Goal: Task Accomplishment & Management: Manage account settings

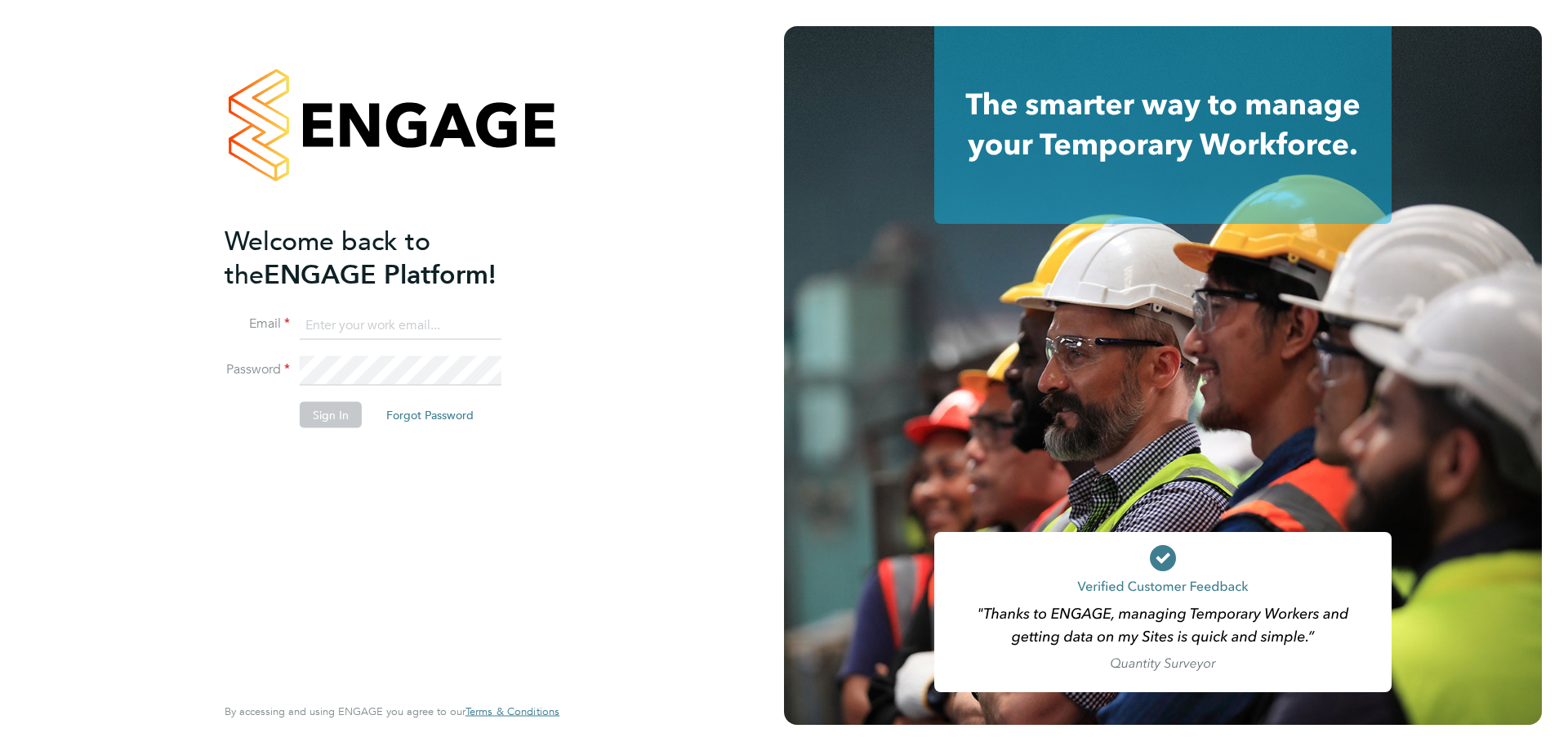
type input "[PERSON_NAME][EMAIL_ADDRESS][DOMAIN_NAME]"
click at [321, 412] on button "Sign In" at bounding box center [331, 414] width 62 height 26
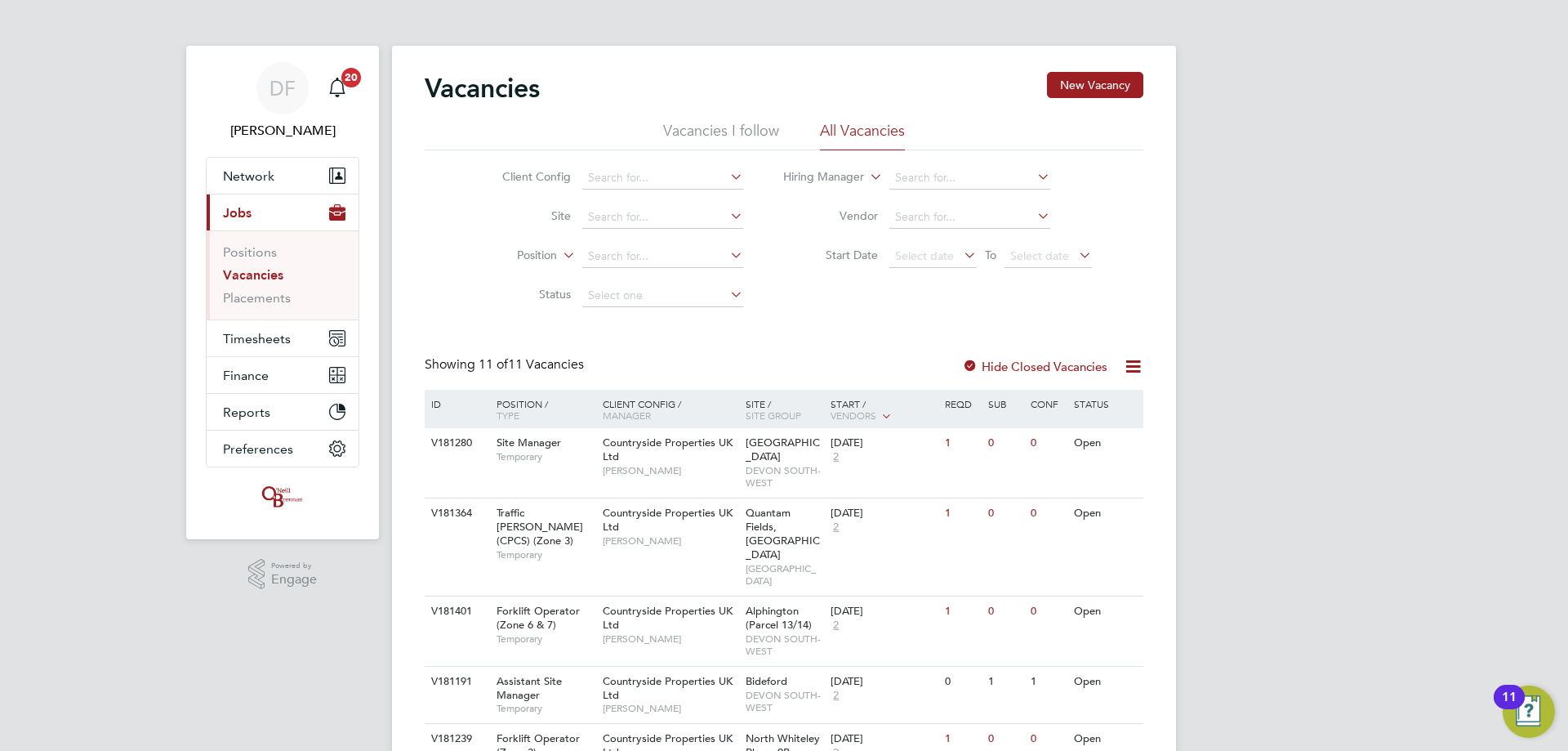
drag, startPoint x: 248, startPoint y: 337, endPoint x: 549, endPoint y: 282, distance: 306.0
click at [549, 282] on div "DF Dan Fry Notifications 20 Applications: Network Team Members Businesses Sites…" at bounding box center [784, 672] width 1568 height 1346
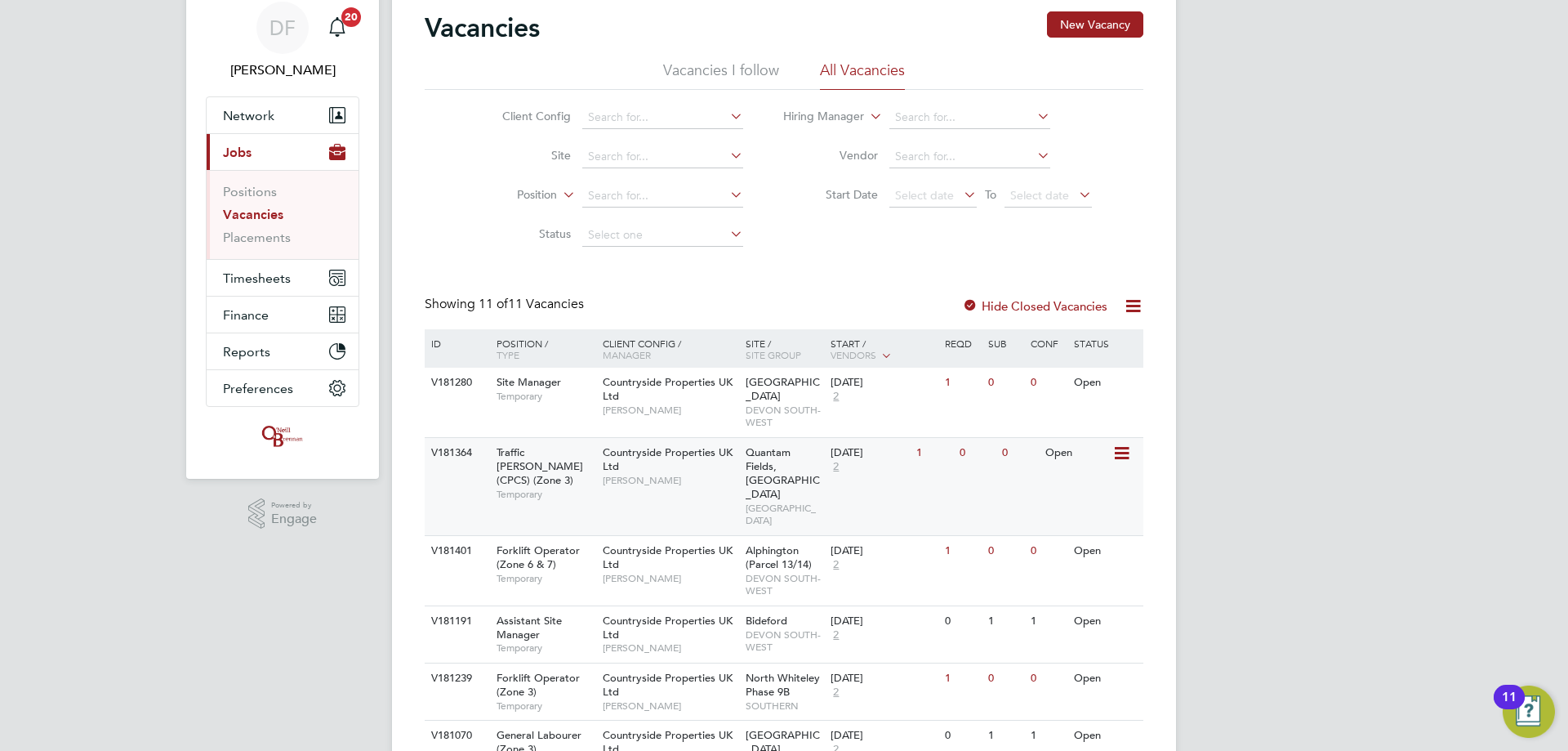
scroll to position [163, 0]
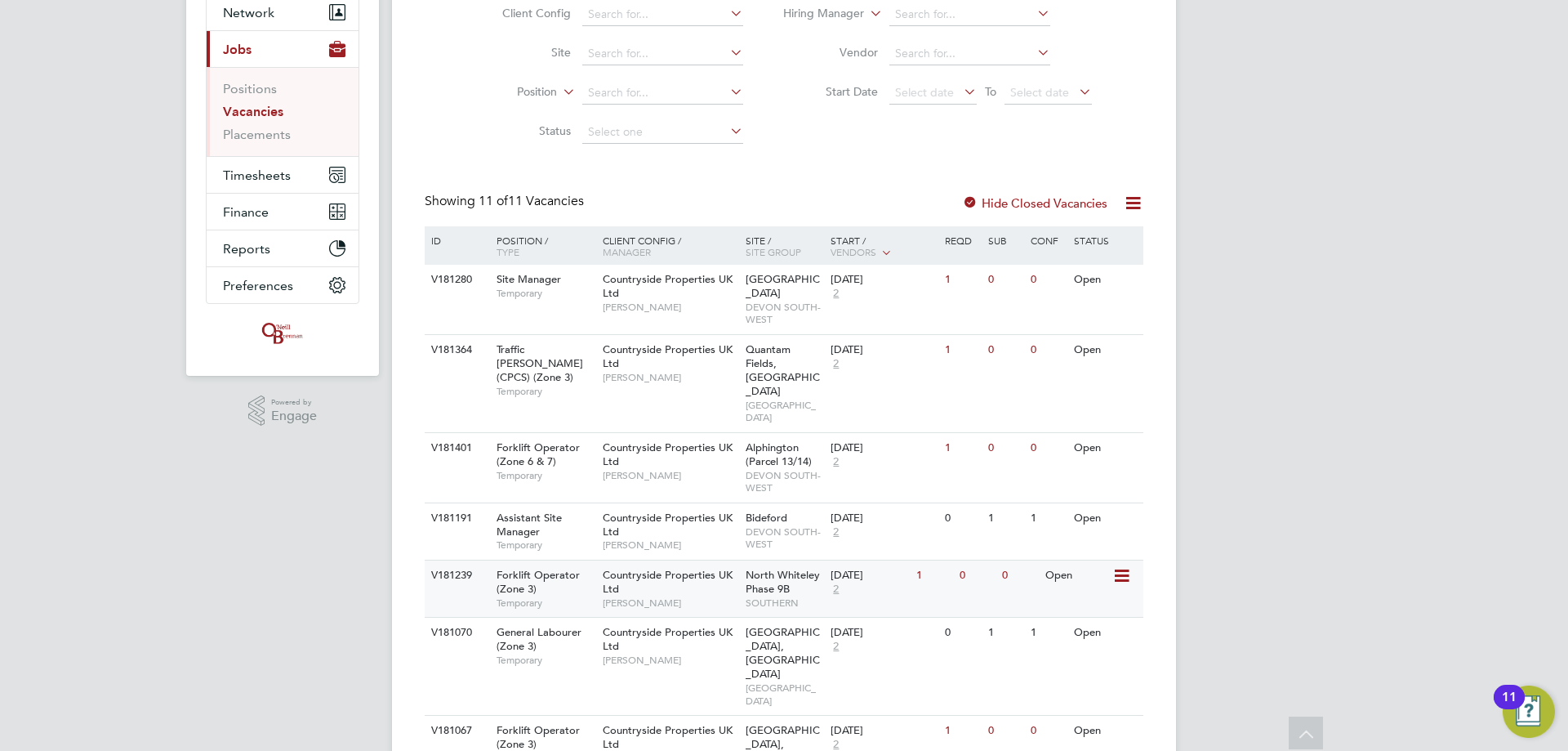
click at [1011, 560] on div "0" at bounding box center [1020, 575] width 43 height 30
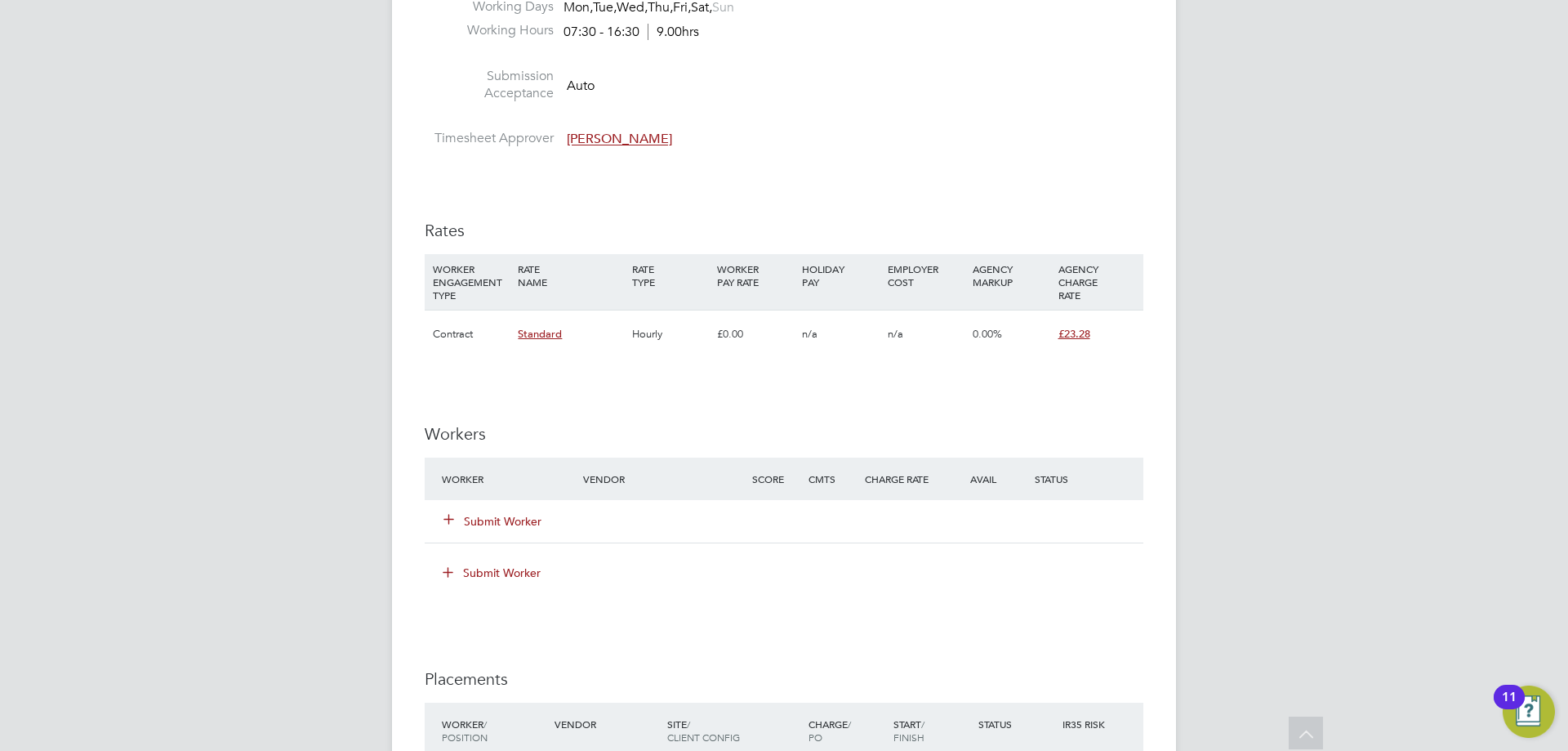
click at [501, 519] on button "Submit Worker" at bounding box center [493, 521] width 98 height 16
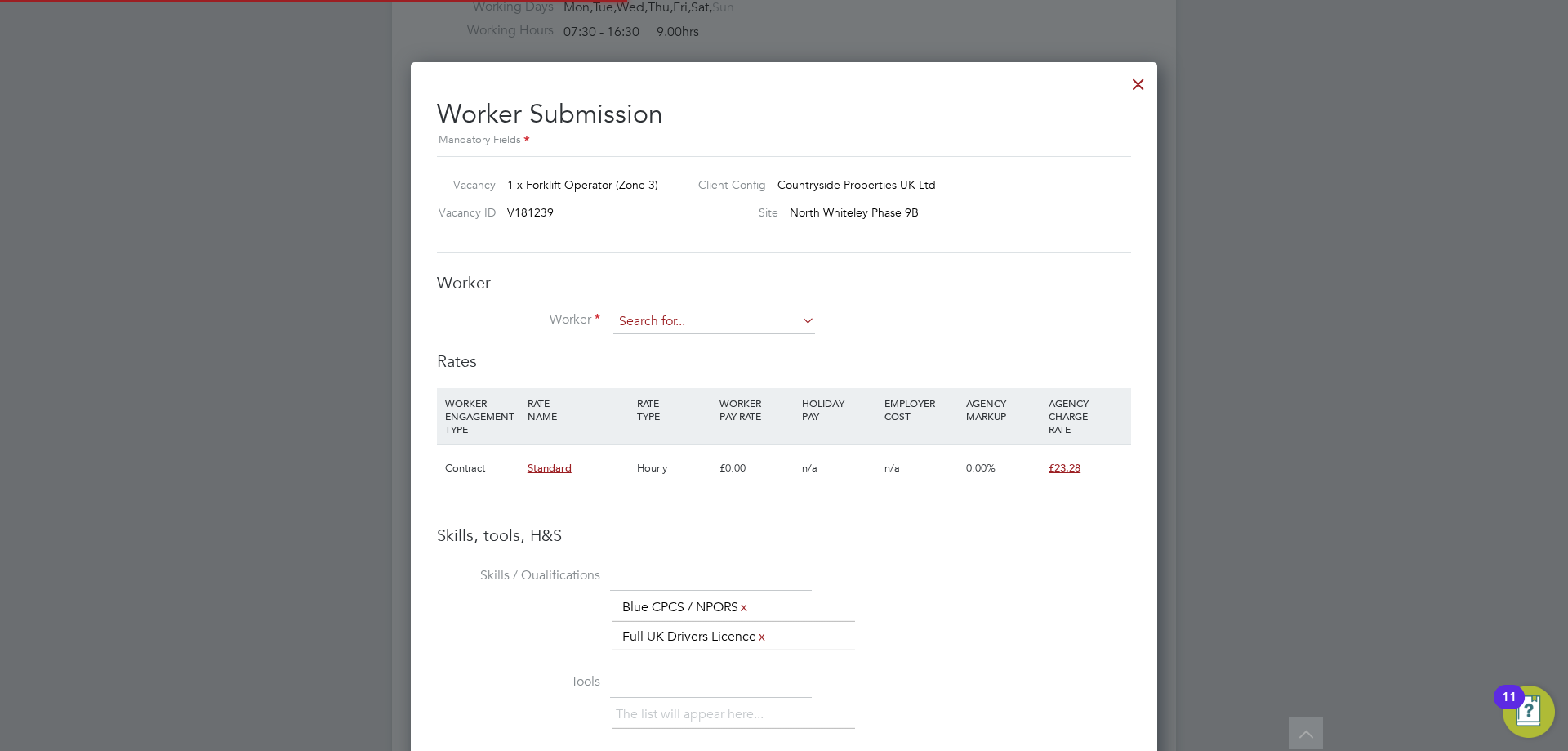
scroll to position [1058, 747]
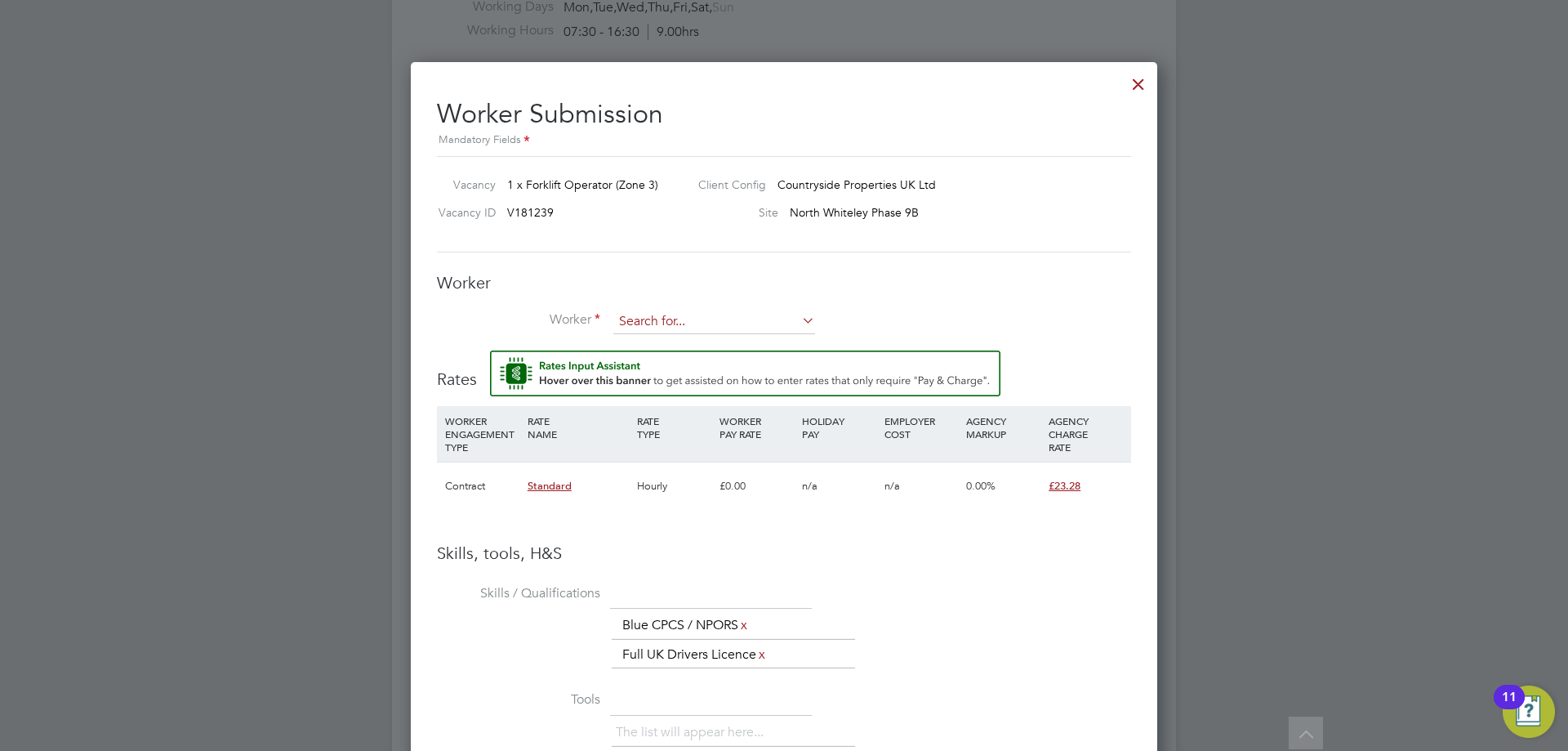
click at [655, 314] on input at bounding box center [714, 321] width 202 height 25
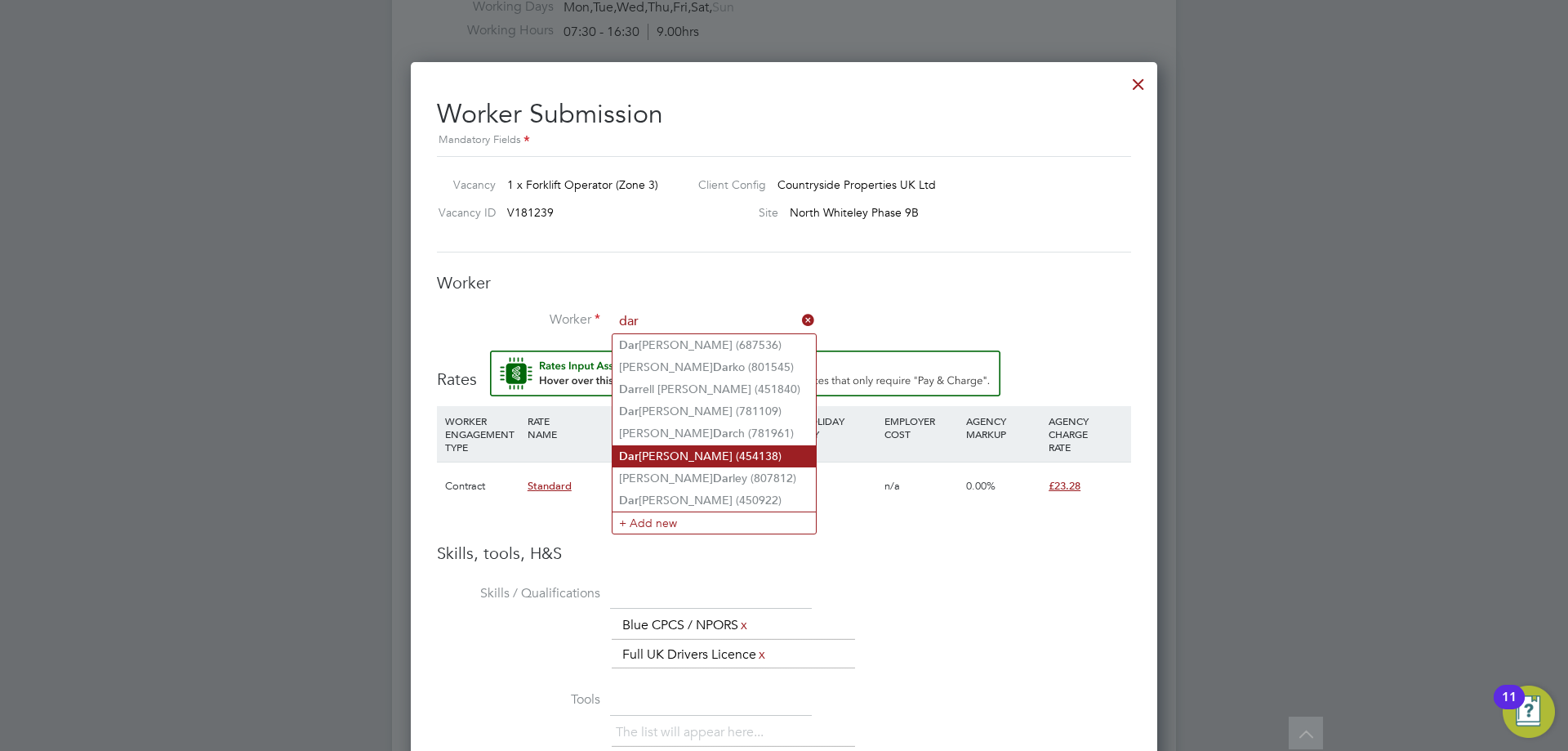
click at [692, 452] on li "Dar iusz Wielgosz (454138)" at bounding box center [714, 456] width 203 height 22
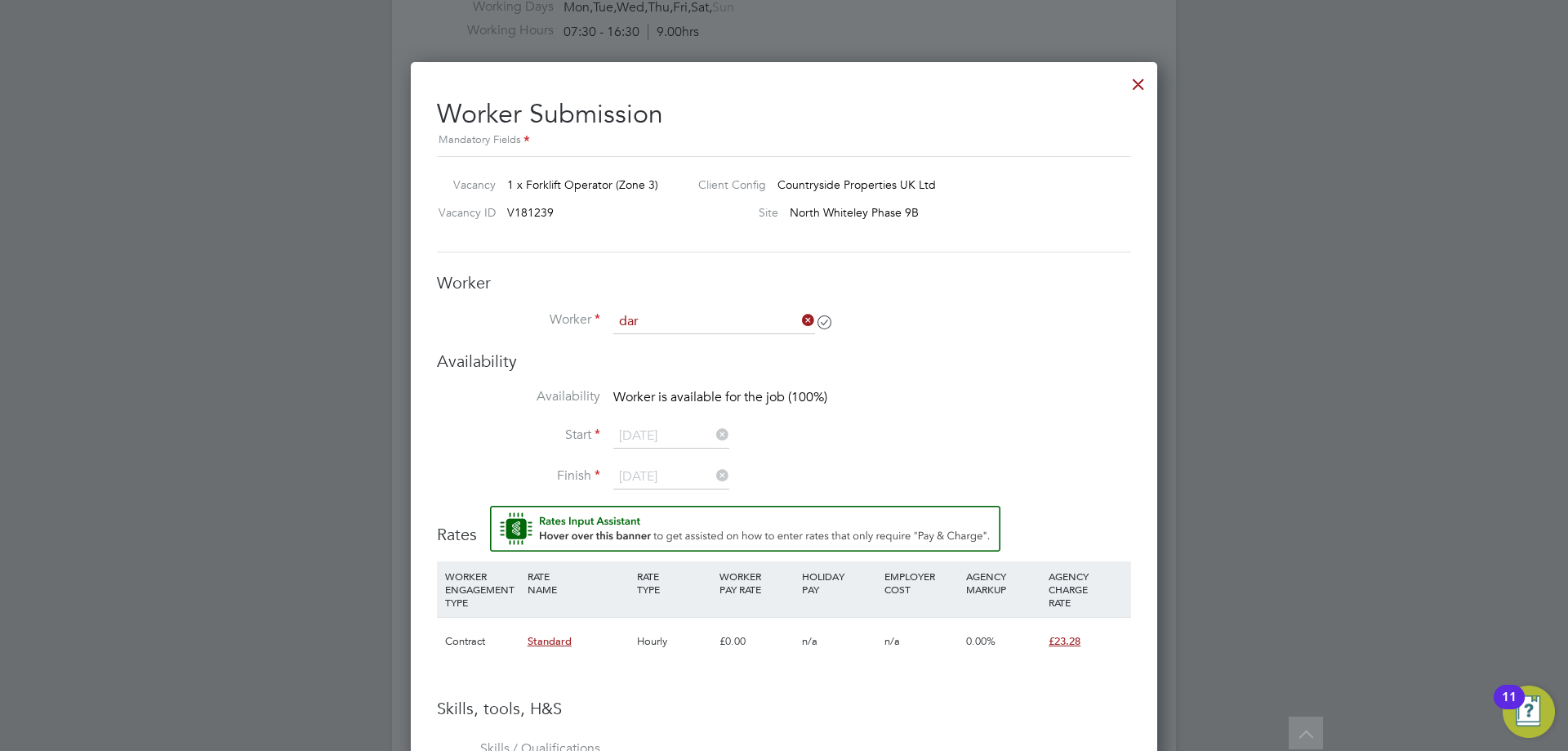
type input "Dariusz Wielgosz (454138)"
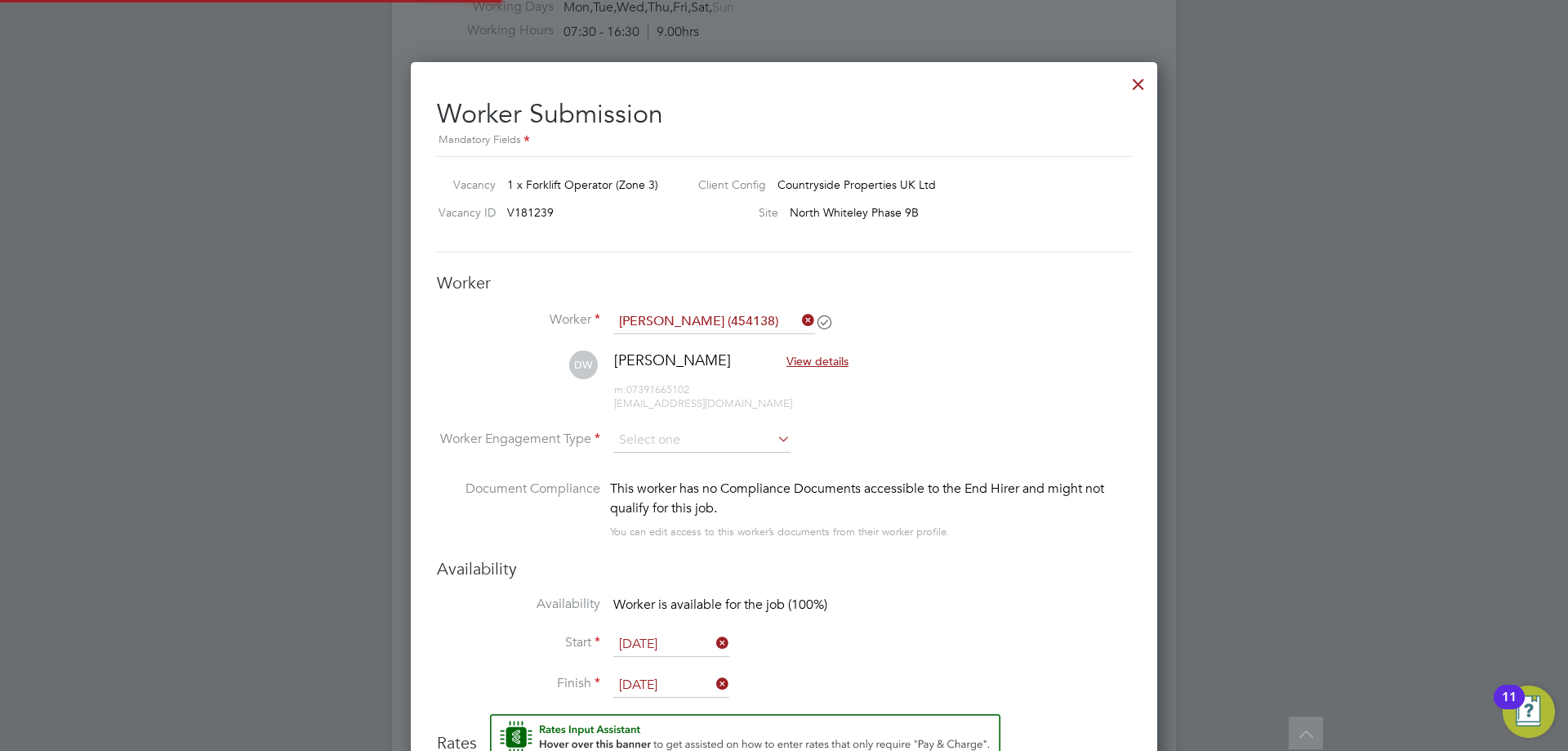
scroll to position [1440, 747]
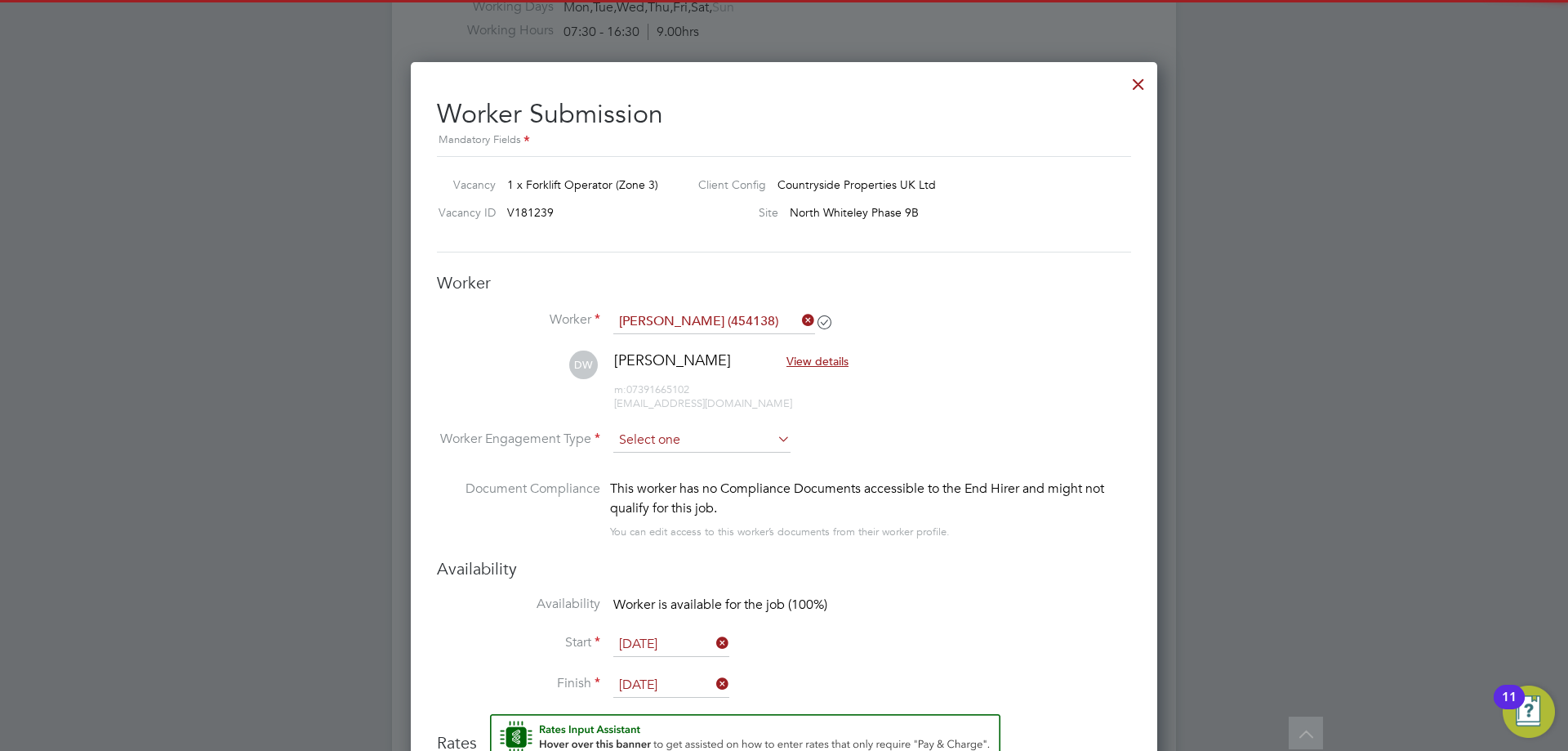
click at [646, 436] on input at bounding box center [702, 440] width 178 height 25
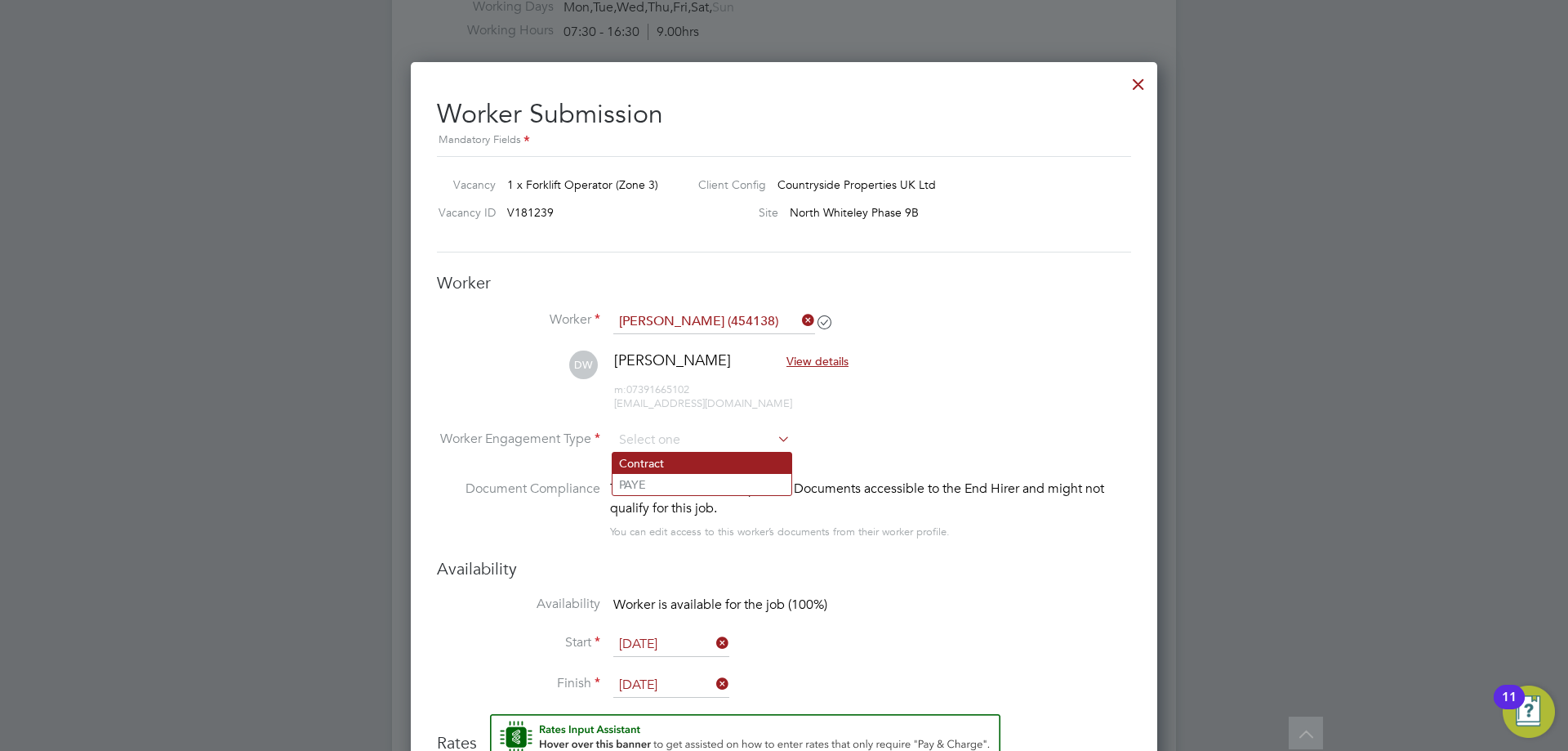
click at [663, 464] on li "Contract" at bounding box center [701, 463] width 178 height 21
type input "Contract"
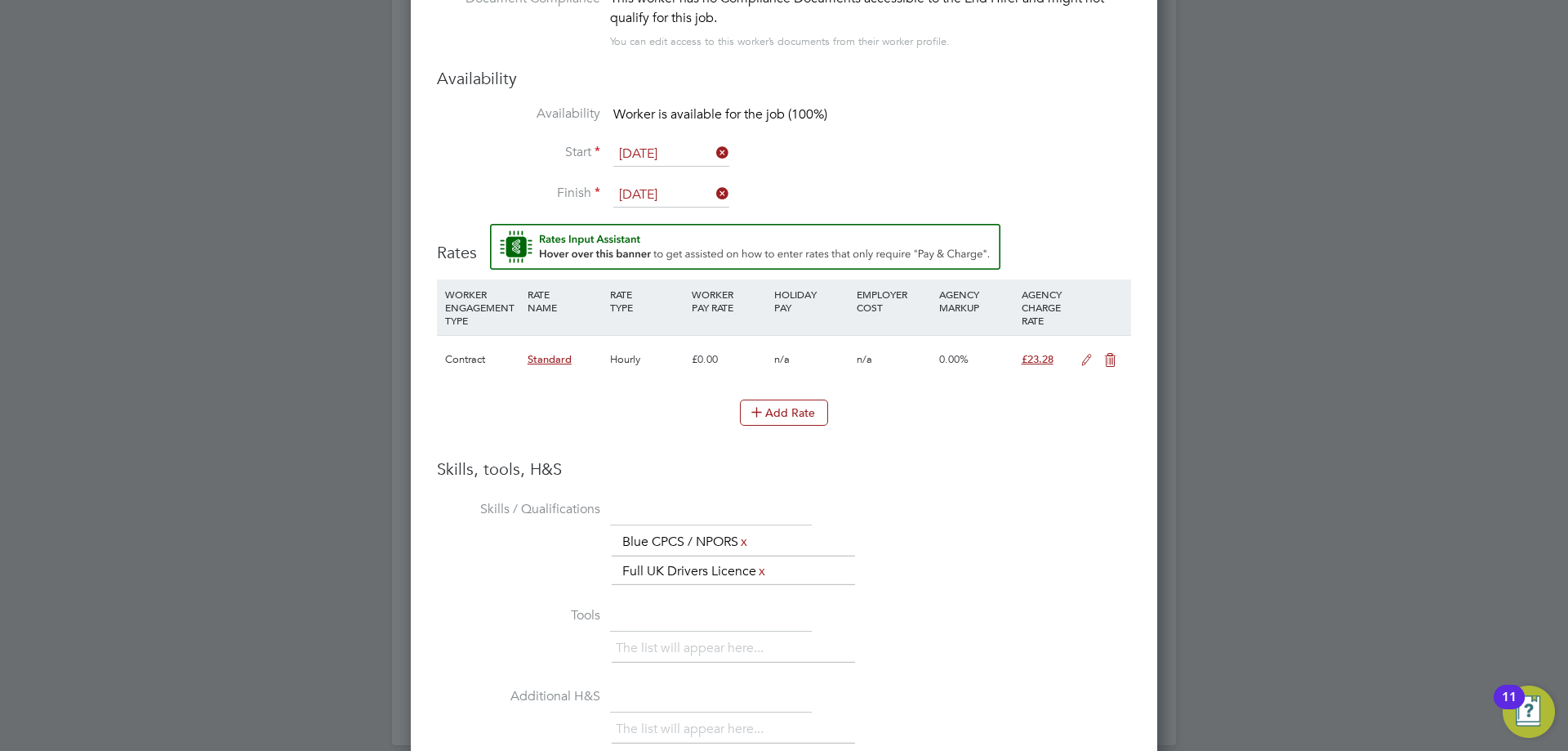
click at [1082, 362] on icon at bounding box center [1086, 360] width 20 height 13
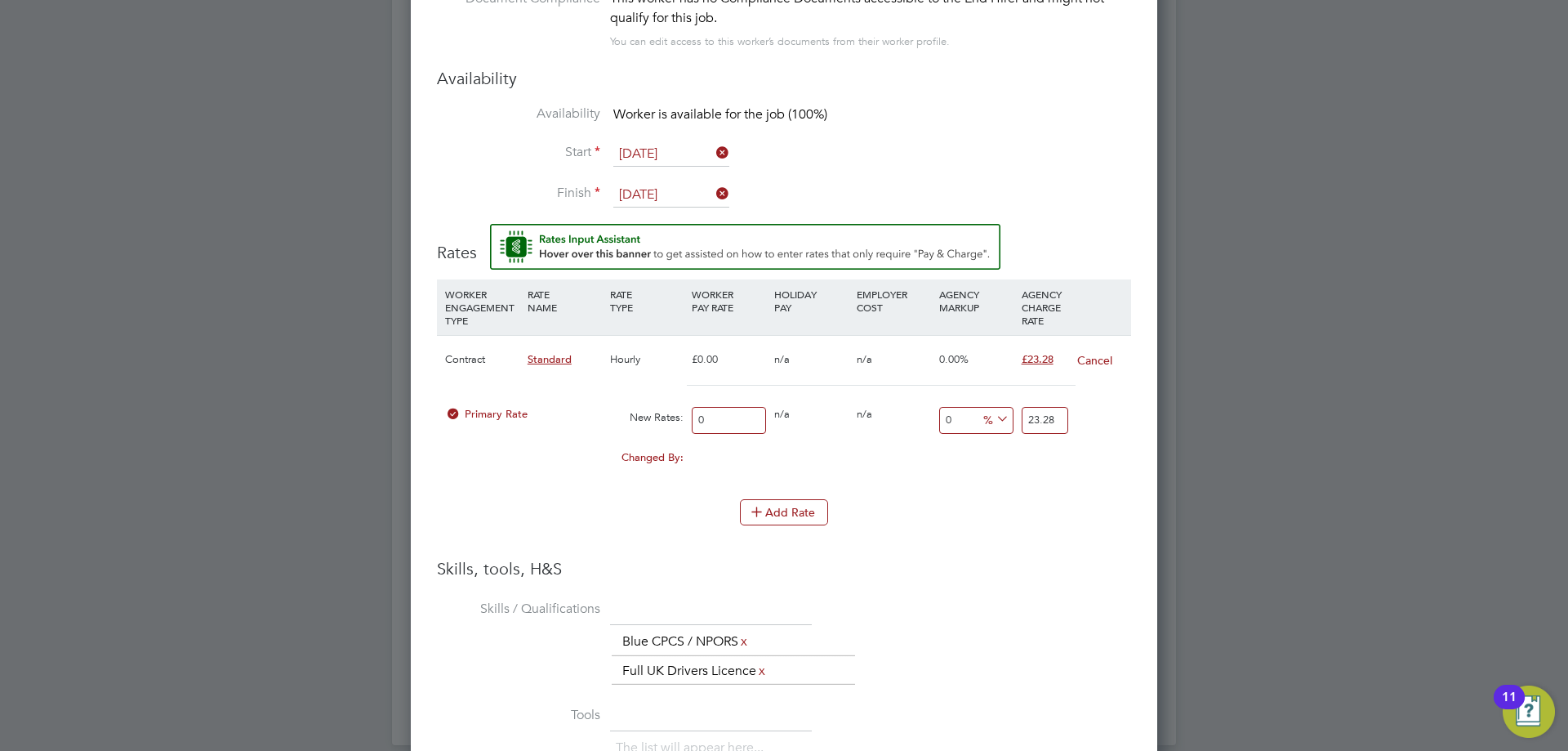
drag, startPoint x: 703, startPoint y: 425, endPoint x: 660, endPoint y: 417, distance: 43.7
click at [641, 424] on div "Primary Rate New Rates: 0 0 n/a 0 n/a 0 0 % 23.28" at bounding box center [784, 420] width 694 height 44
type input "2"
type input "20"
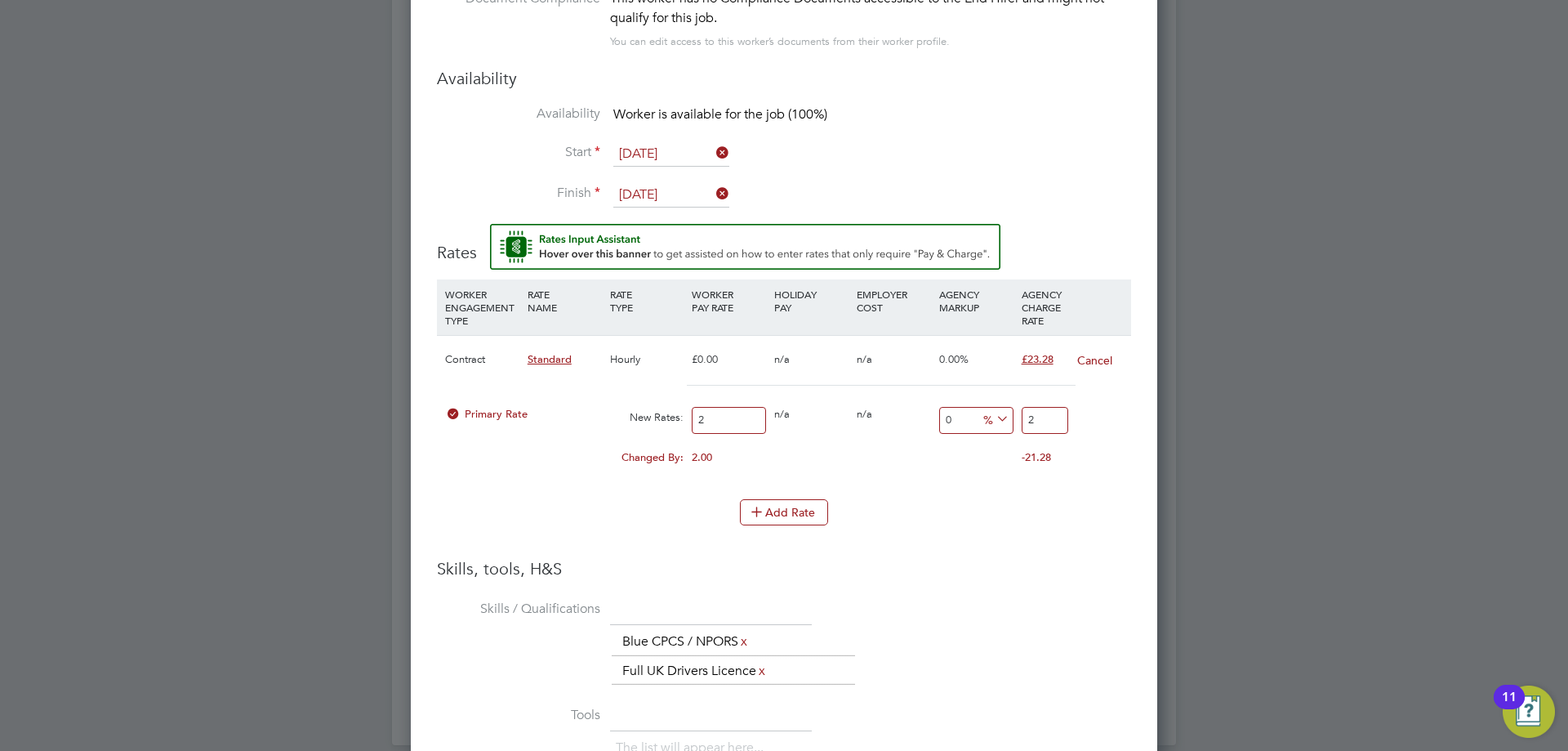
type input "20"
drag, startPoint x: 1060, startPoint y: 414, endPoint x: 1003, endPoint y: 424, distance: 57.9
click at [991, 429] on div "Primary Rate New Rates: 20 0 n/a 0 n/a 0 0 % 20" at bounding box center [784, 420] width 694 height 44
type input "-90"
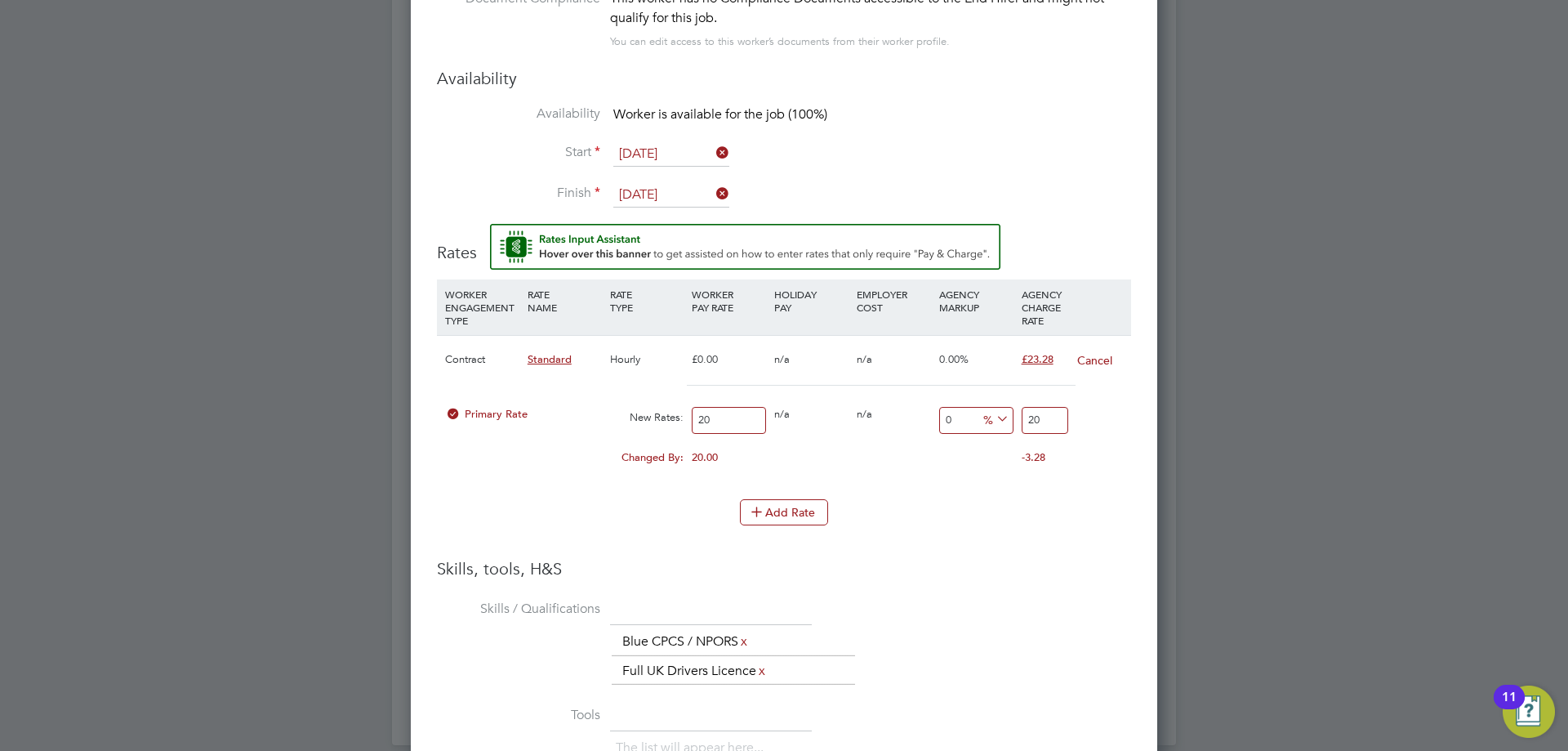
type input "2"
type input "15"
type input "23"
type input "16"
type input "23.2"
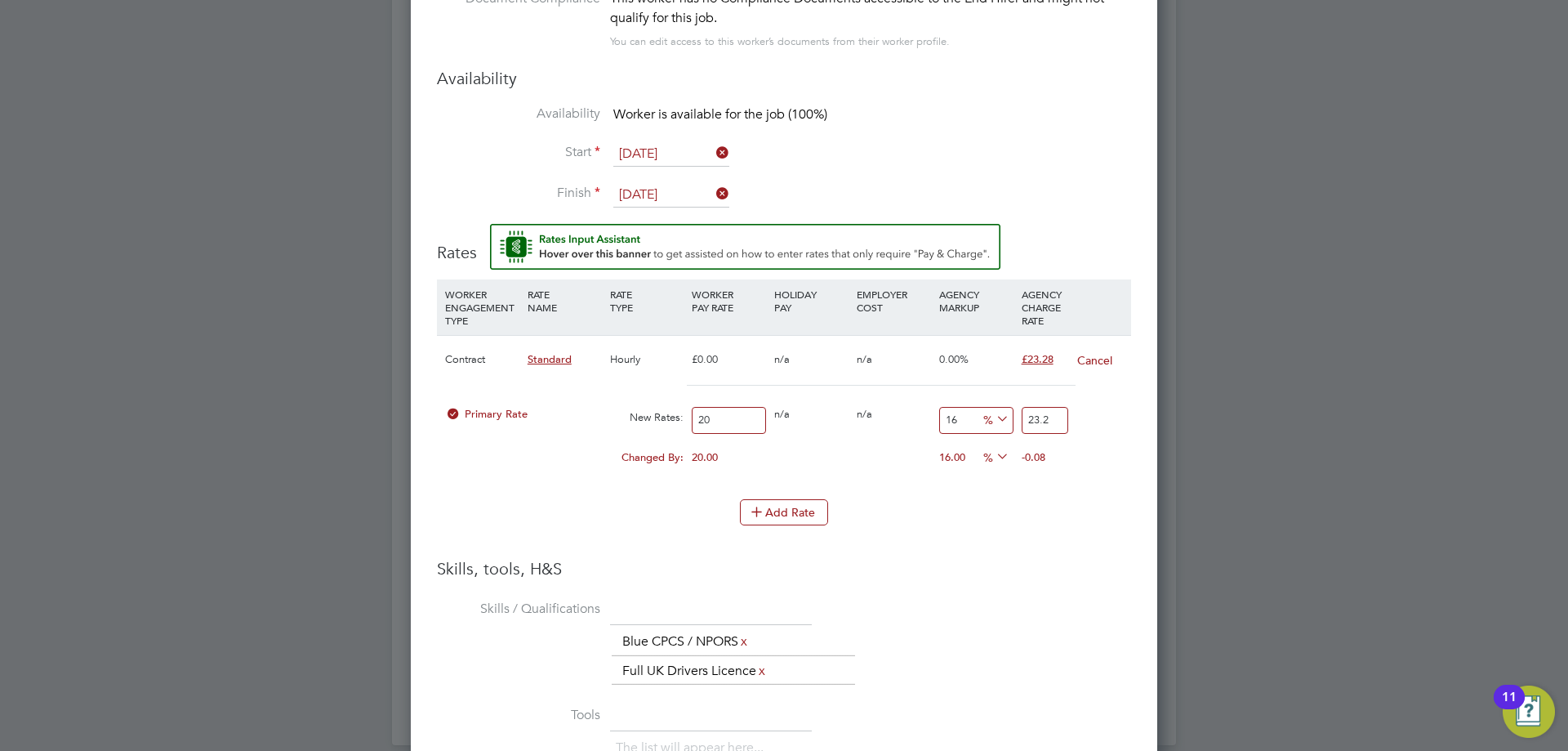
type input "16.4"
type input "23.28"
click at [1061, 550] on li "WORKER ENGAGEMENT TYPE RATE NAME RATE TYPE WORKER PAY RATE HOLIDAY PAY EMPLOYER…" at bounding box center [784, 419] width 694 height 279
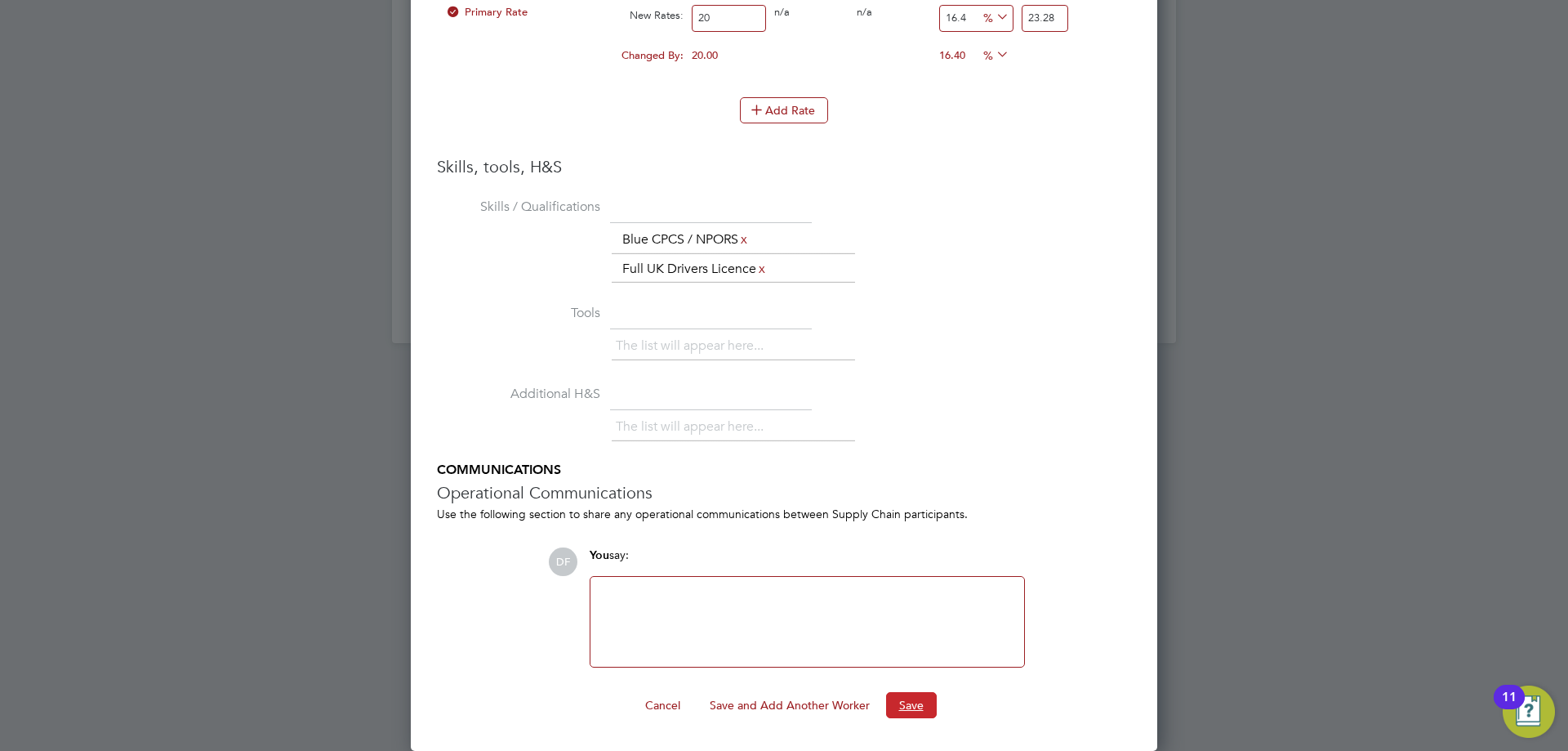
click at [912, 709] on button "Save" at bounding box center [911, 705] width 50 height 26
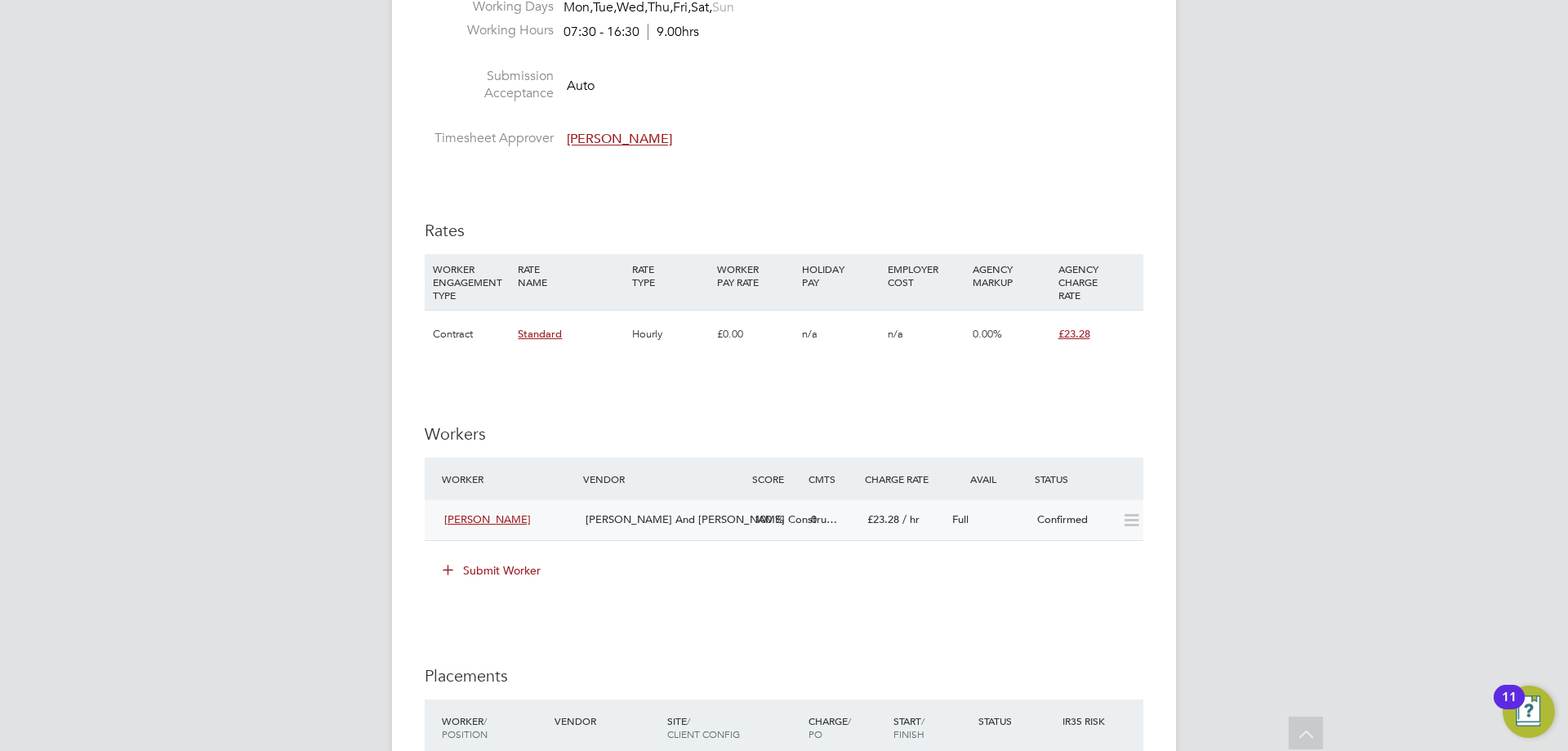
click at [653, 517] on span "O'Neill And Brennan Constru…" at bounding box center [711, 519] width 252 height 14
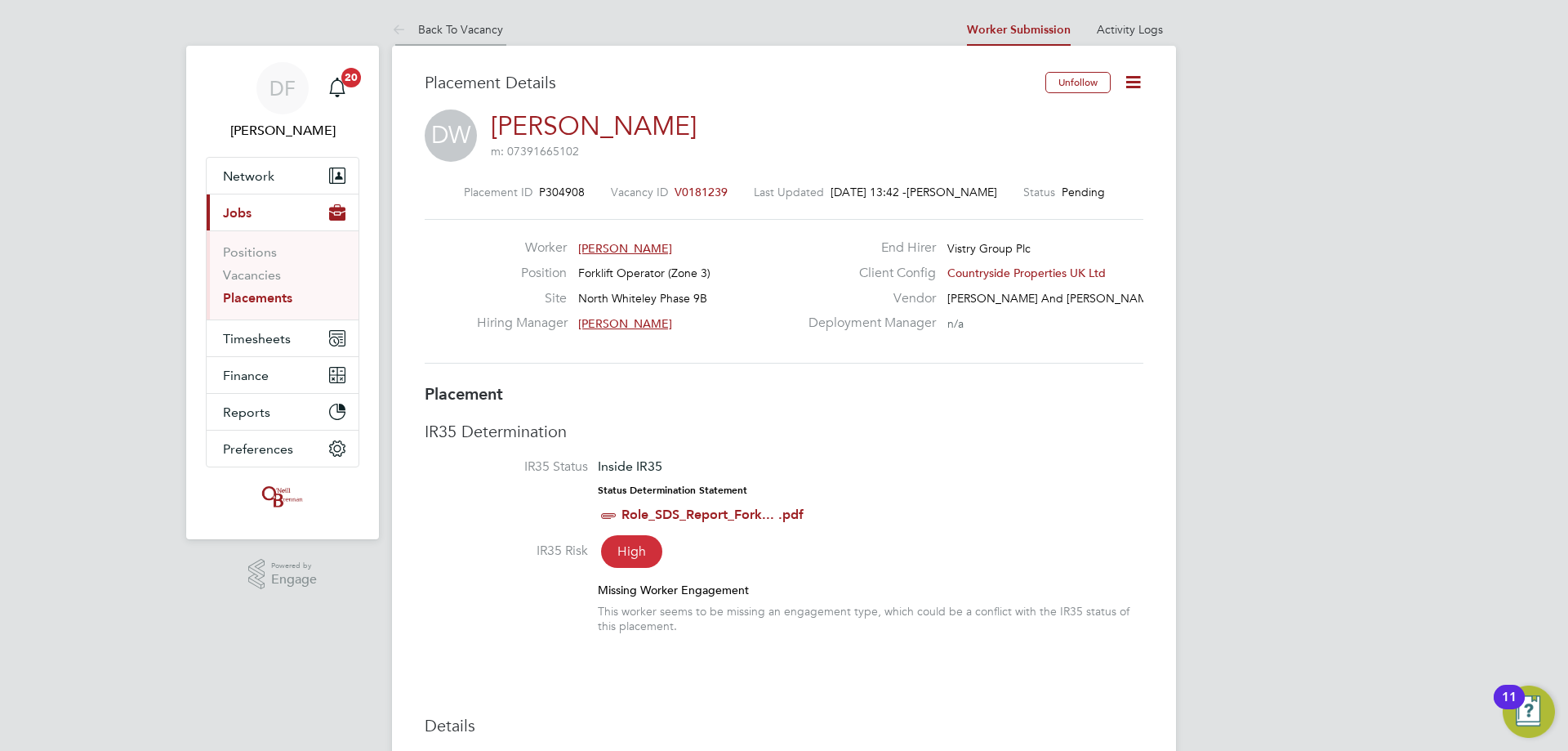
click at [459, 28] on link "Back To Vacancy" at bounding box center [448, 29] width 111 height 15
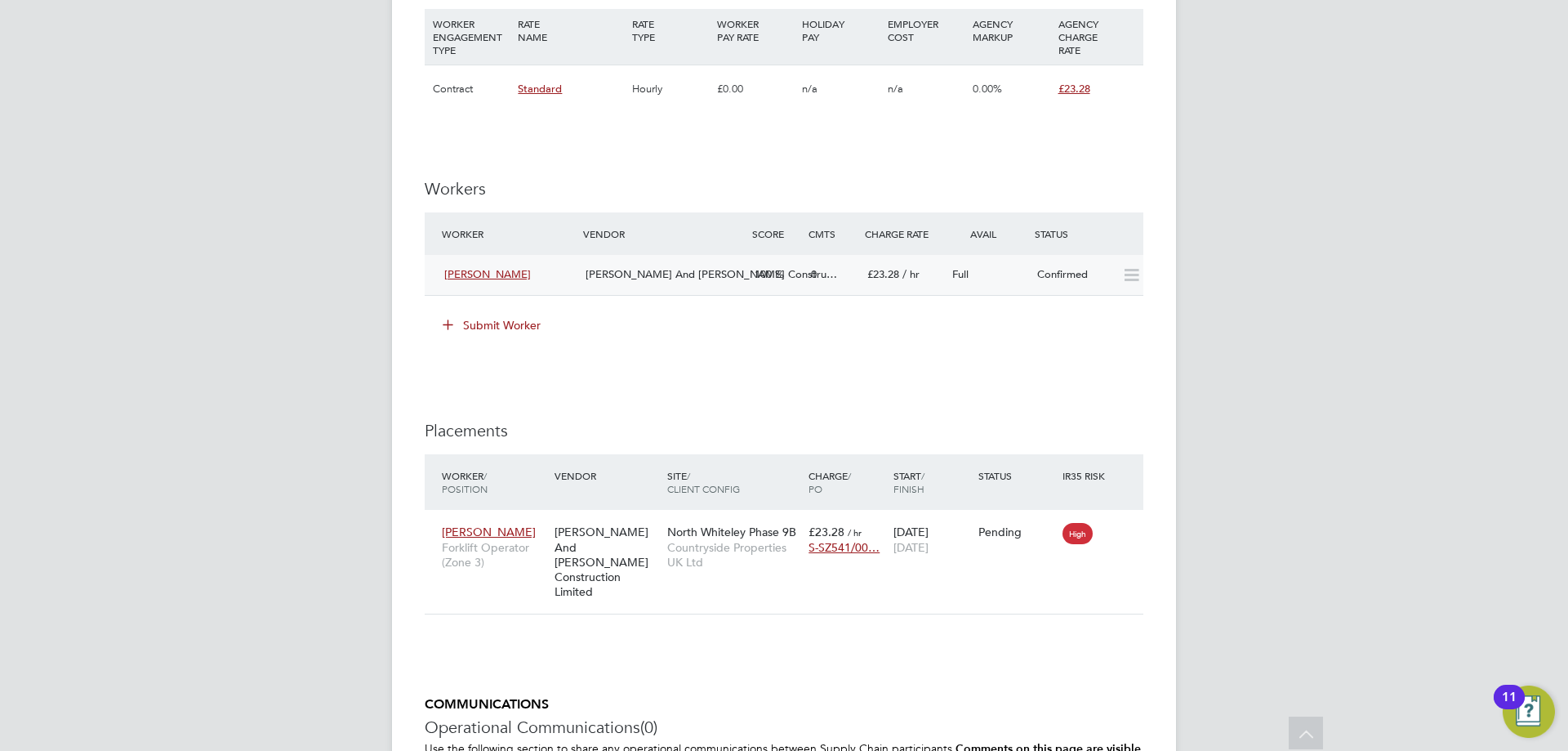
click at [585, 267] on div "O'Neill And Brennan Constru…" at bounding box center [664, 275] width 169 height 27
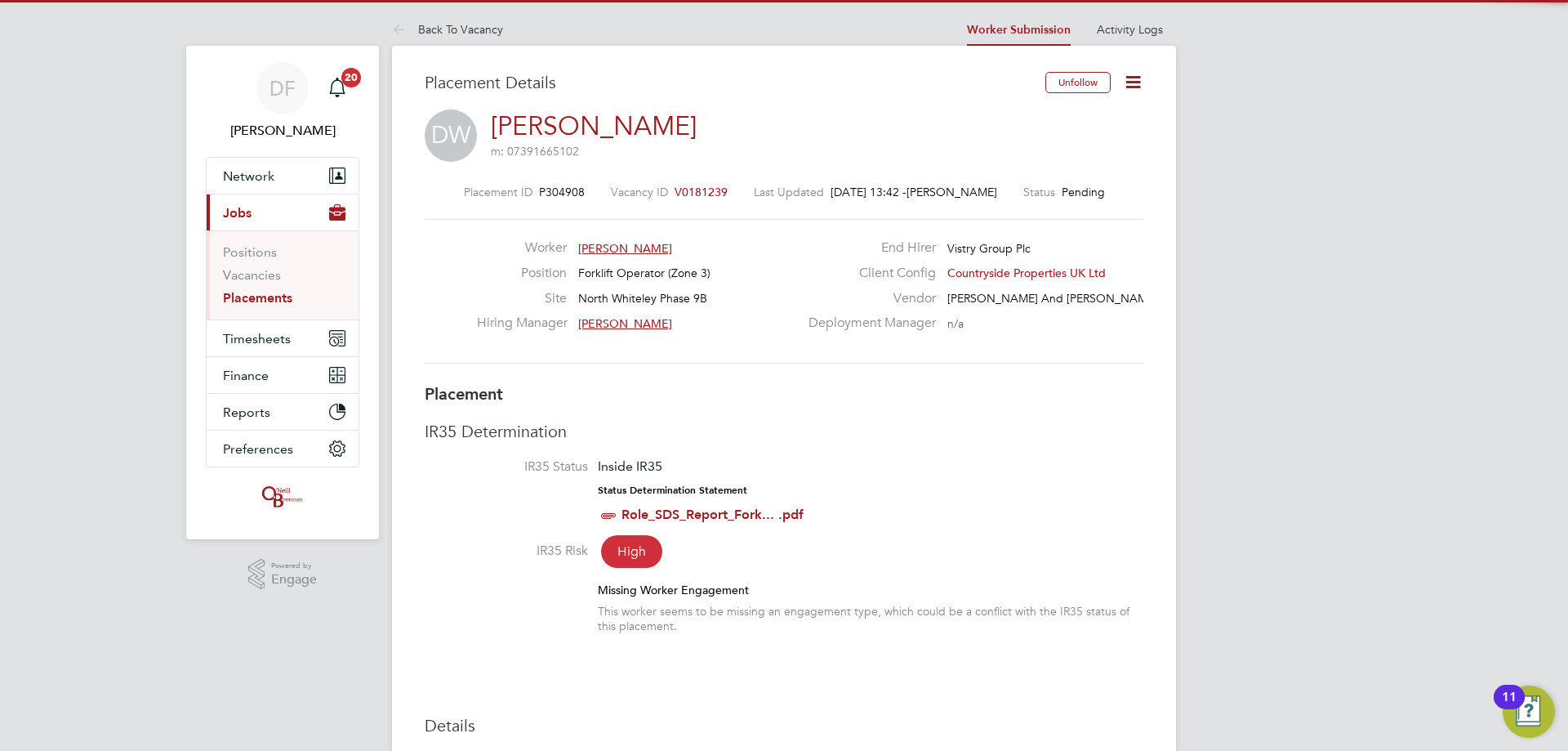
click at [1135, 79] on icon at bounding box center [1133, 82] width 20 height 21
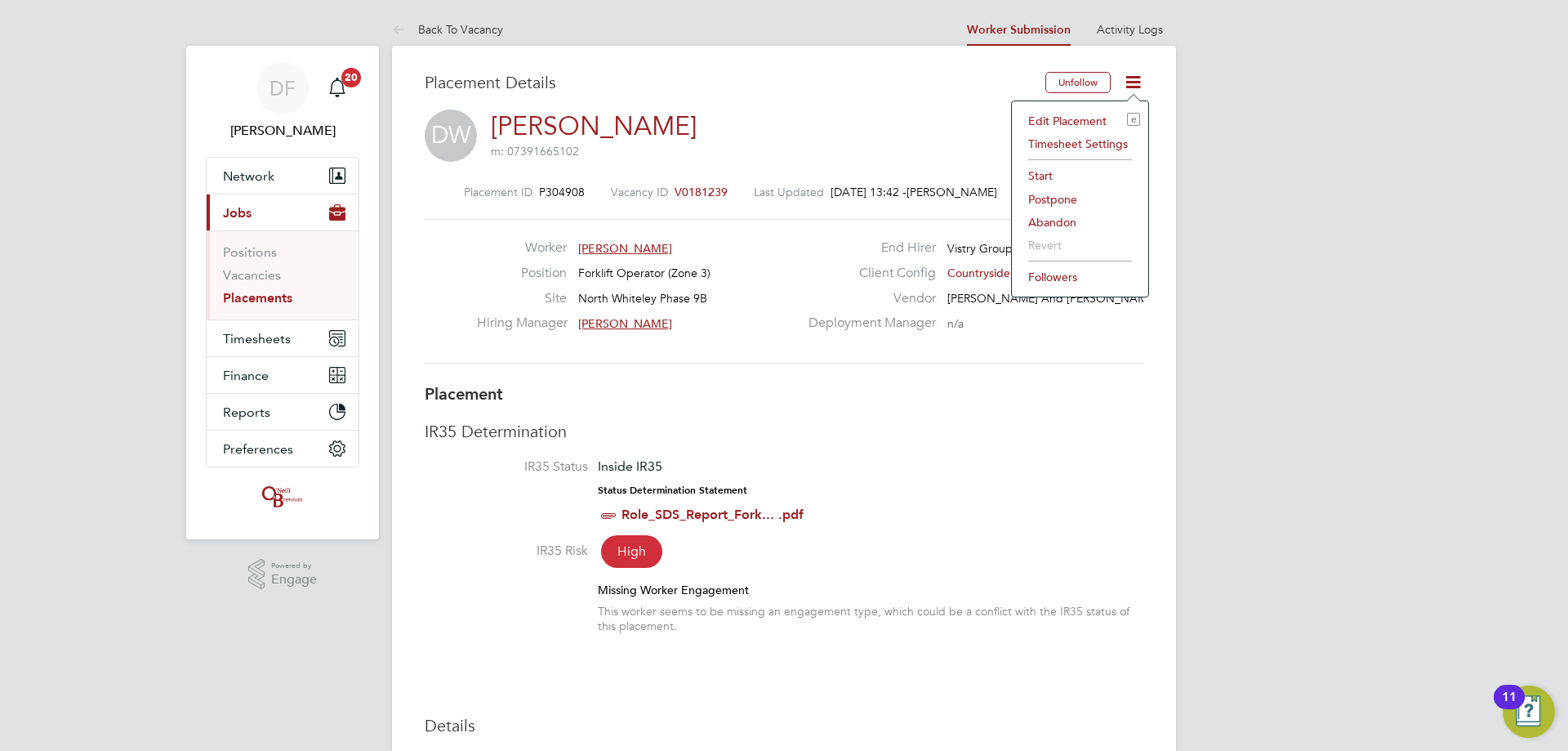
click at [1046, 180] on li "Start" at bounding box center [1079, 175] width 120 height 23
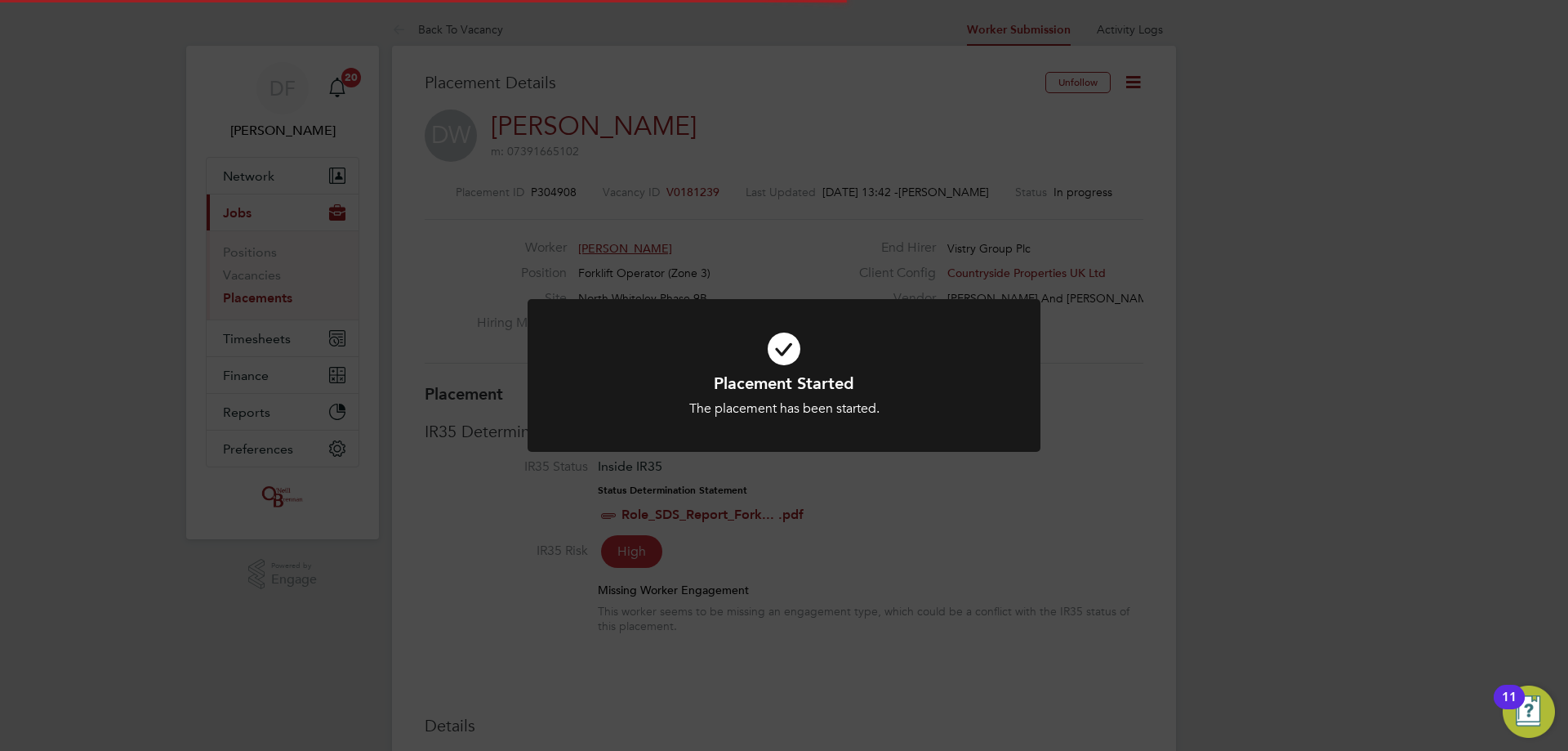
click at [1085, 367] on div "Placement Started The placement has been started. Cancel Okay" at bounding box center [784, 375] width 1568 height 751
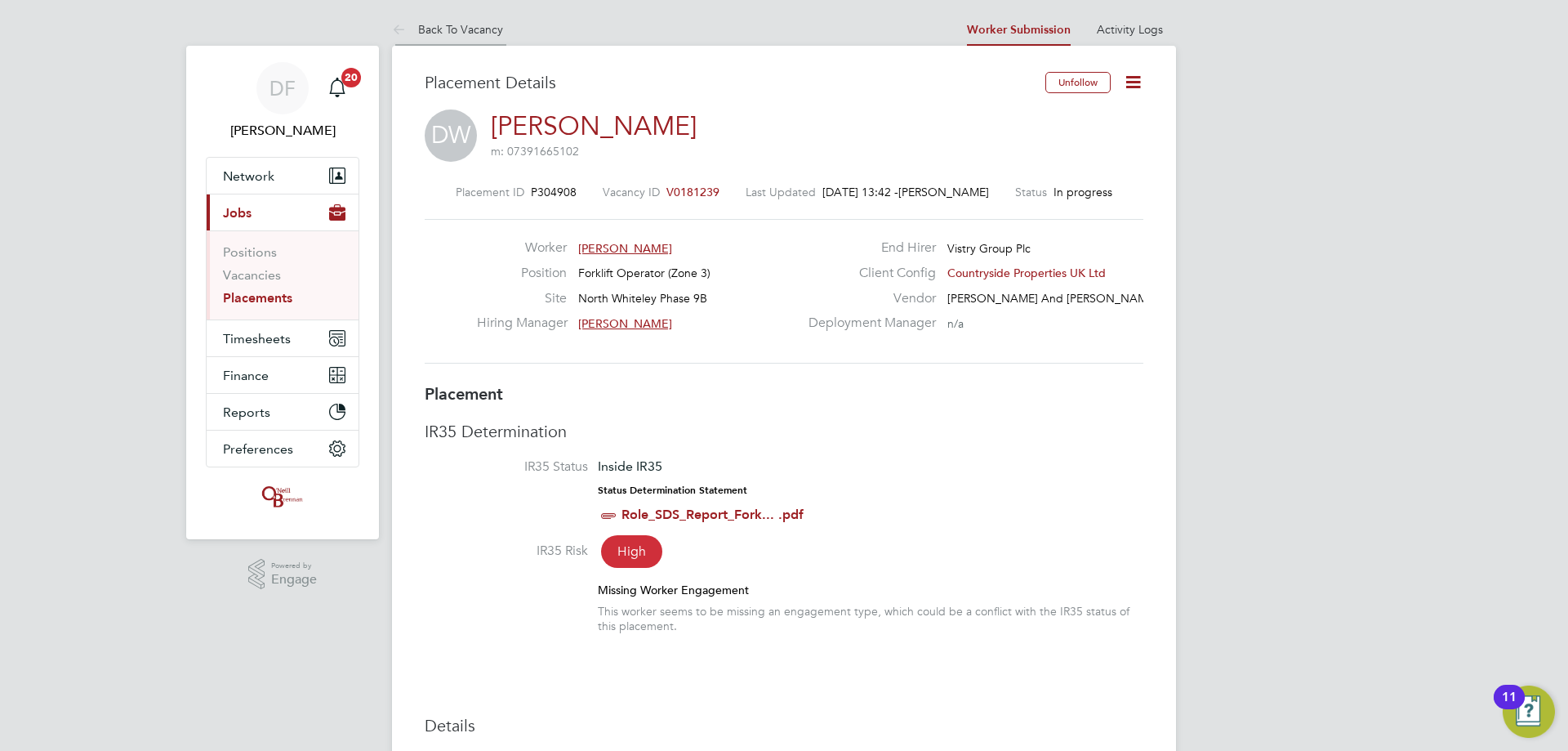
click at [428, 26] on link "Back To Vacancy" at bounding box center [448, 29] width 111 height 15
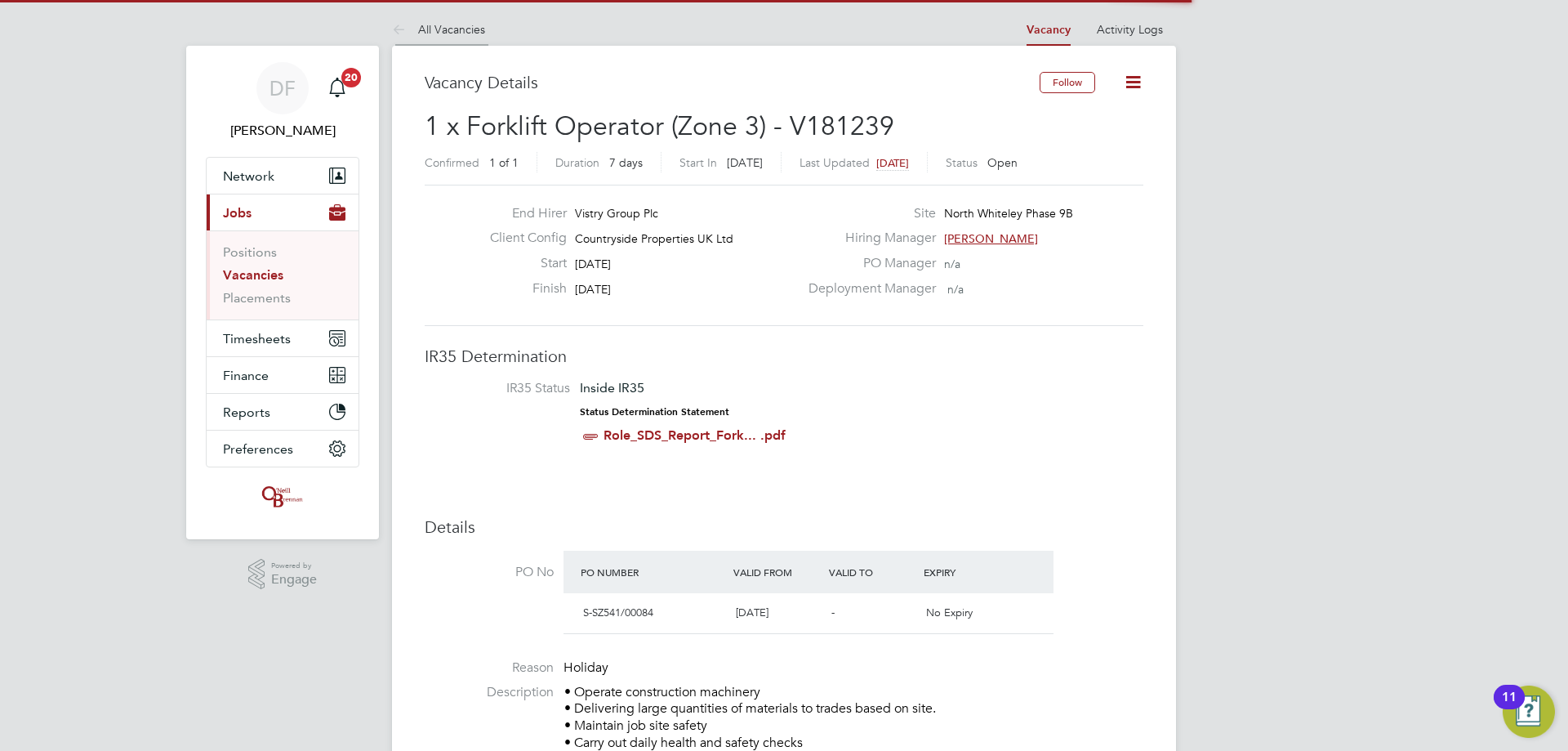
click at [467, 41] on li "All Vacancies" at bounding box center [438, 29] width 93 height 32
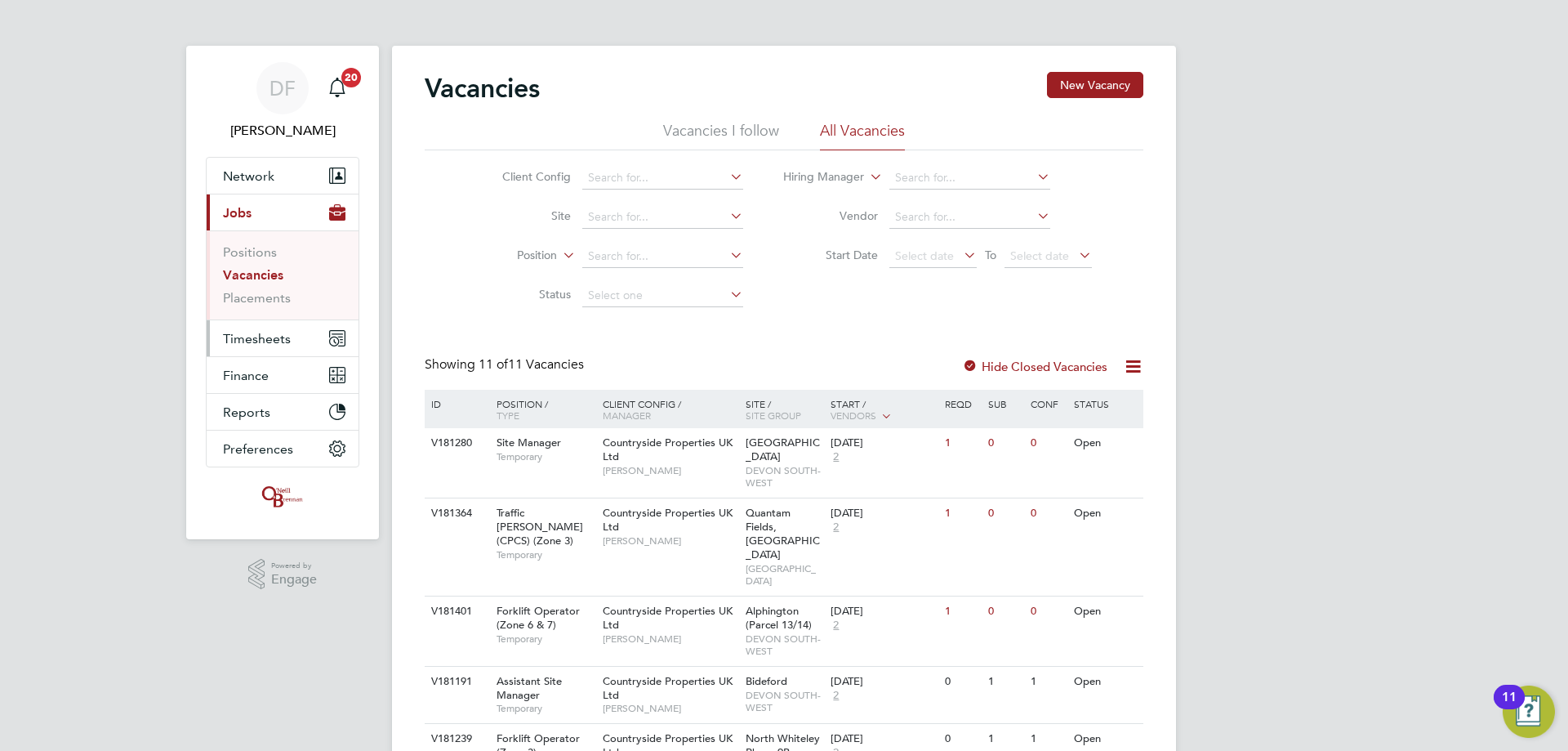
click at [244, 343] on span "Timesheets" at bounding box center [256, 338] width 67 height 15
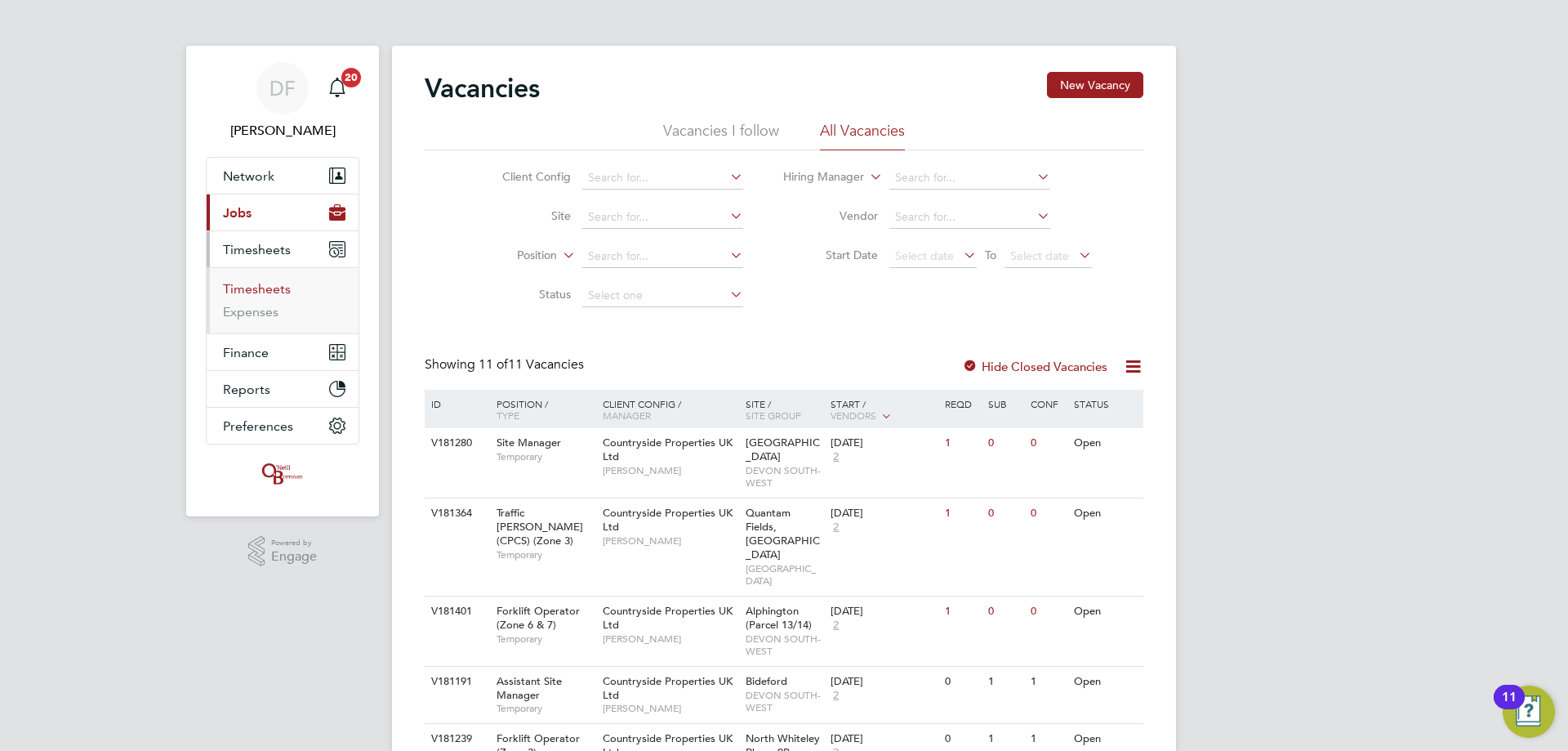
click at [267, 284] on link "Timesheets" at bounding box center [256, 289] width 67 height 15
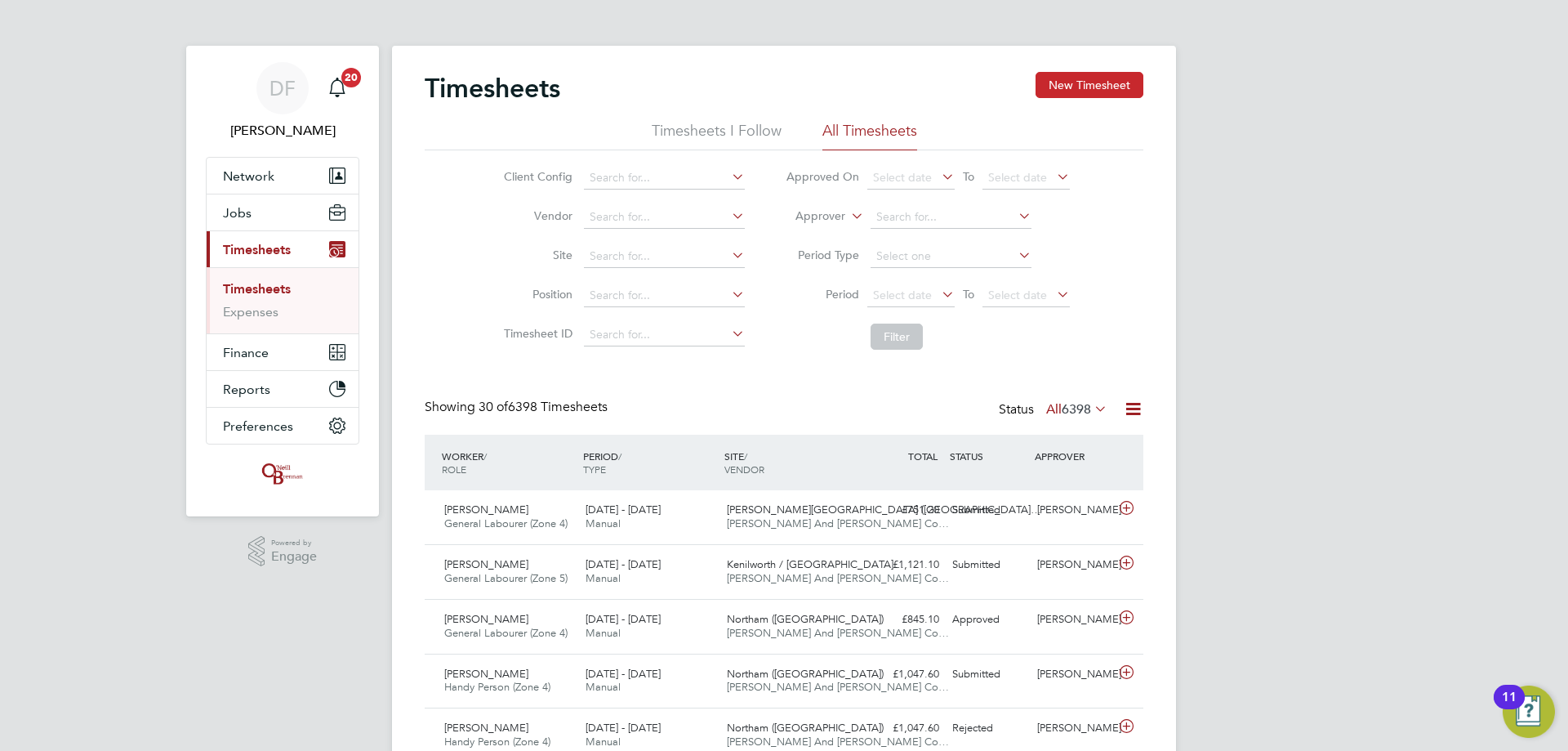
click at [1073, 91] on button "New Timesheet" at bounding box center [1090, 85] width 108 height 26
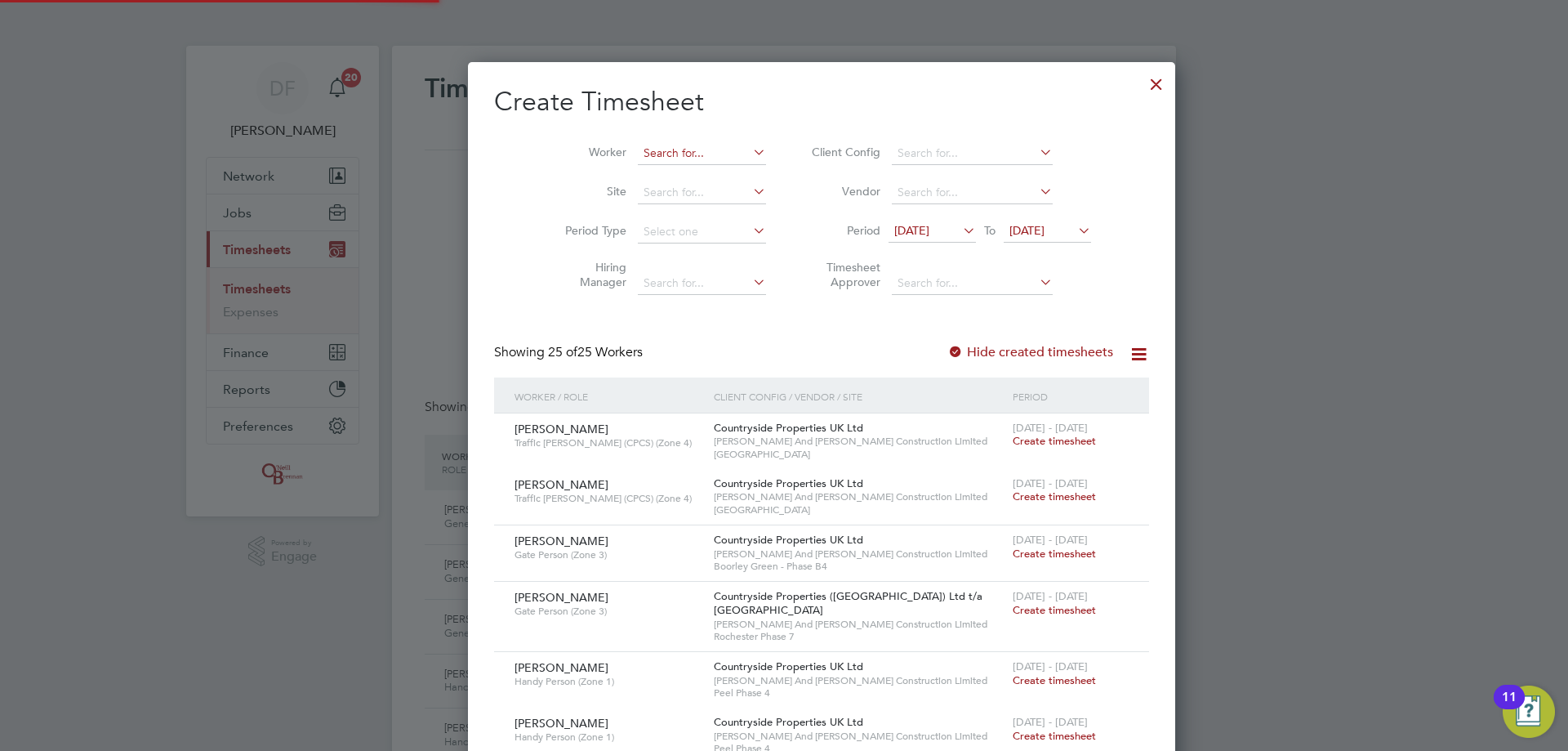
click at [638, 159] on input at bounding box center [702, 153] width 128 height 23
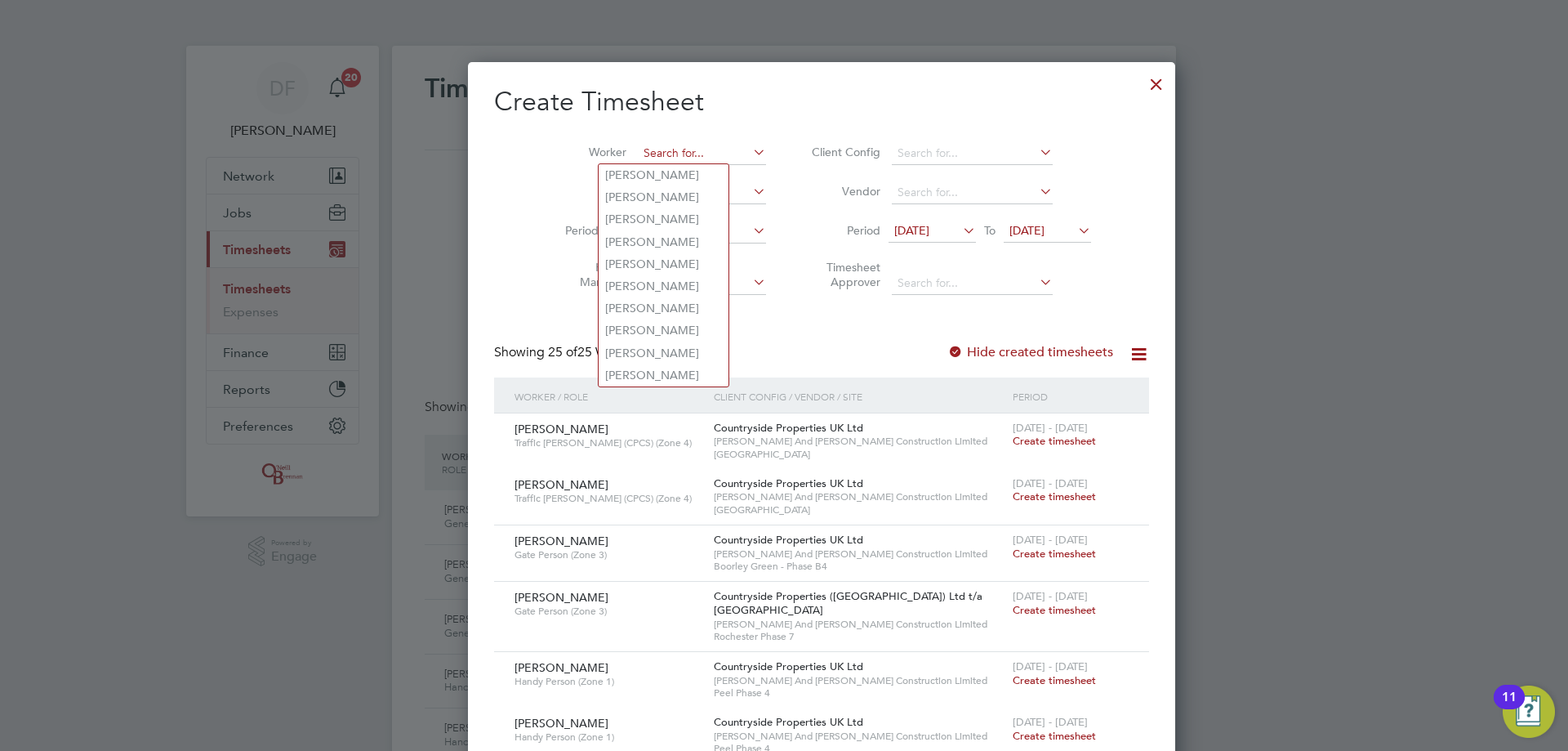
click at [638, 150] on input at bounding box center [702, 153] width 128 height 23
click at [628, 173] on li "Paul Gilbank" at bounding box center [664, 175] width 130 height 22
type input "Paul Gilbank"
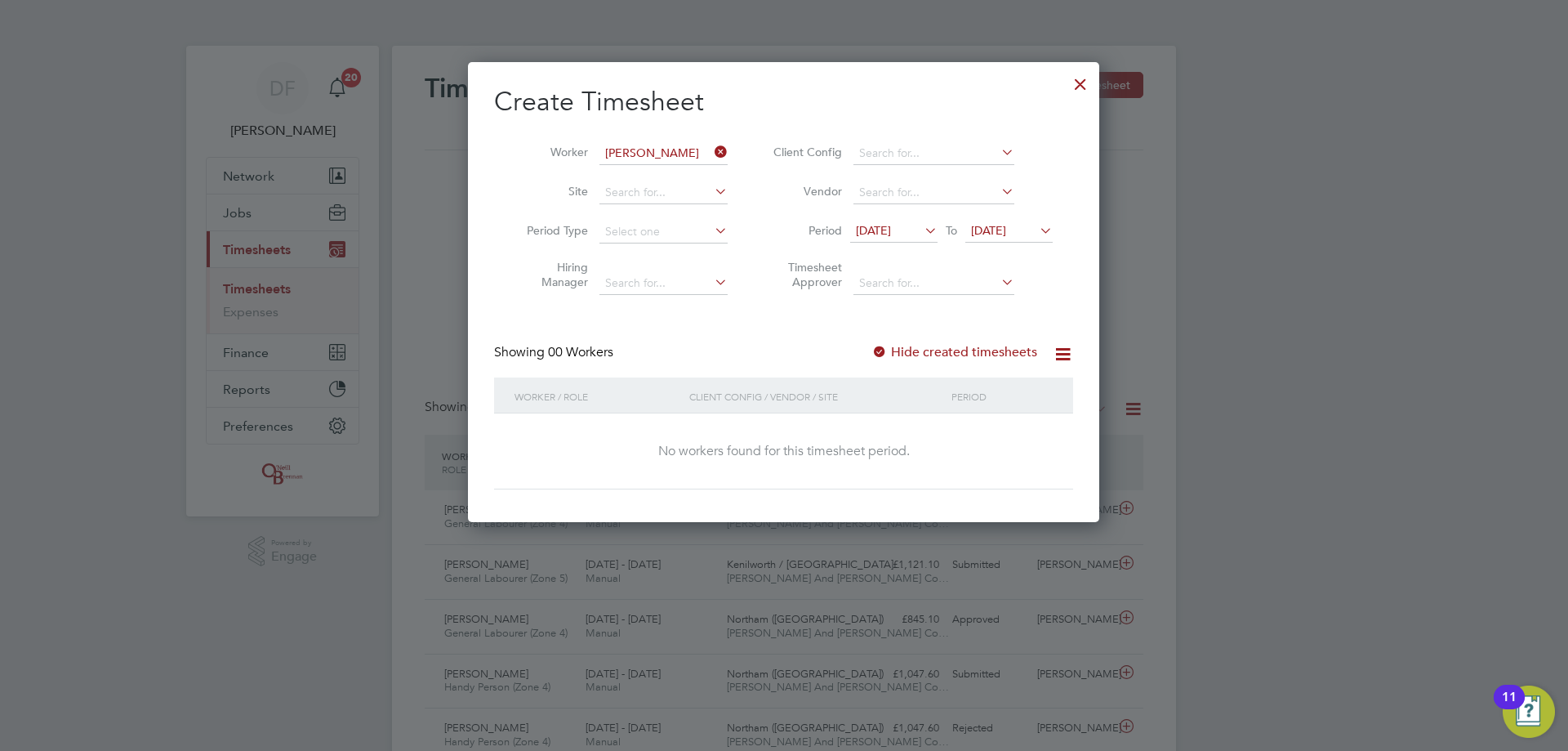
drag, startPoint x: 870, startPoint y: 355, endPoint x: 899, endPoint y: 349, distance: 29.6
click at [874, 354] on div "Showing 00 Workers Hide created timesheets" at bounding box center [784, 361] width 579 height 33
click at [899, 349] on label "Hide created timesheets" at bounding box center [954, 352] width 166 height 16
click at [888, 352] on div at bounding box center [879, 353] width 16 height 16
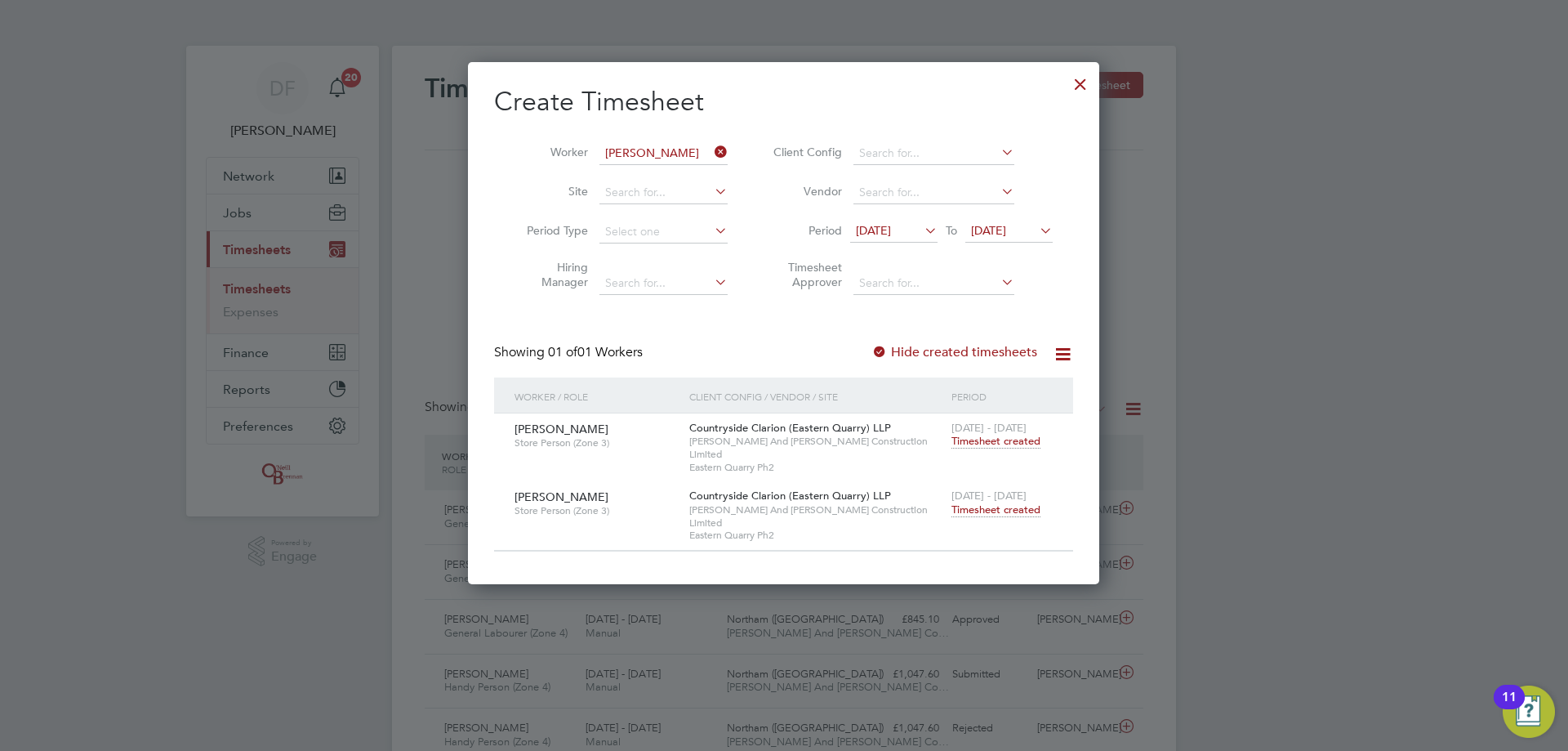
click at [1001, 502] on span "Timesheet created" at bounding box center [996, 509] width 89 height 15
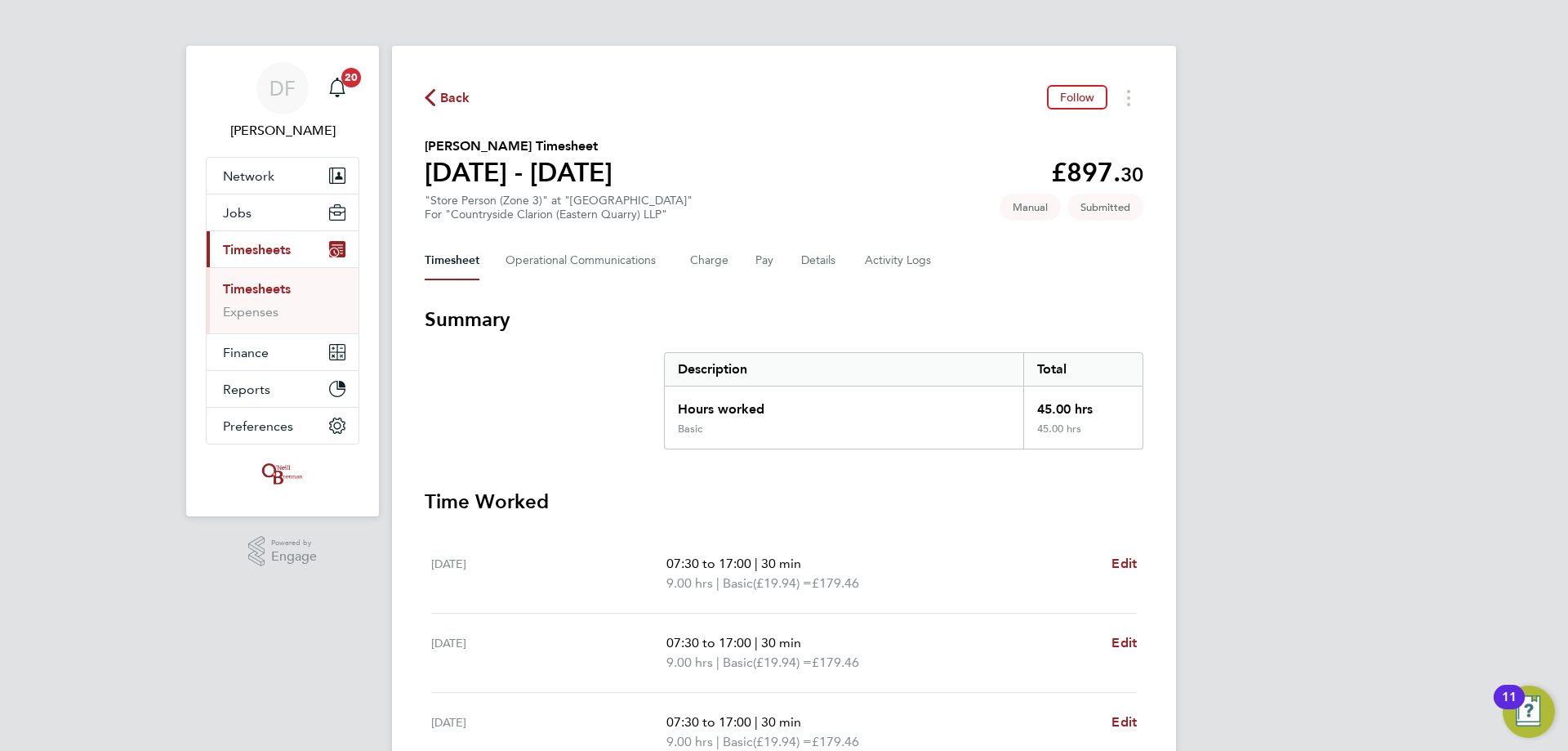
click at [453, 104] on span "Back" at bounding box center [454, 97] width 30 height 20
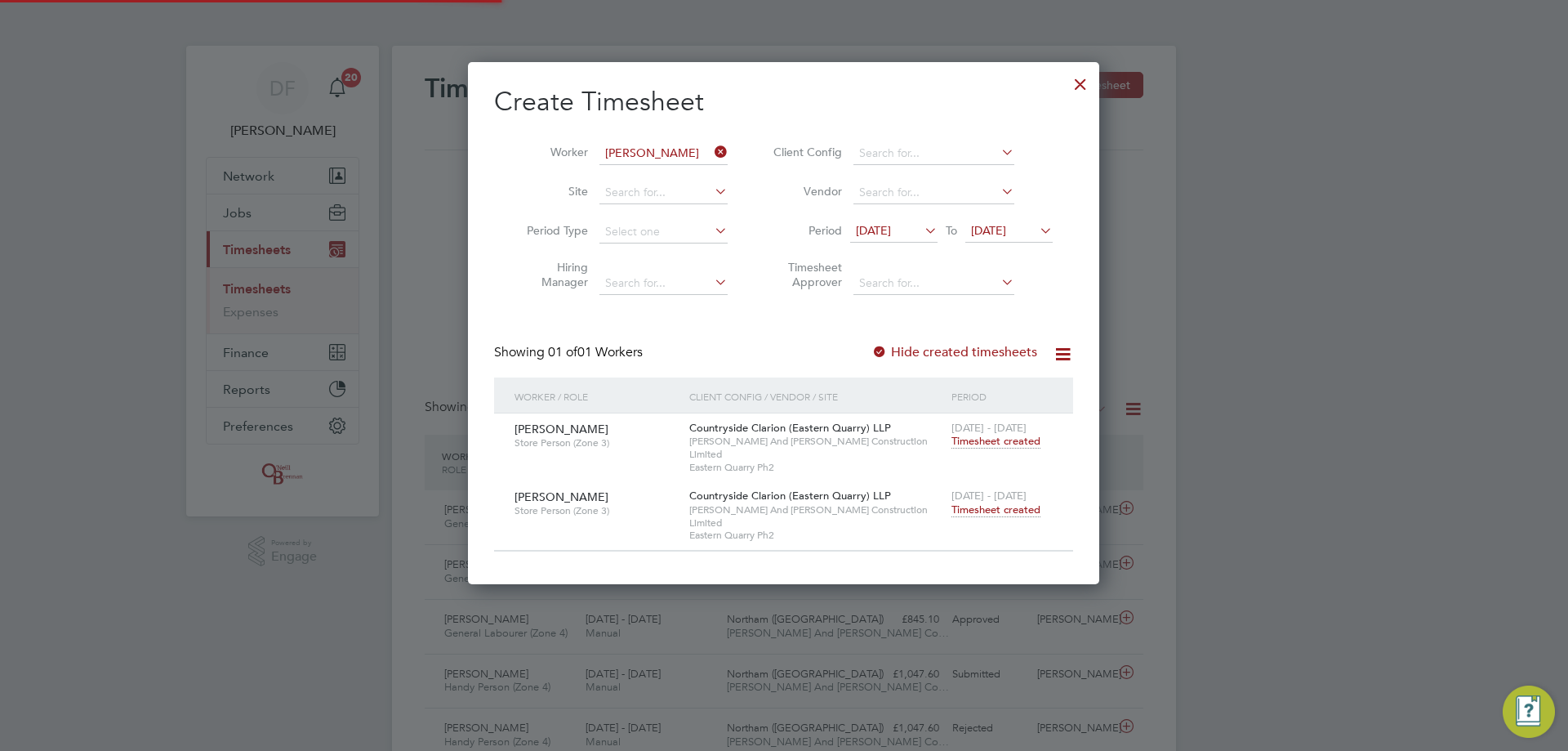
scroll to position [42, 142]
click at [711, 150] on icon at bounding box center [711, 151] width 0 height 23
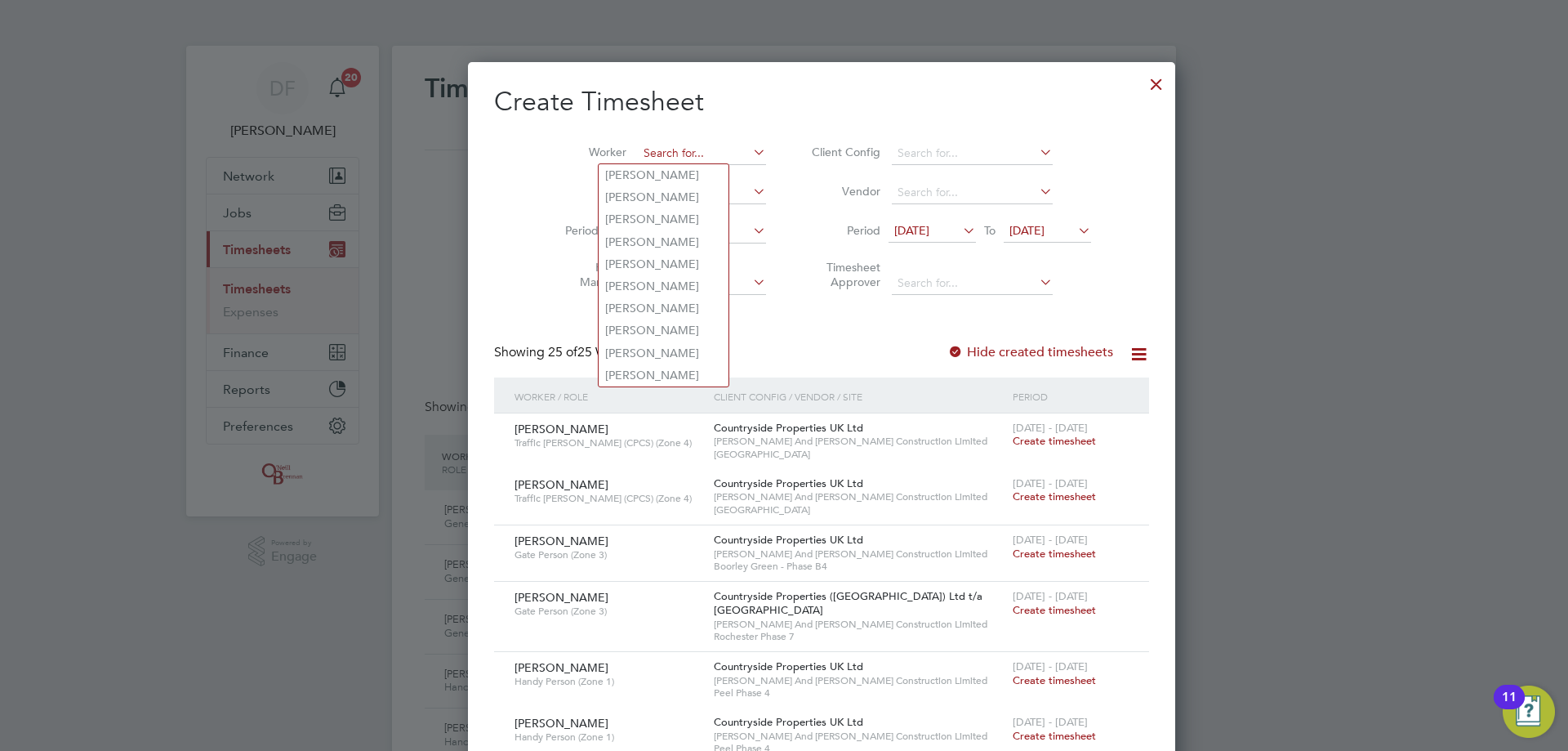
click at [675, 152] on input at bounding box center [702, 153] width 128 height 23
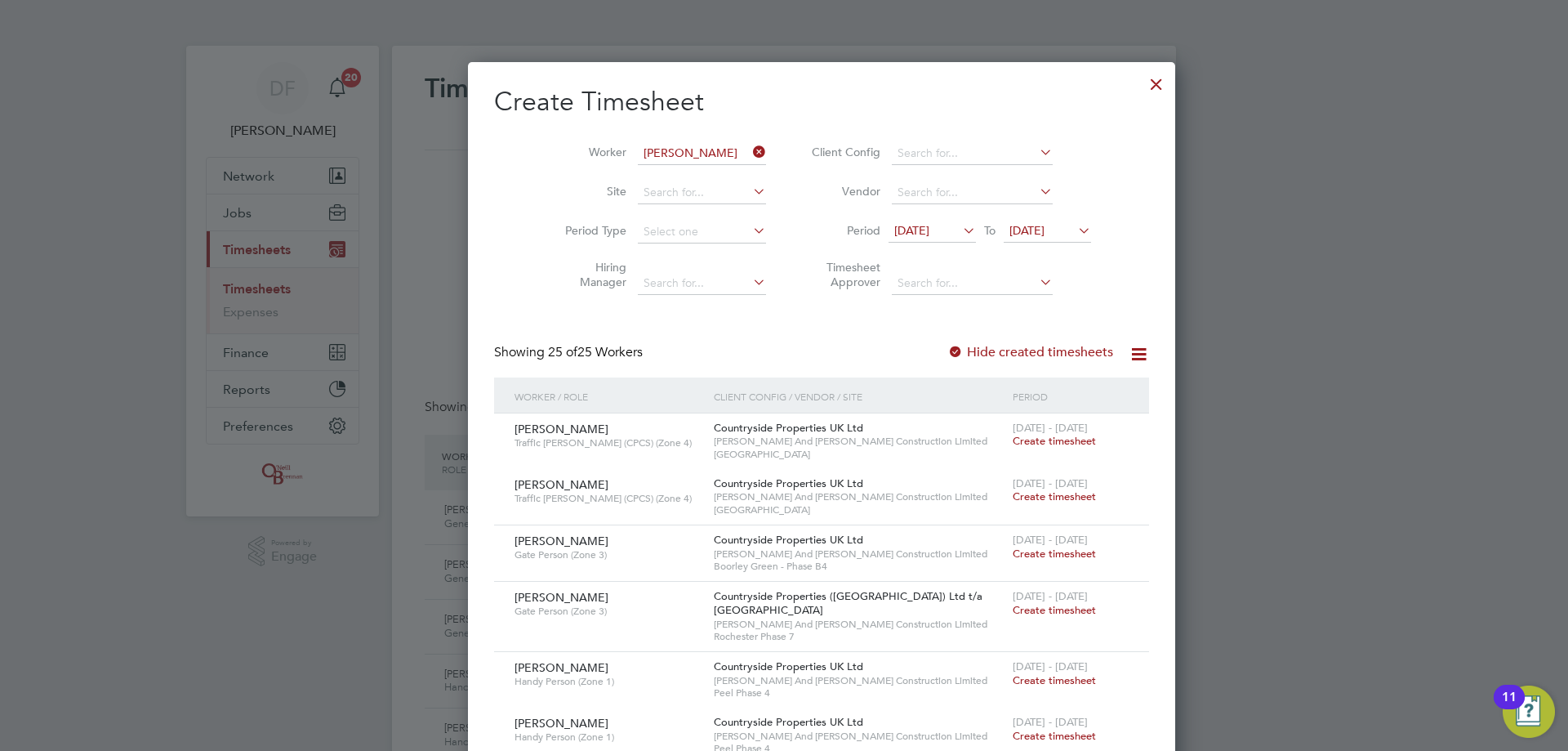
click at [676, 173] on li "Barry Ch aney" at bounding box center [674, 175] width 150 height 22
type input "Barry Chaney"
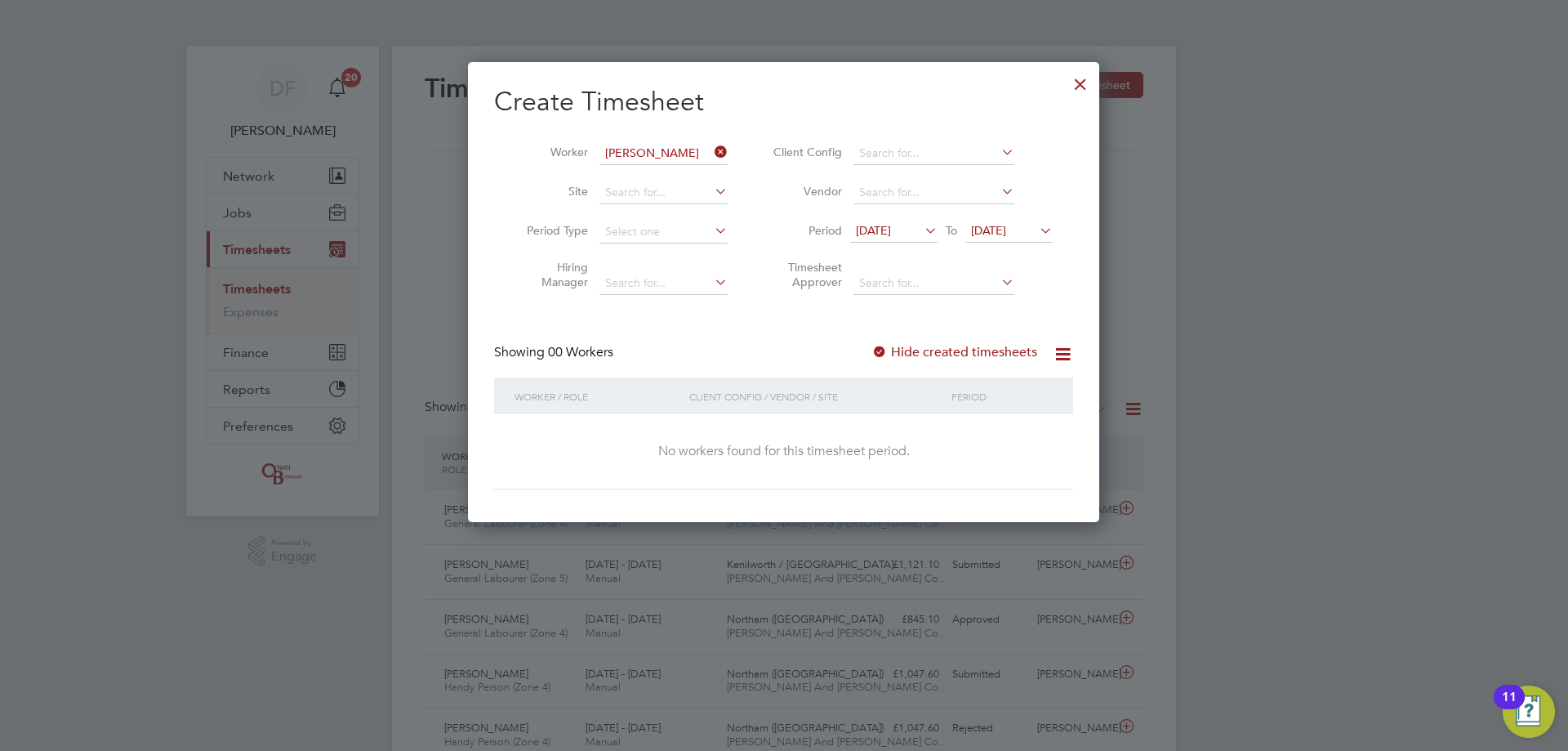
click at [900, 347] on label "Hide created timesheets" at bounding box center [954, 352] width 166 height 16
click at [898, 349] on label "Hide created timesheets" at bounding box center [954, 352] width 166 height 16
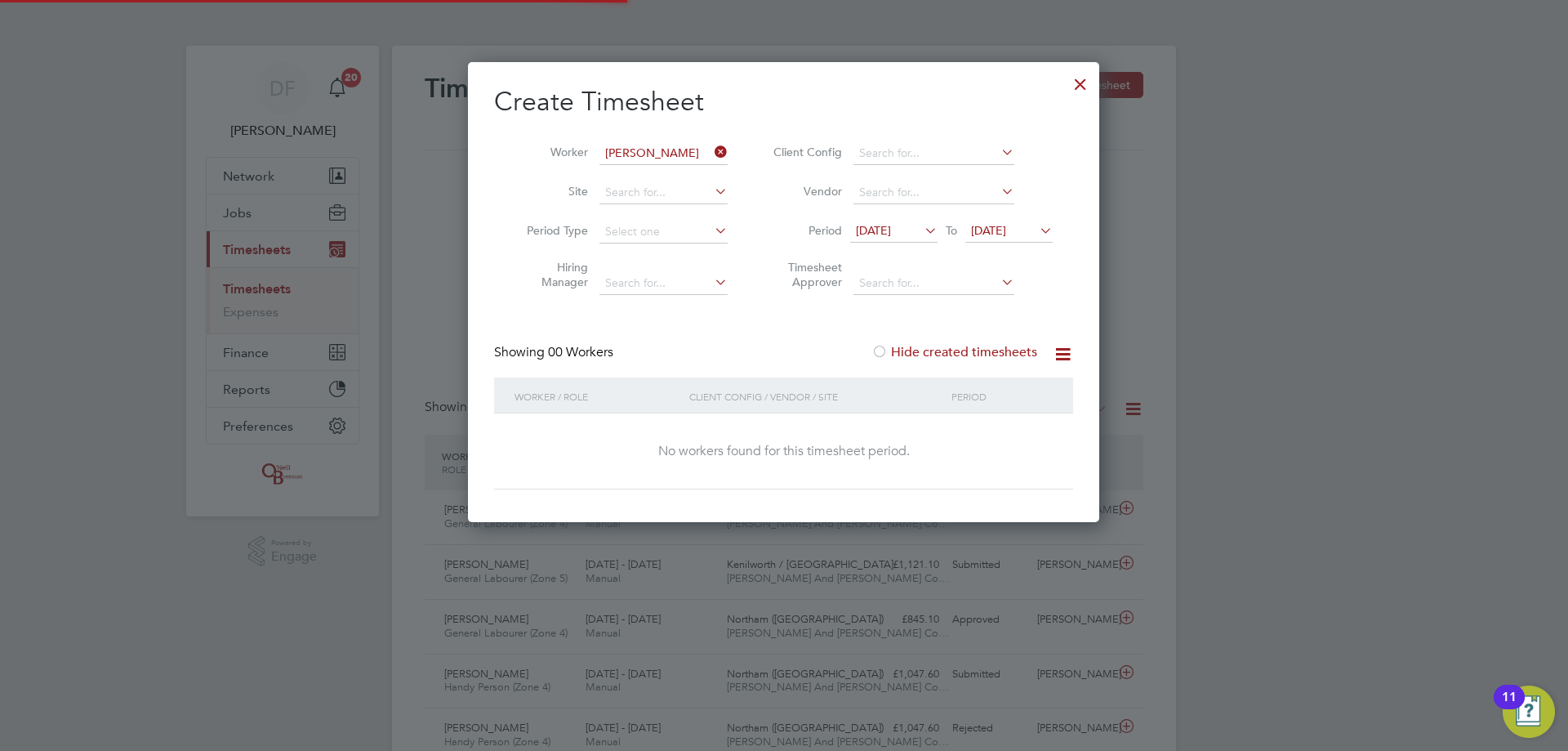
click at [898, 349] on label "Hide created timesheets" at bounding box center [954, 352] width 166 height 16
click at [926, 346] on label "Hide created timesheets" at bounding box center [954, 352] width 166 height 16
click at [711, 148] on icon at bounding box center [711, 151] width 0 height 23
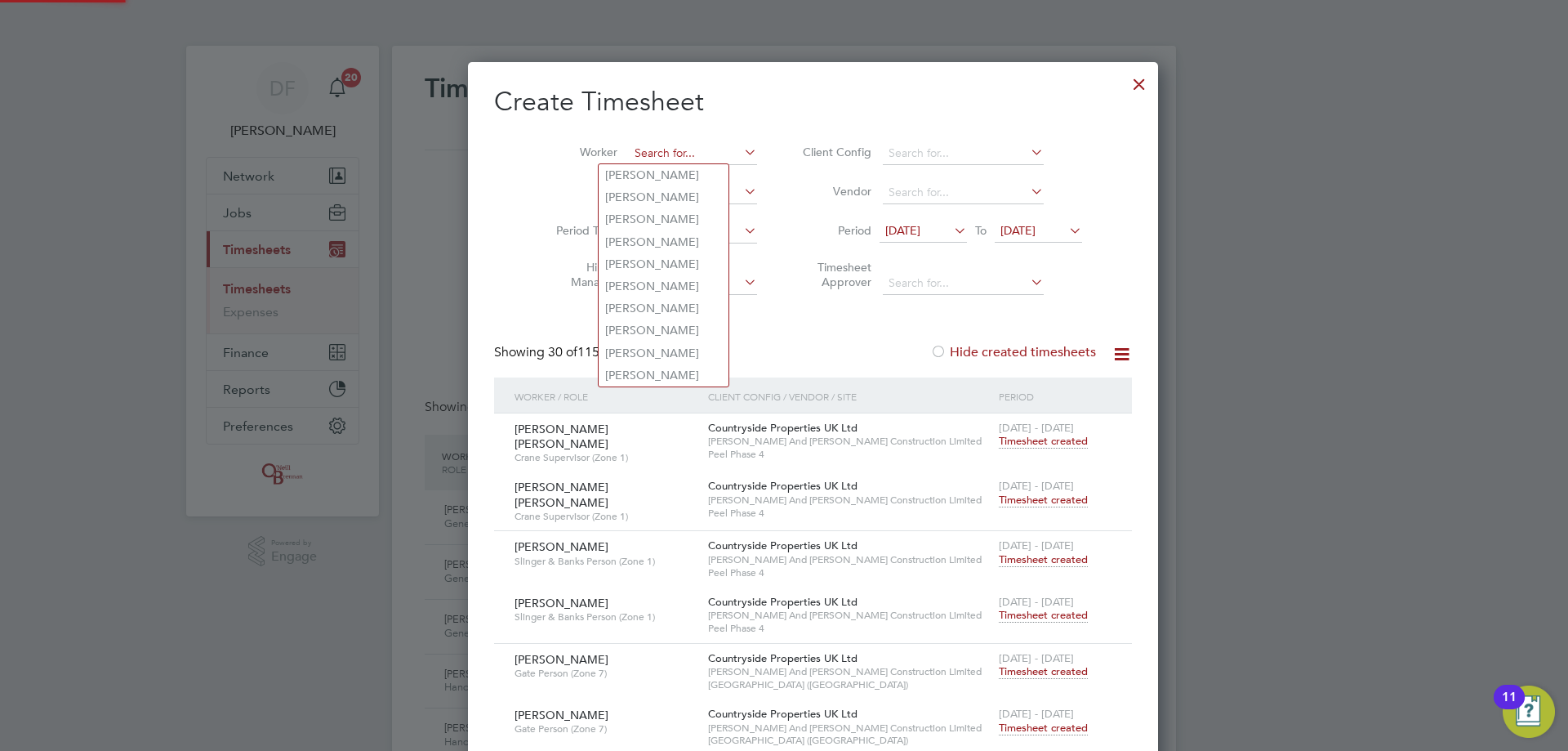
click at [701, 161] on input at bounding box center [693, 153] width 128 height 23
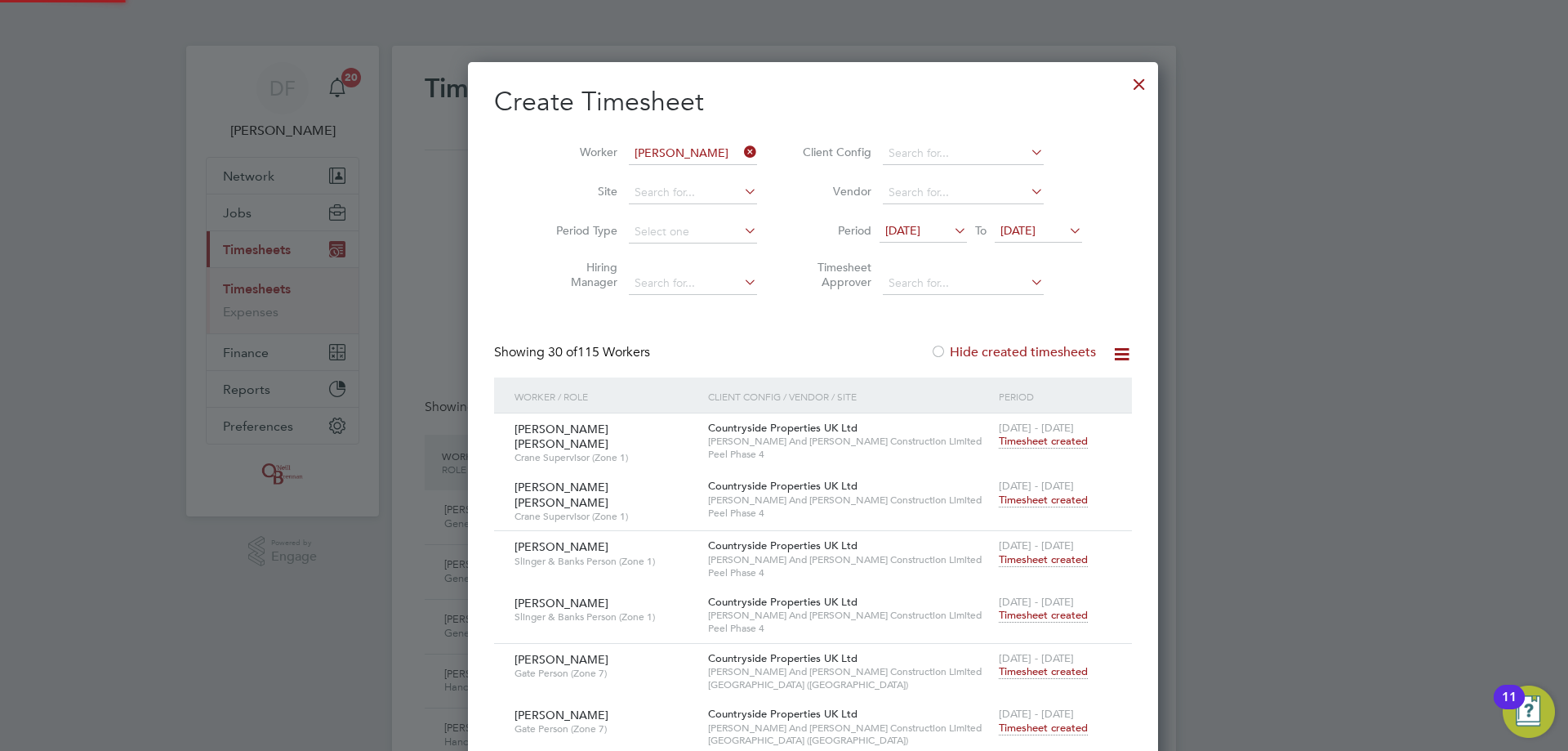
click at [699, 170] on b "Crozier" at bounding box center [746, 175] width 95 height 14
type input "Anthony Crozier"
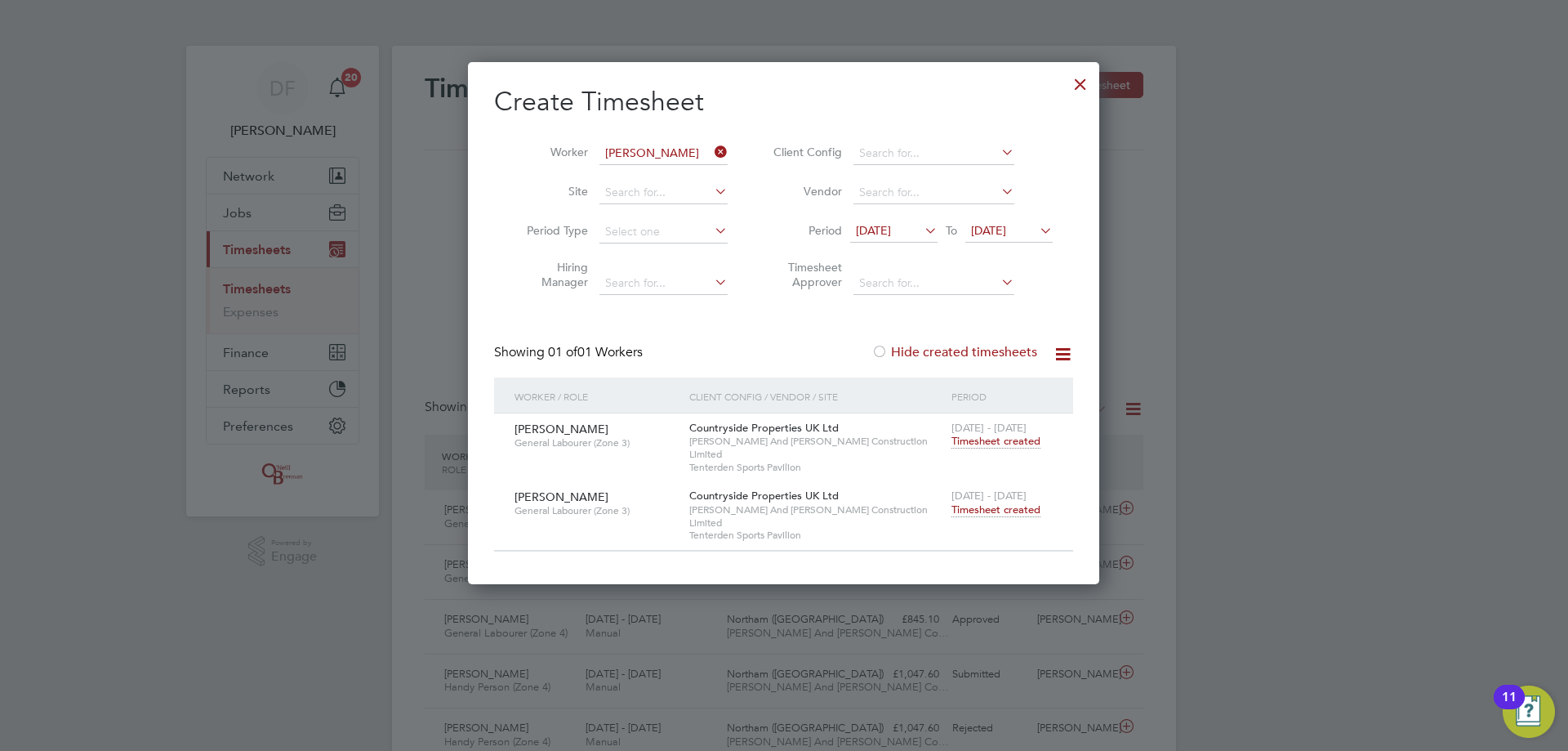
click at [974, 502] on span "Timesheet created" at bounding box center [996, 509] width 89 height 15
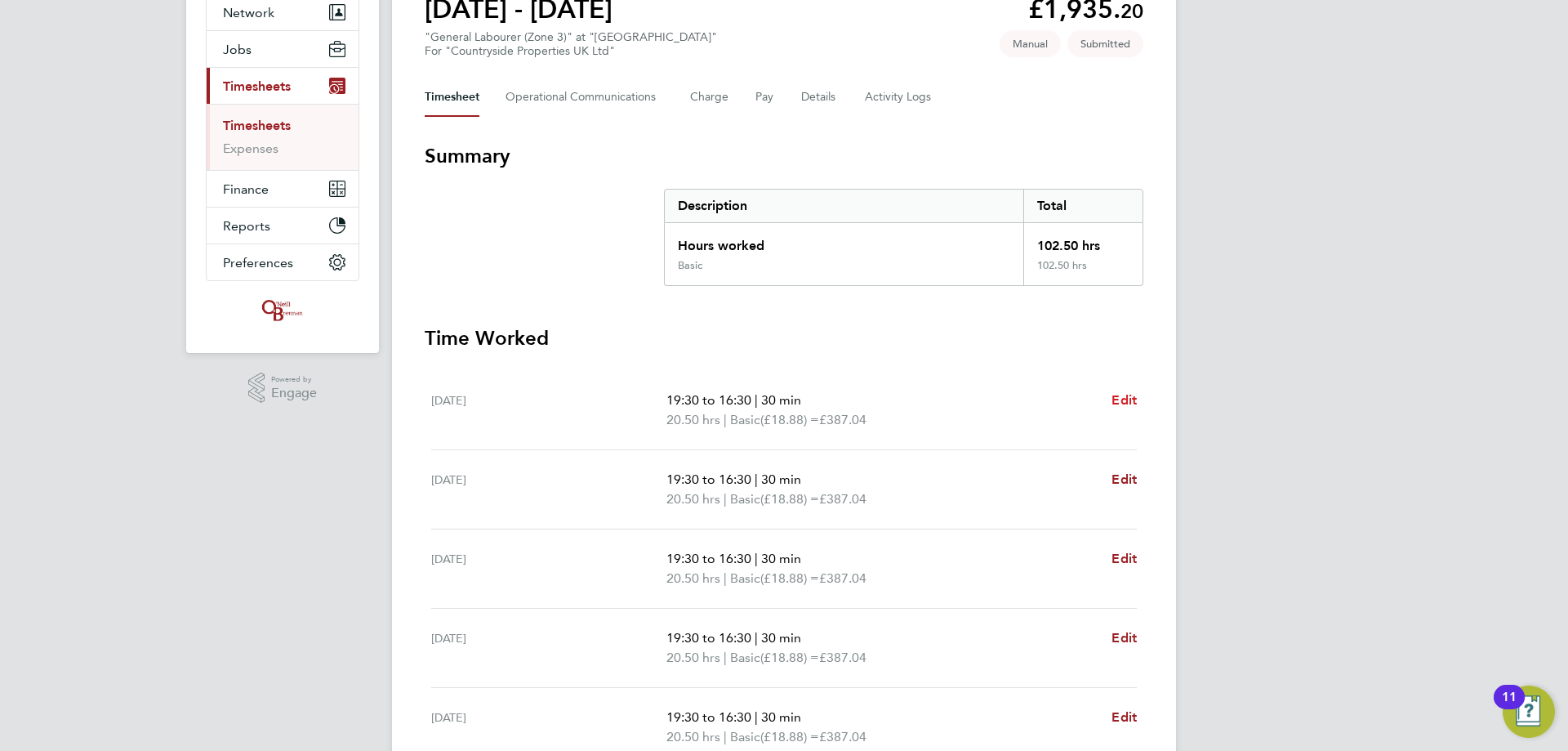
click at [1124, 400] on span "Edit" at bounding box center [1125, 400] width 26 height 15
select select "30"
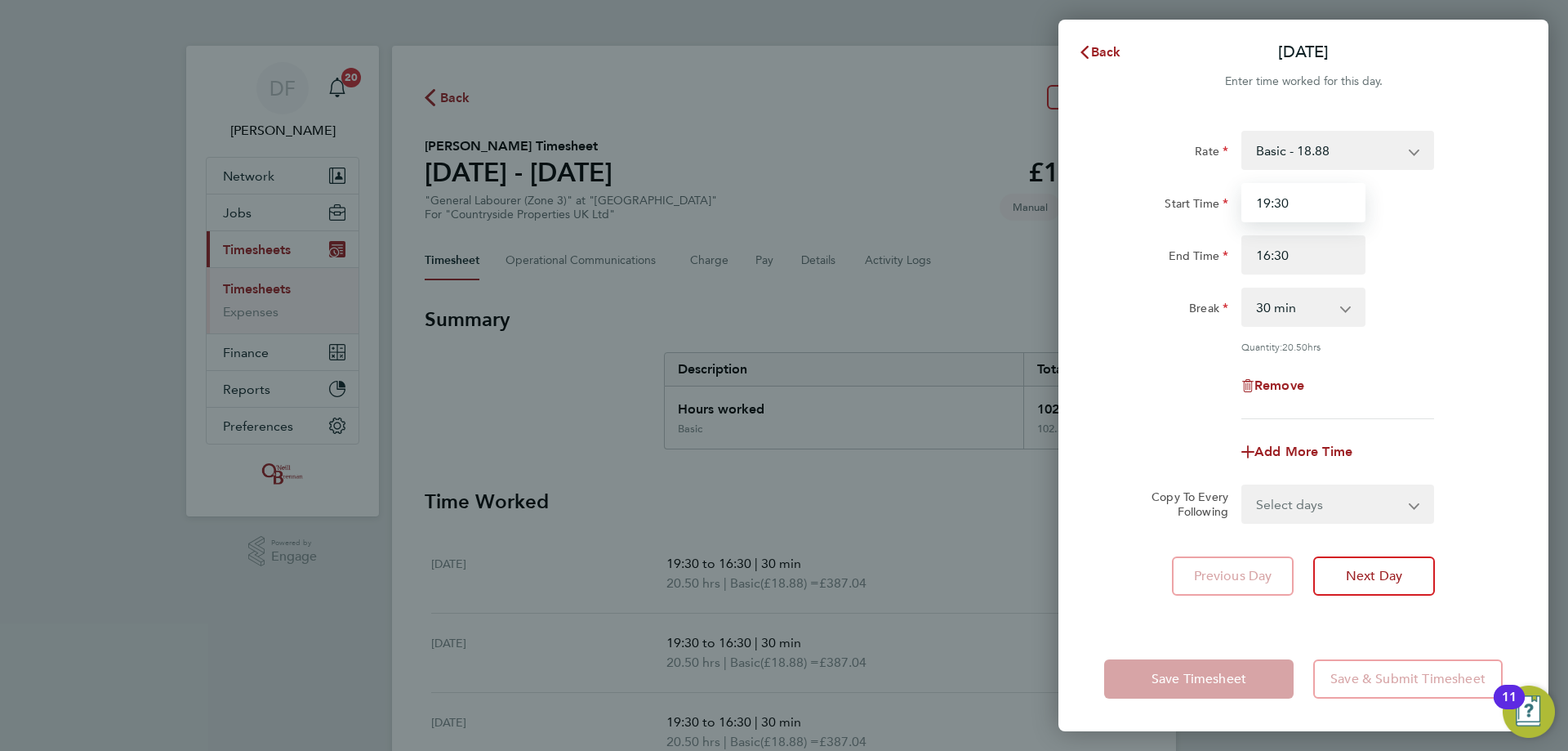
drag, startPoint x: 1267, startPoint y: 198, endPoint x: 1244, endPoint y: 201, distance: 23.2
click at [1244, 201] on input "19:30" at bounding box center [1303, 202] width 124 height 39
type input "07:30"
click at [1387, 330] on div "Rate Basic - 18.88 Start Time 07:30 End Time 16:30 Break 0 min 15 min 30 min 45…" at bounding box center [1303, 275] width 399 height 289
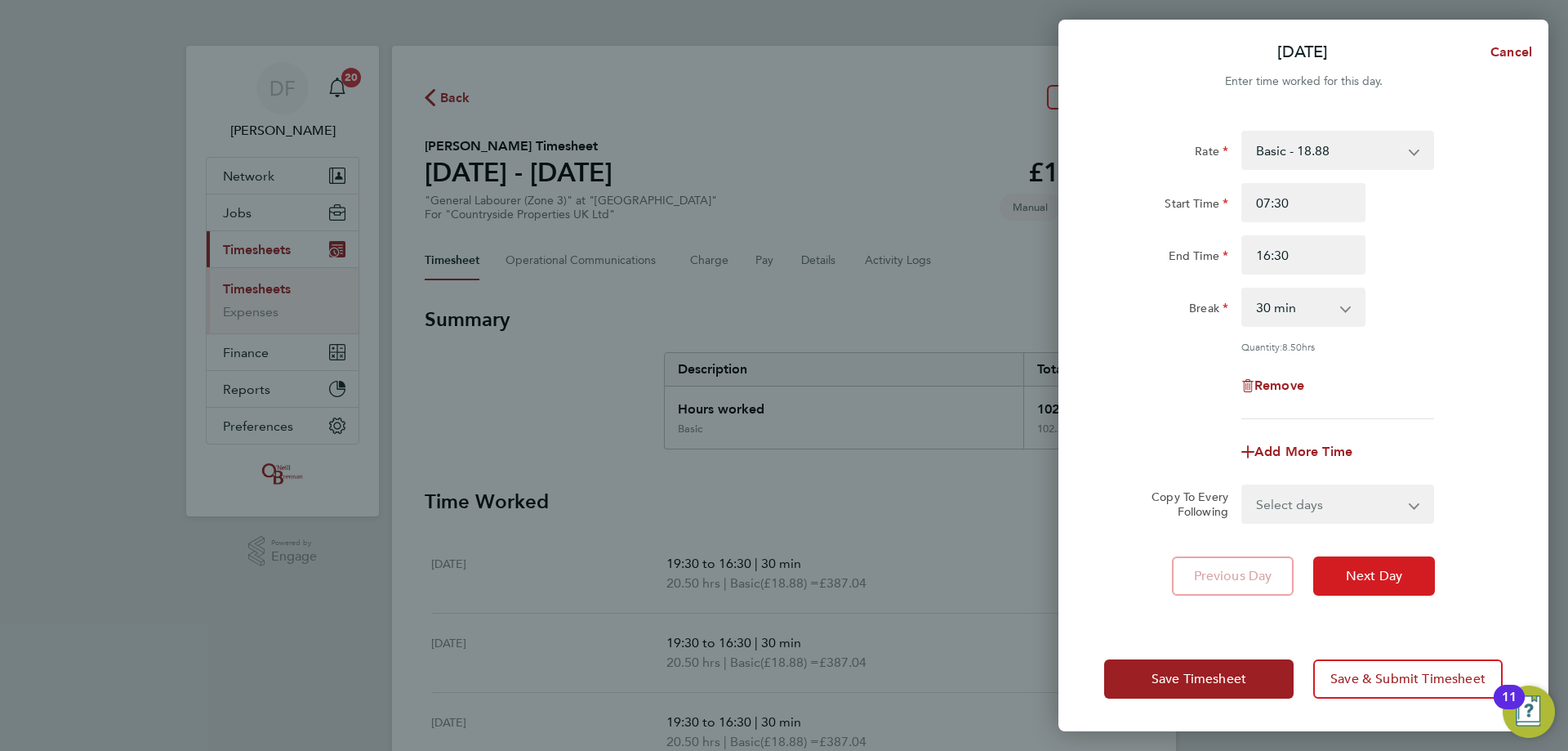
click at [1375, 572] on span "Next Day" at bounding box center [1374, 576] width 56 height 16
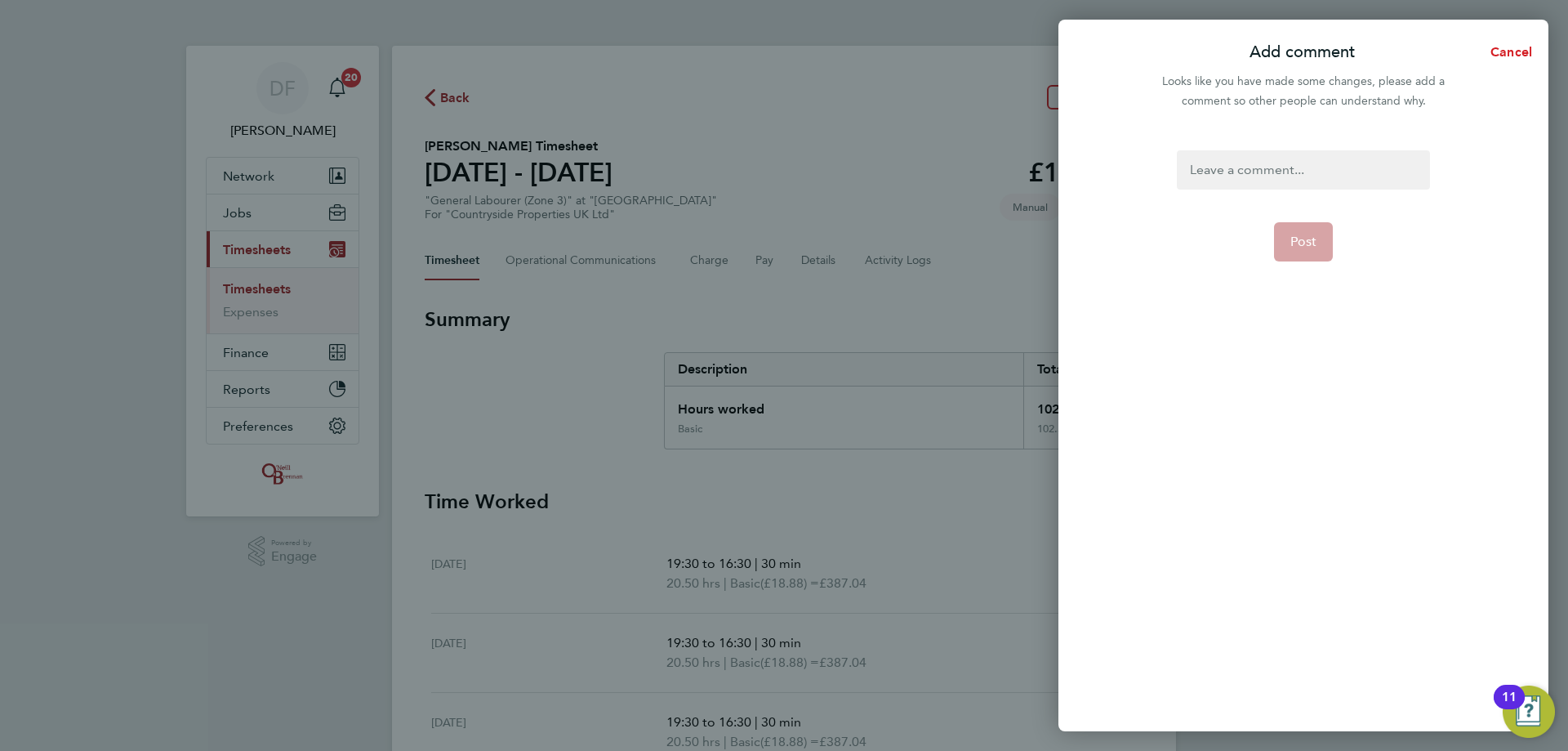
click at [1501, 45] on span "Cancel" at bounding box center [1509, 52] width 47 height 15
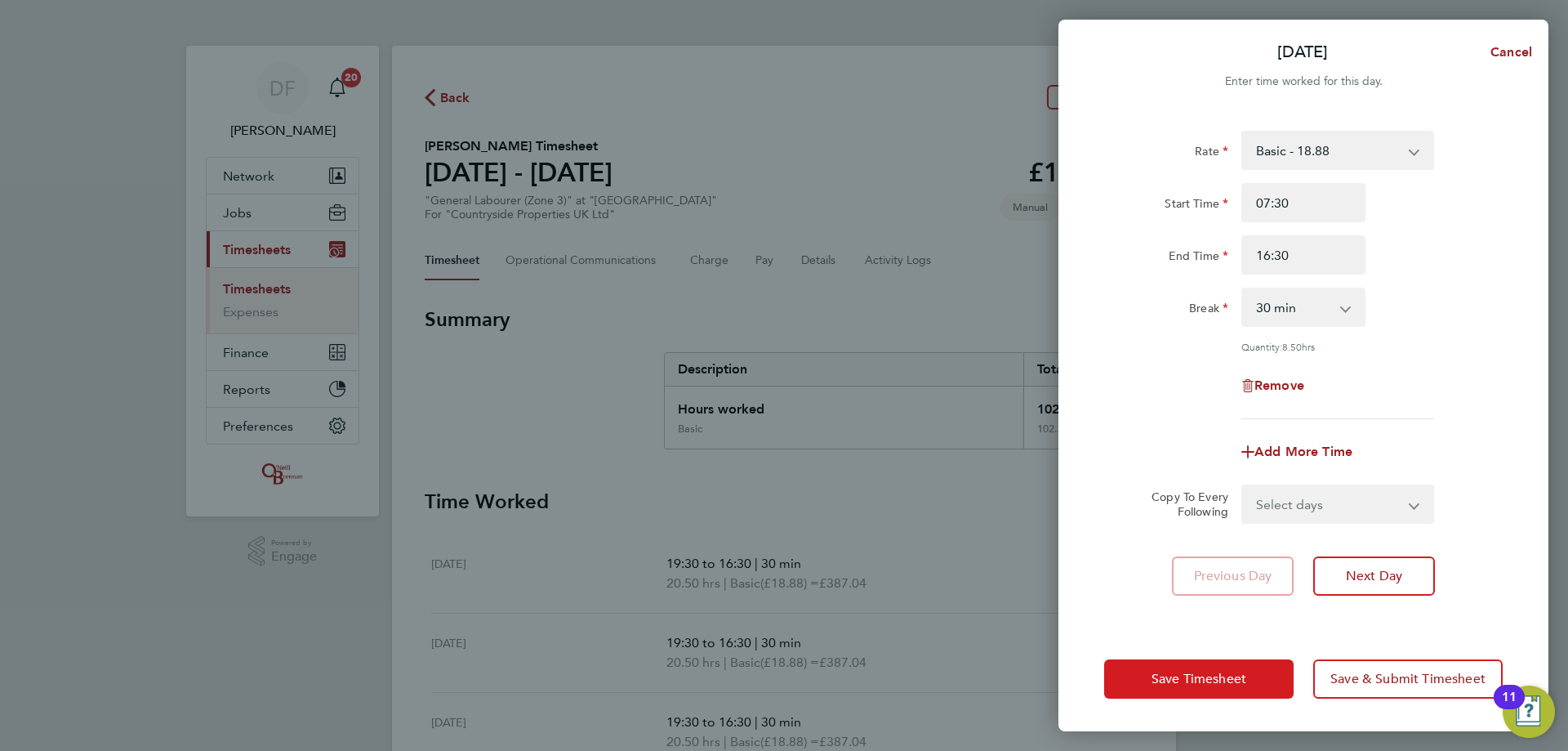
click at [1213, 680] on span "Save Timesheet" at bounding box center [1198, 678] width 95 height 16
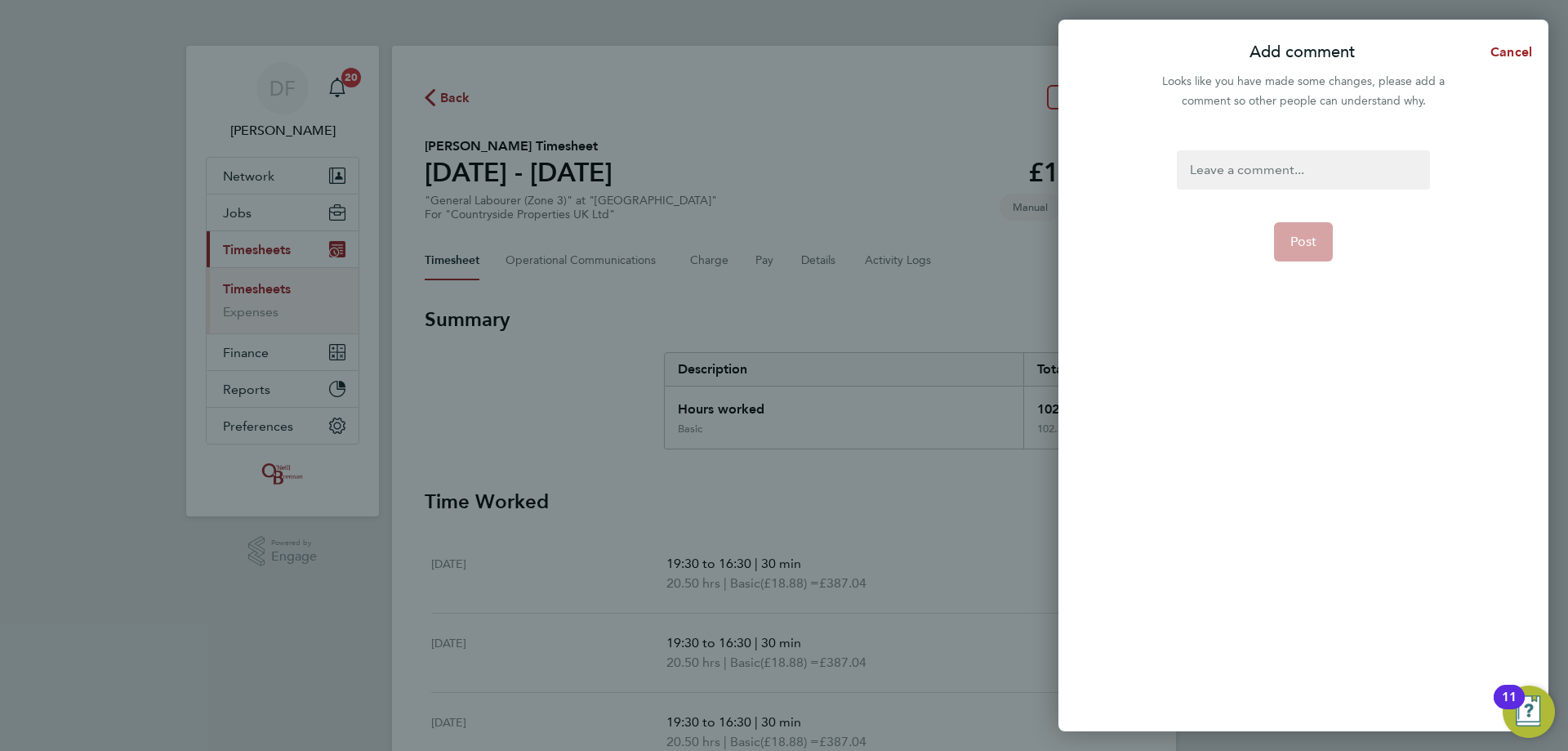
click at [1274, 178] on div at bounding box center [1303, 170] width 253 height 39
click at [1513, 48] on span "Cancel" at bounding box center [1509, 52] width 47 height 15
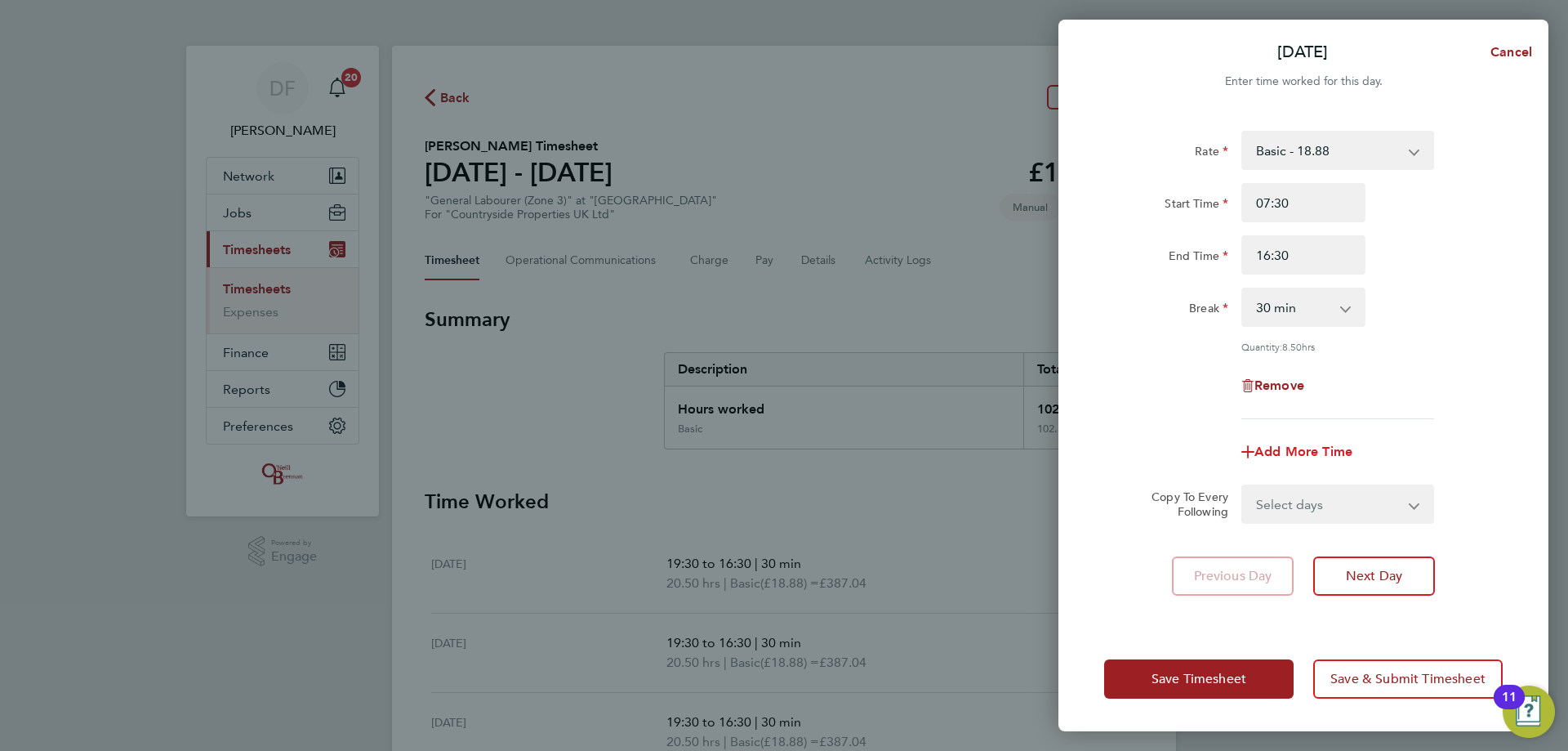
click at [1279, 443] on span "Add More Time" at bounding box center [1303, 451] width 98 height 15
select select "null"
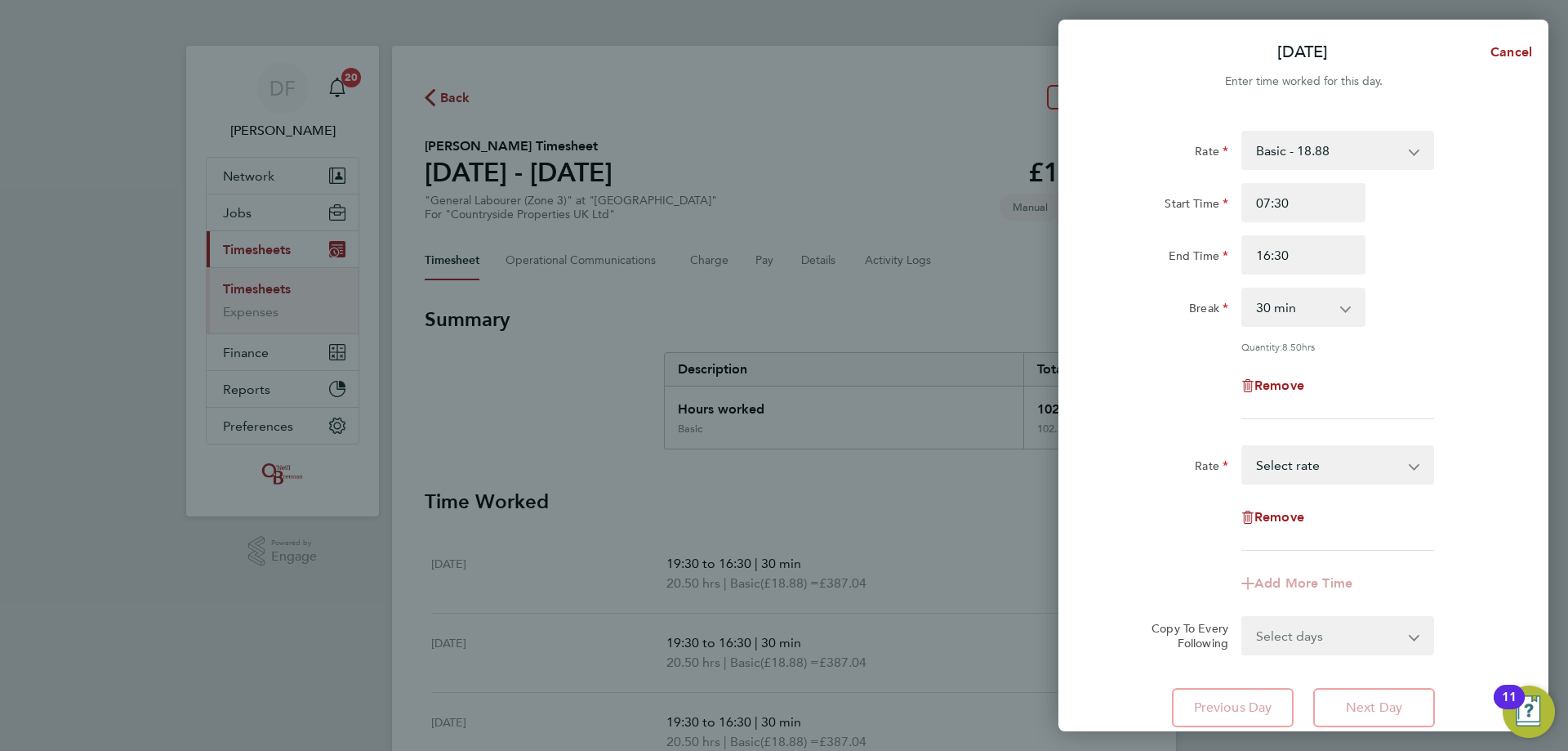
click at [1327, 445] on div "Basic - 18.88 Select rate" at bounding box center [1338, 465] width 193 height 39
click at [1313, 460] on select "Basic - 18.88 Select rate" at bounding box center [1328, 465] width 170 height 36
drag, startPoint x: 1332, startPoint y: 454, endPoint x: 1350, endPoint y: 443, distance: 21.1
click at [1332, 454] on select "Basic - 18.88 Select rate" at bounding box center [1328, 465] width 170 height 36
click at [1419, 401] on div "Remove" at bounding box center [1303, 385] width 412 height 39
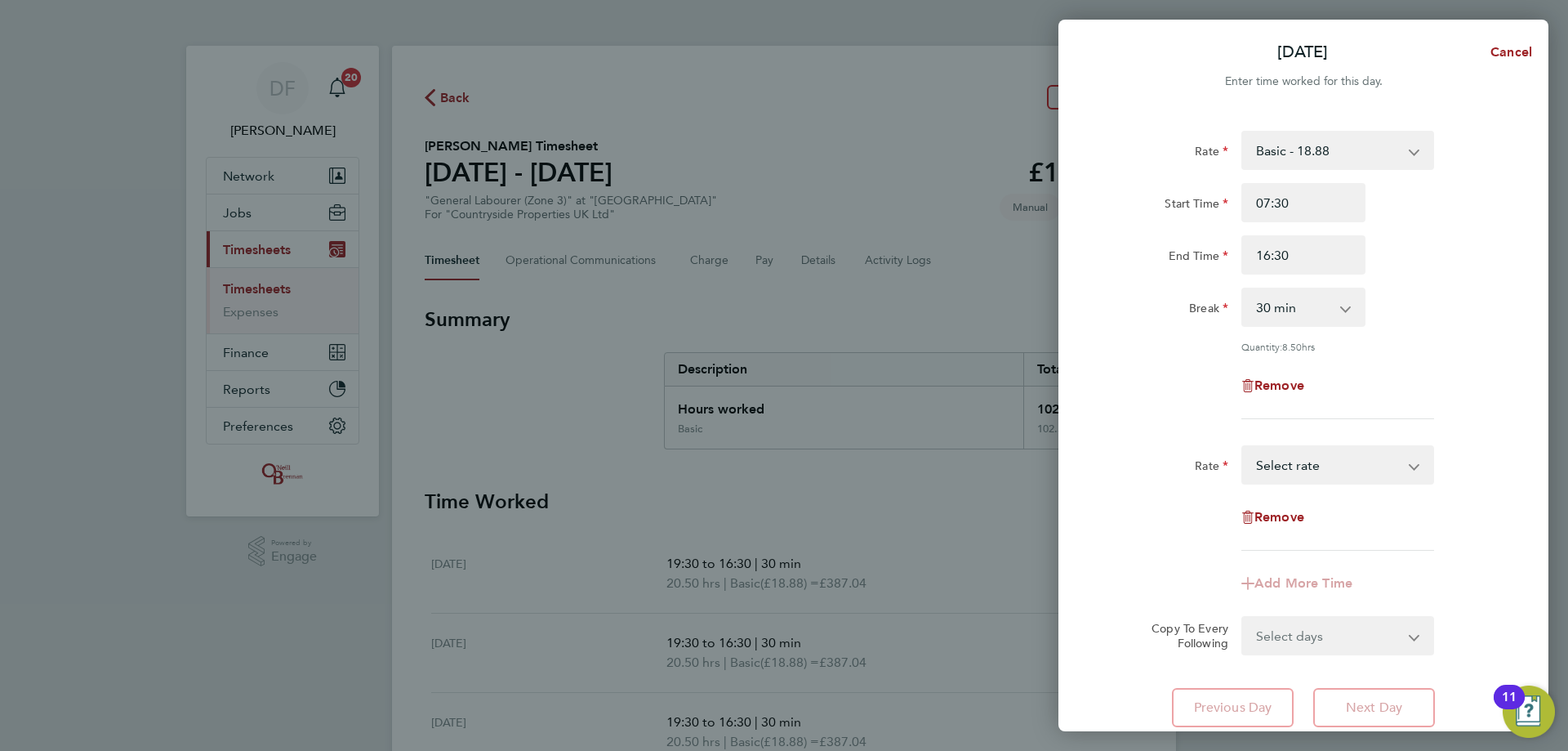
click at [1410, 236] on div "End Time 16:30" at bounding box center [1303, 255] width 412 height 39
click at [1410, 390] on div "Remove" at bounding box center [1303, 385] width 412 height 39
click at [1319, 459] on select "Basic - 18.88 Select rate" at bounding box center [1328, 465] width 170 height 36
click at [1347, 461] on select "Basic - 18.88 Select rate" at bounding box center [1328, 465] width 170 height 36
click at [1450, 378] on div "Remove" at bounding box center [1303, 385] width 412 height 39
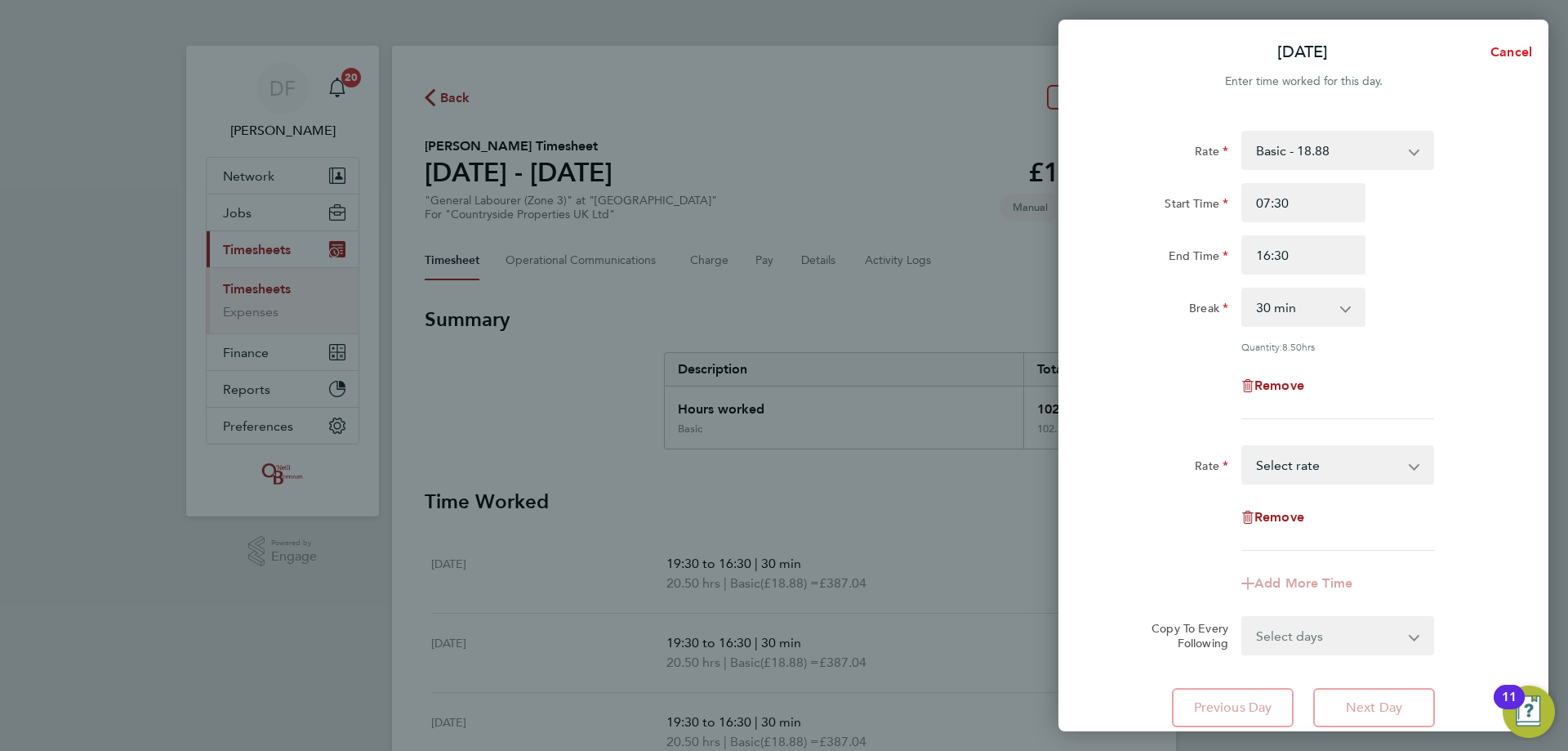
click at [1508, 48] on span "Cancel" at bounding box center [1509, 52] width 47 height 15
select select "30"
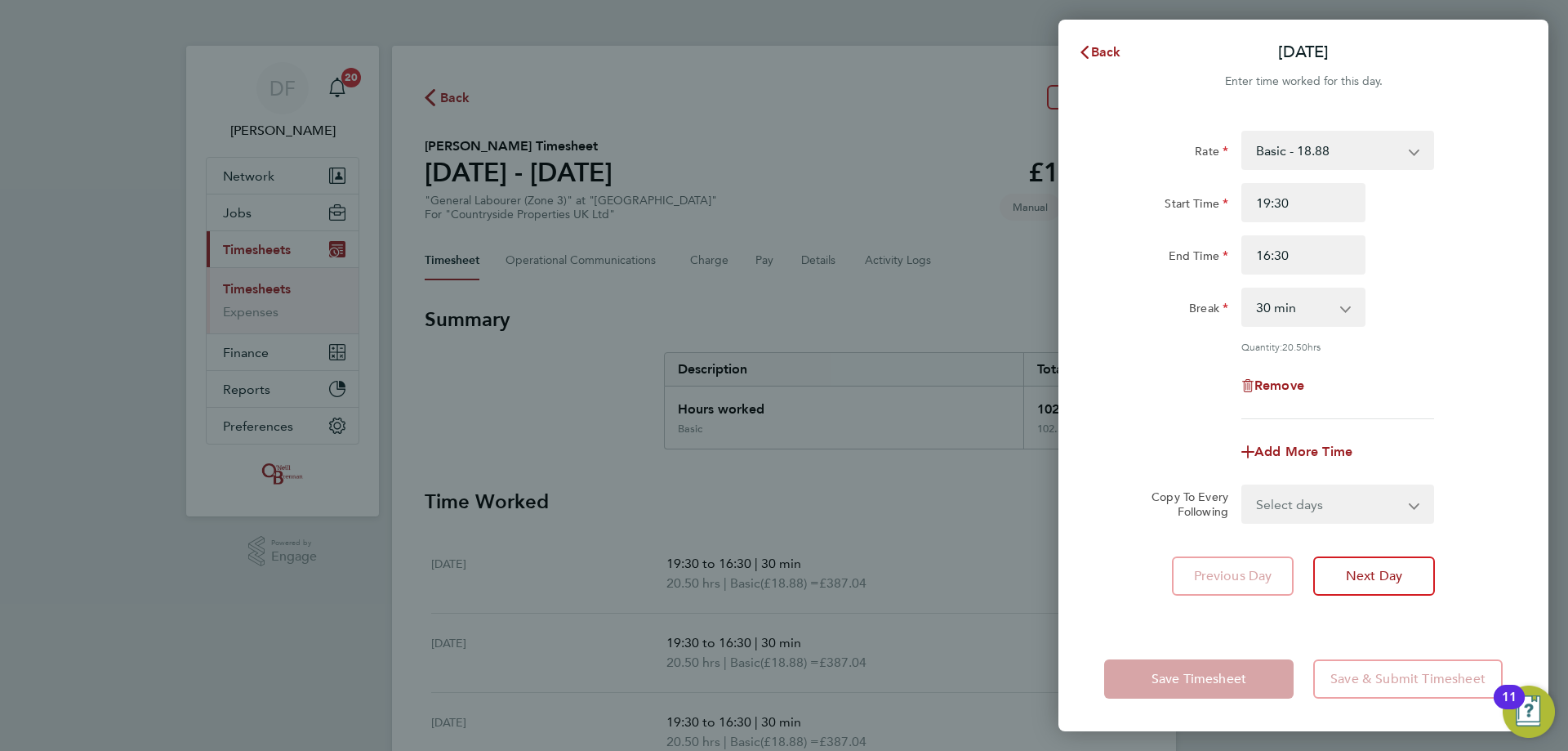
click at [1319, 510] on select "Select days Day Weekday (Mon-Fri) Weekend (Sat-Sun) Tuesday Wednesday Thursday …" at bounding box center [1329, 504] width 172 height 36
select select "WEEKDAY"
click at [1243, 486] on select "Select days Day Weekday (Mon-Fri) Weekend (Sat-Sun) Tuesday Wednesday Thursday …" at bounding box center [1329, 504] width 172 height 36
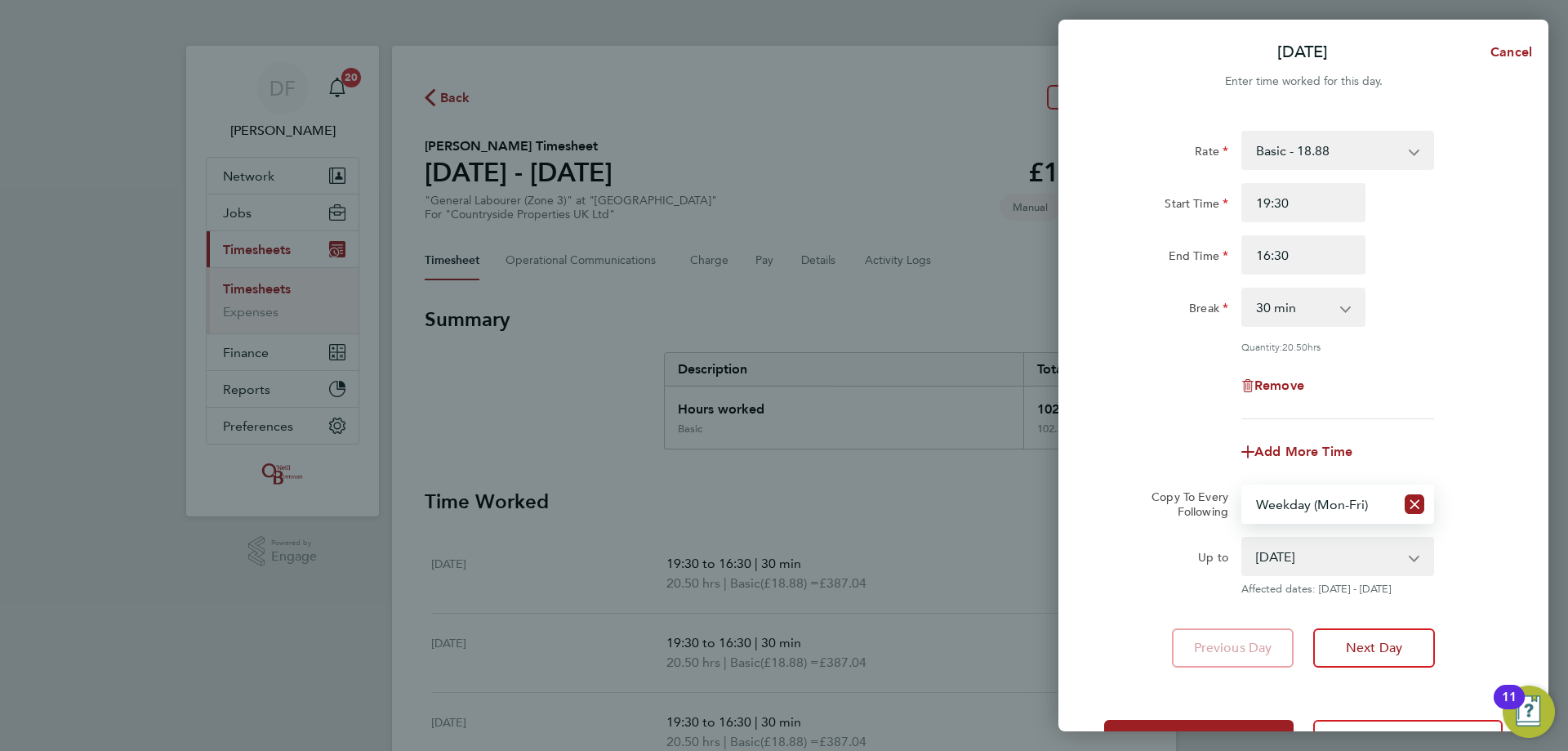
click at [1340, 566] on select "23 Sep 2025 24 Sep 2025 25 Sep 2025 26 Sep 2025 27 Sep 2025 28 Sep 2025" at bounding box center [1328, 556] width 170 height 36
select select "2025-09-26"
click at [1243, 538] on select "23 Sep 2025 24 Sep 2025 25 Sep 2025 26 Sep 2025 27 Sep 2025 28 Sep 2025" at bounding box center [1328, 556] width 170 height 36
click at [1378, 650] on span "Next Day" at bounding box center [1374, 648] width 56 height 16
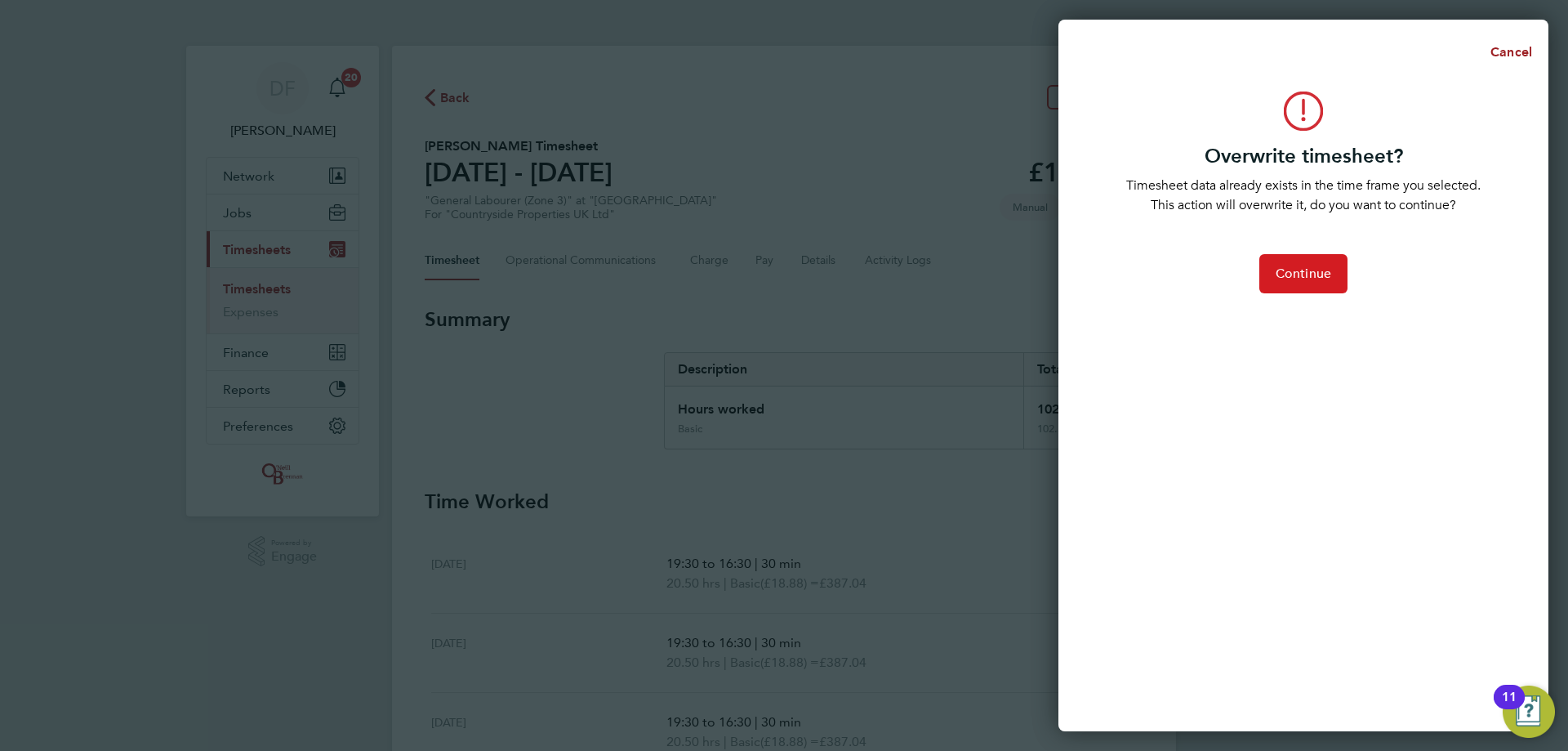
click at [1282, 281] on span "Continue" at bounding box center [1303, 273] width 56 height 16
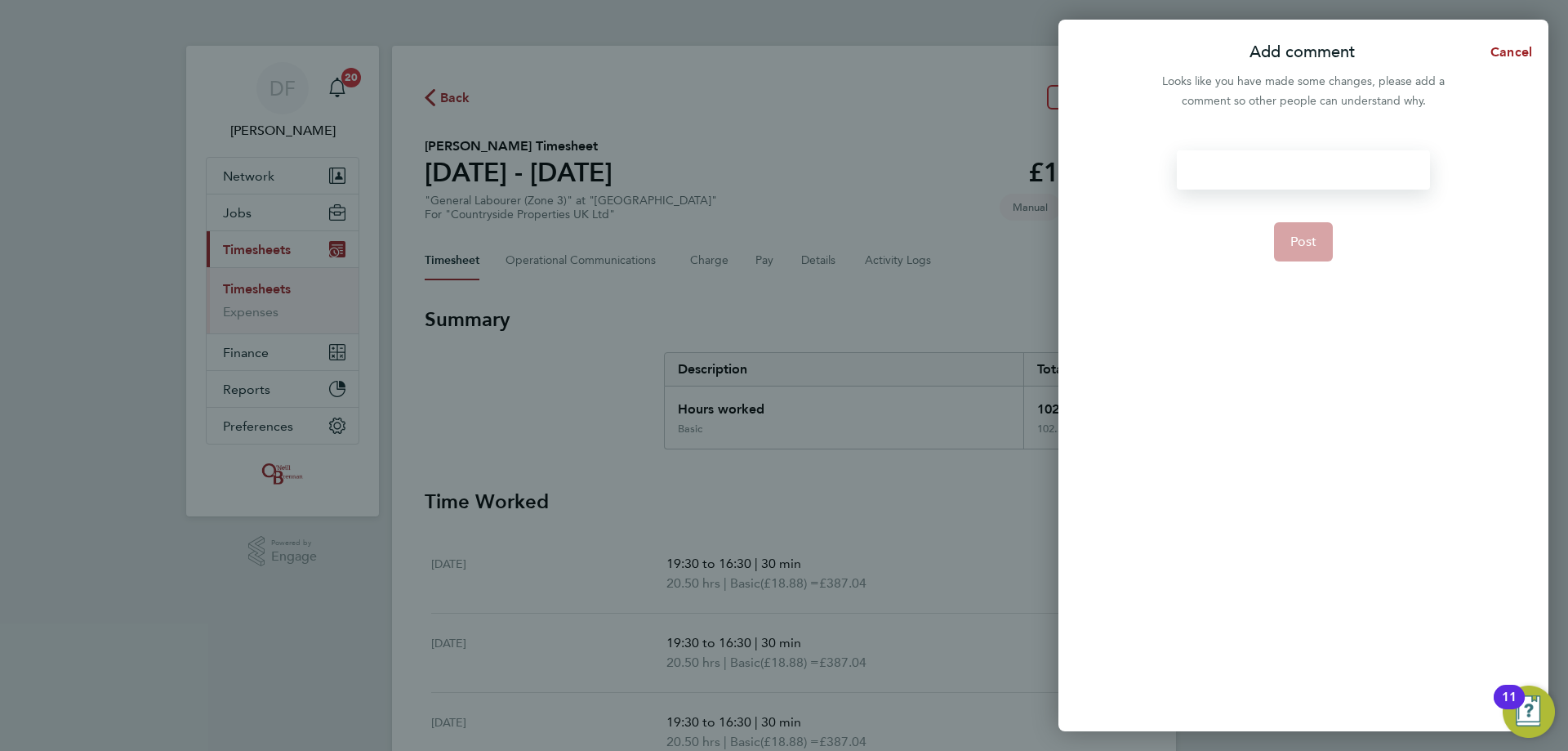
click at [1219, 160] on div at bounding box center [1303, 170] width 253 height 39
click at [1231, 170] on div at bounding box center [1303, 170] width 253 height 39
click at [1293, 252] on button "Post" at bounding box center [1304, 242] width 60 height 39
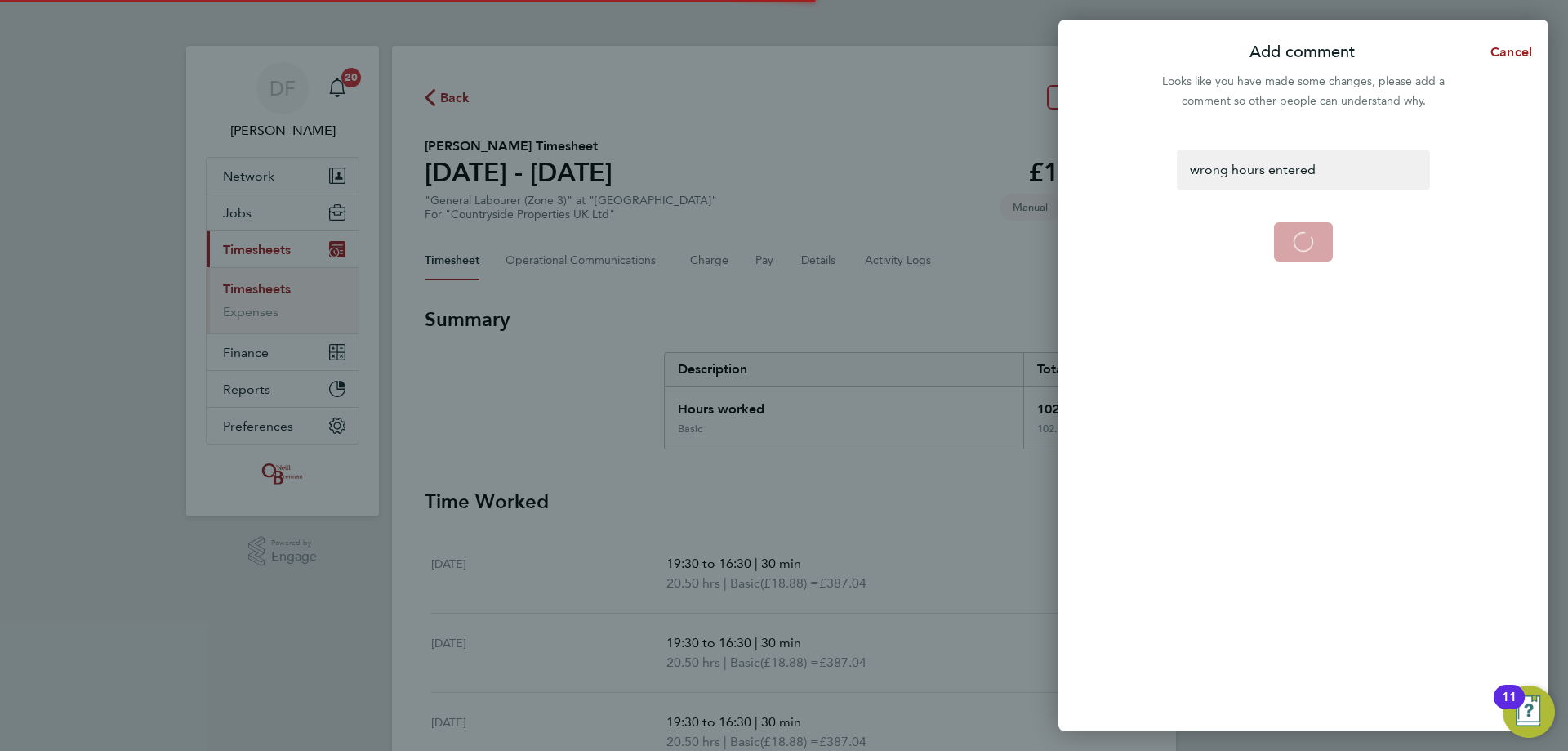
select select "0: null"
select select "30"
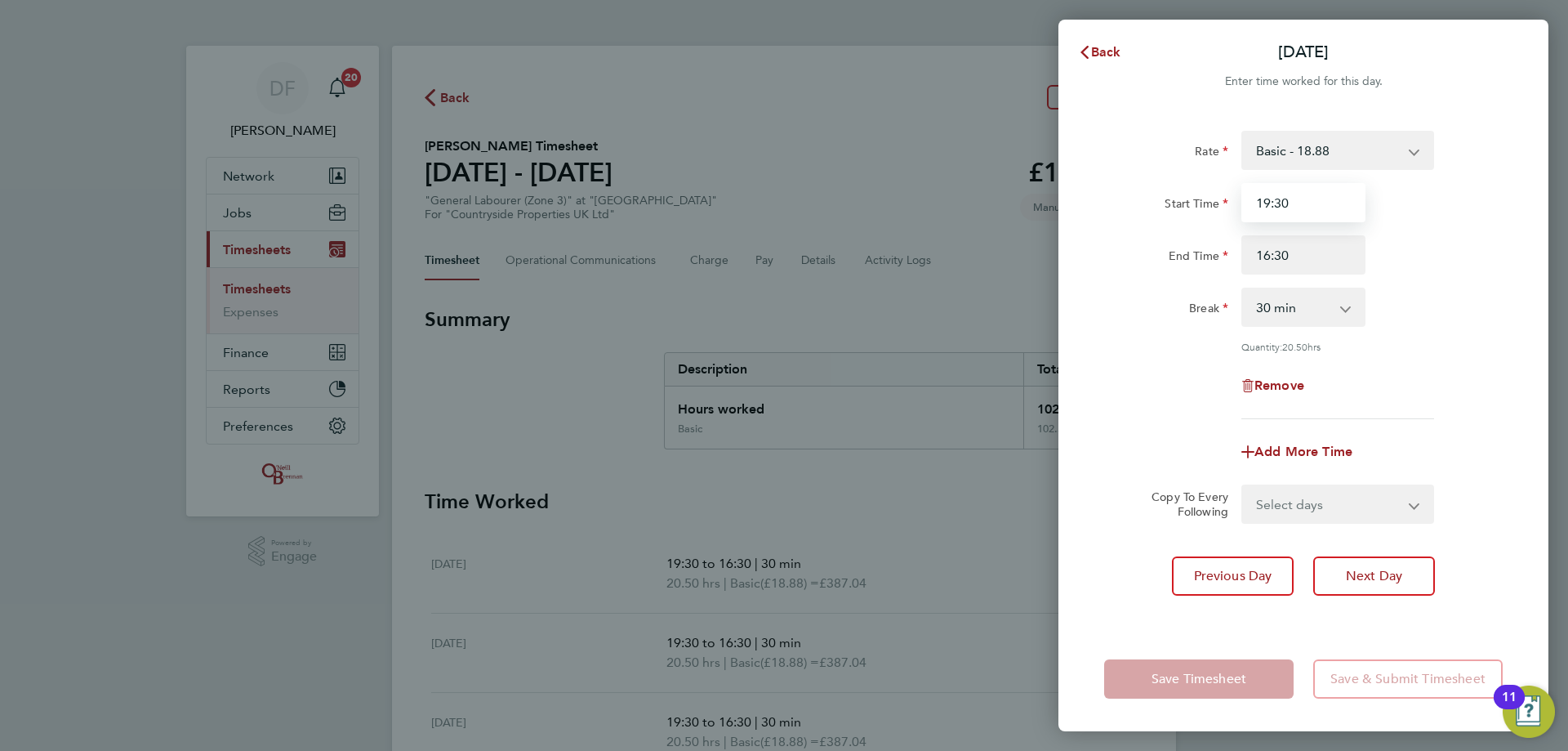
click at [1264, 202] on input "19:30" at bounding box center [1303, 202] width 124 height 39
drag, startPoint x: 1269, startPoint y: 202, endPoint x: 1245, endPoint y: 207, distance: 24.5
click at [1245, 207] on input "19:30" at bounding box center [1303, 202] width 124 height 39
type input "07:30"
click at [1300, 515] on select "Select days Day Weekday (Mon-Fri) Weekend (Sat-Sun) Wednesday Thursday Friday S…" at bounding box center [1329, 504] width 172 height 36
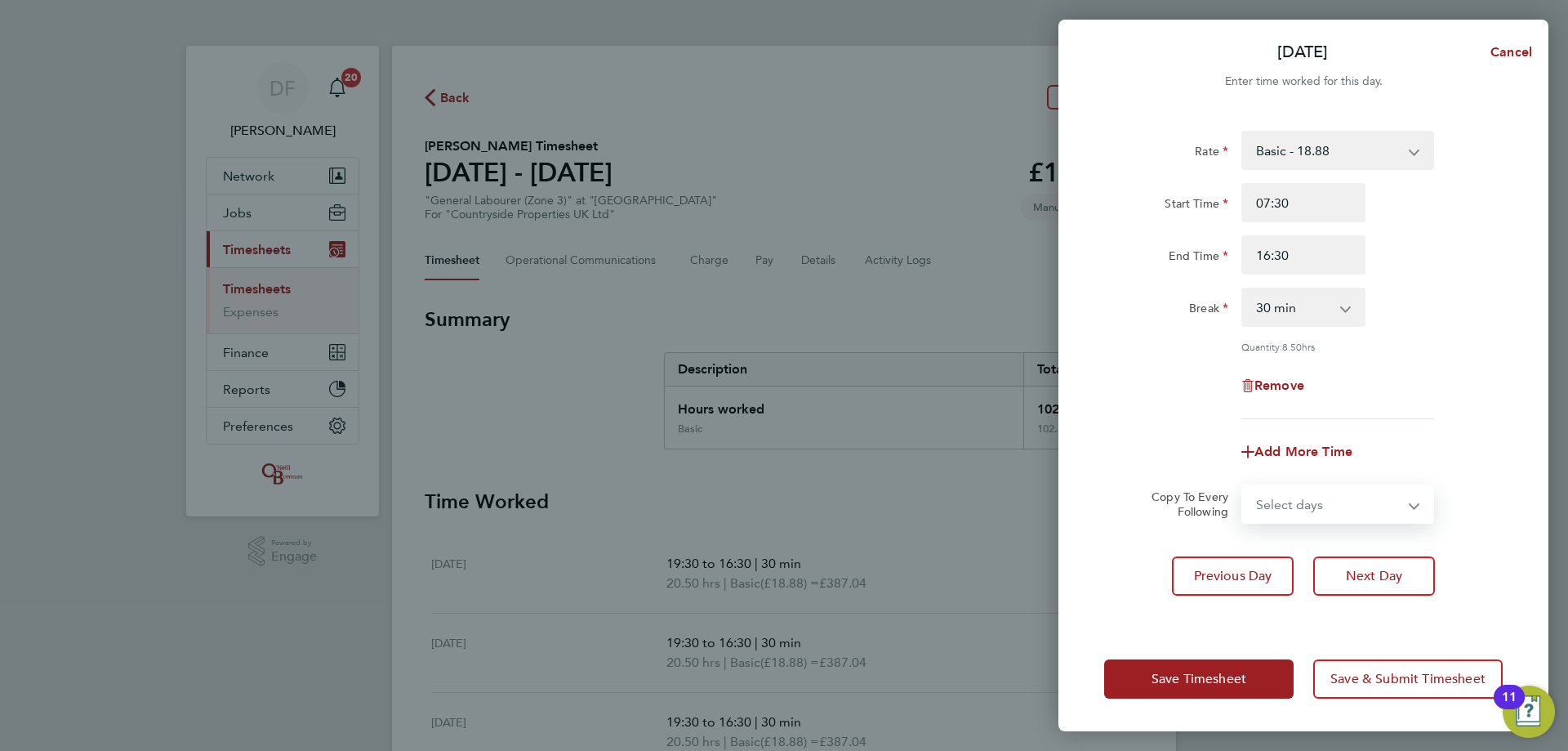
select select "WEEKDAY"
click at [1243, 486] on select "Select days Day Weekday (Mon-Fri) Weekend (Sat-Sun) Wednesday Thursday Friday S…" at bounding box center [1329, 504] width 172 height 36
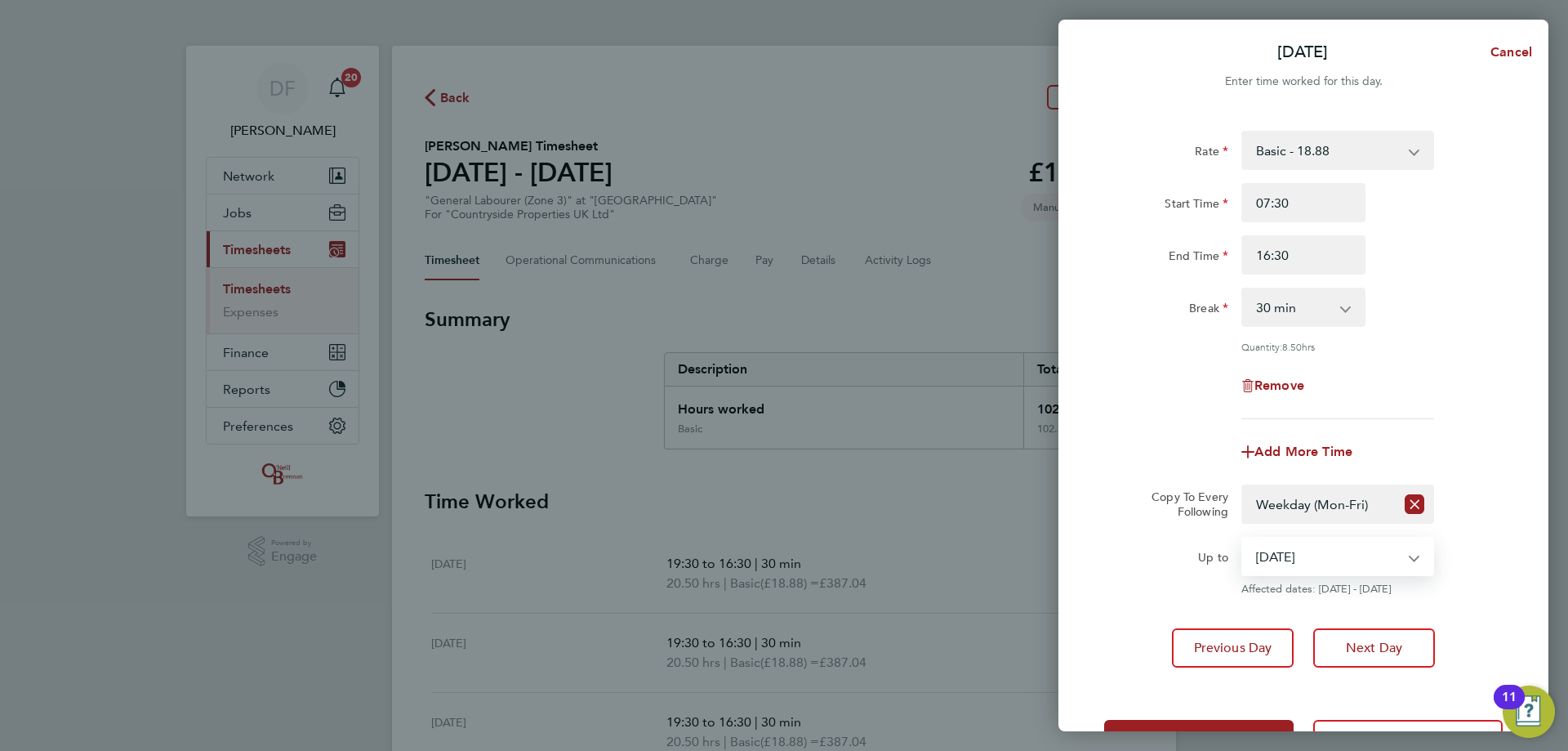
click at [1293, 560] on select "24 Sep 2025 25 Sep 2025 26 Sep 2025 27 Sep 2025 28 Sep 2025" at bounding box center [1328, 556] width 170 height 36
select select "2025-09-26"
click at [1243, 538] on select "24 Sep 2025 25 Sep 2025 26 Sep 2025 27 Sep 2025 28 Sep 2025" at bounding box center [1328, 556] width 170 height 36
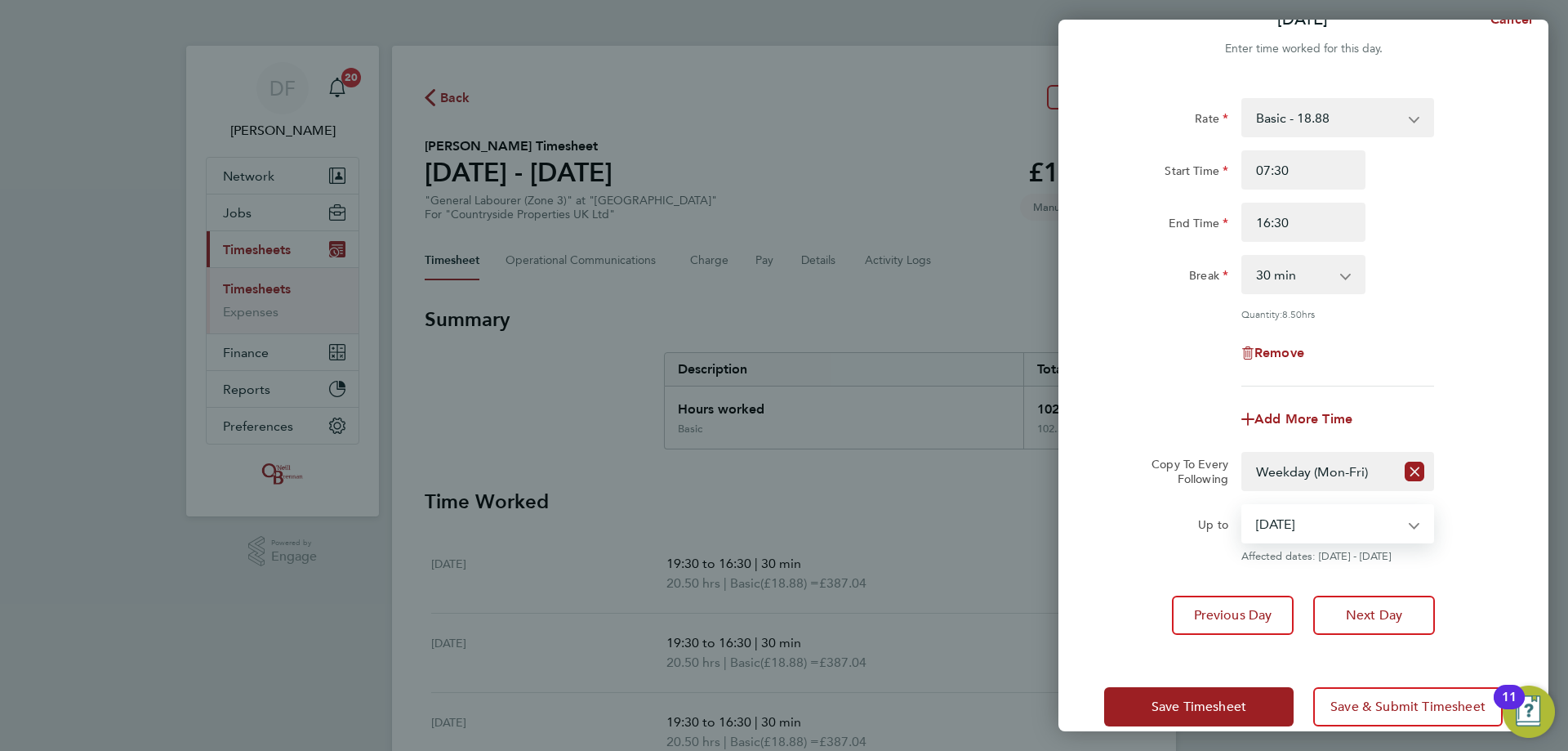
scroll to position [59, 0]
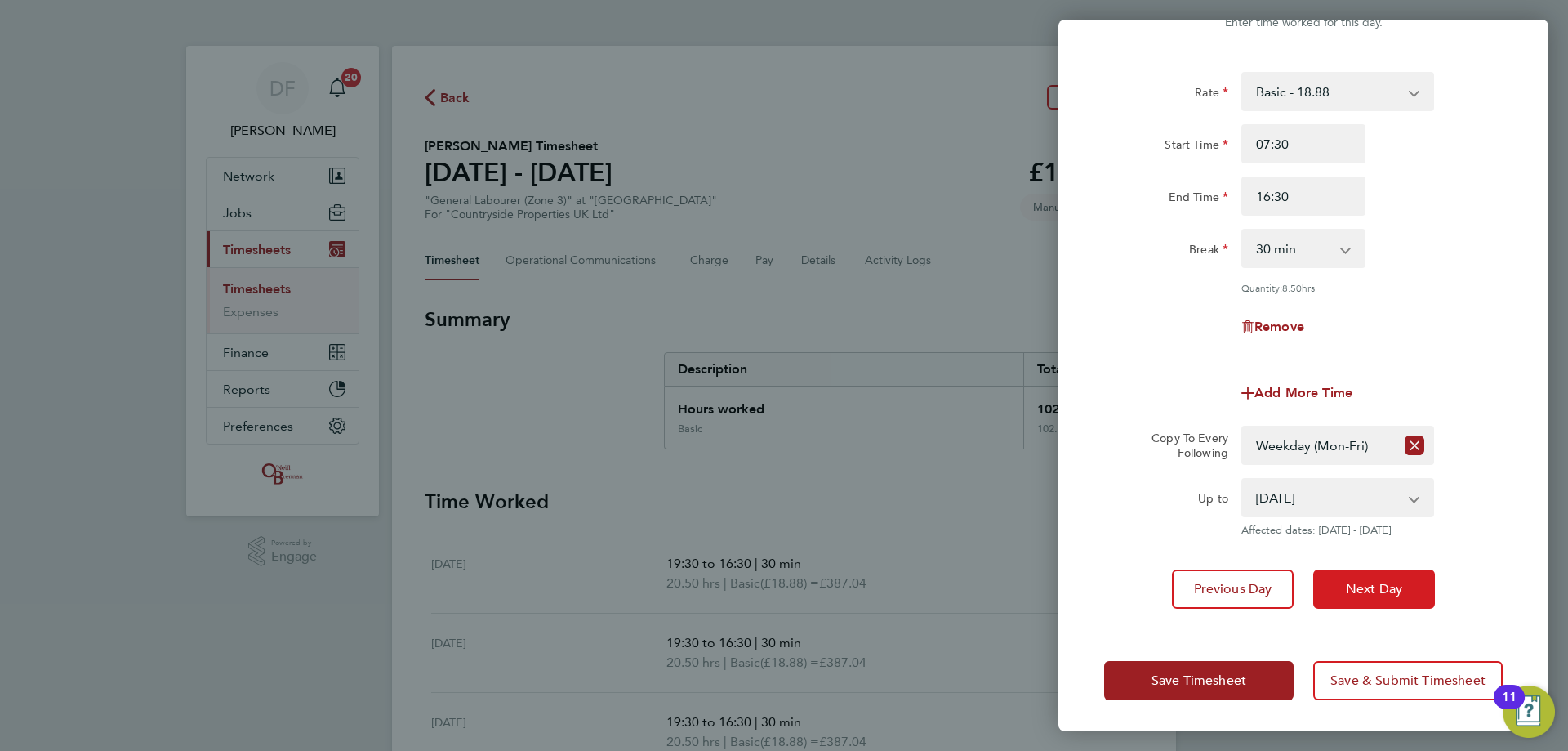
click at [1394, 597] on button "Next Day" at bounding box center [1374, 590] width 121 height 39
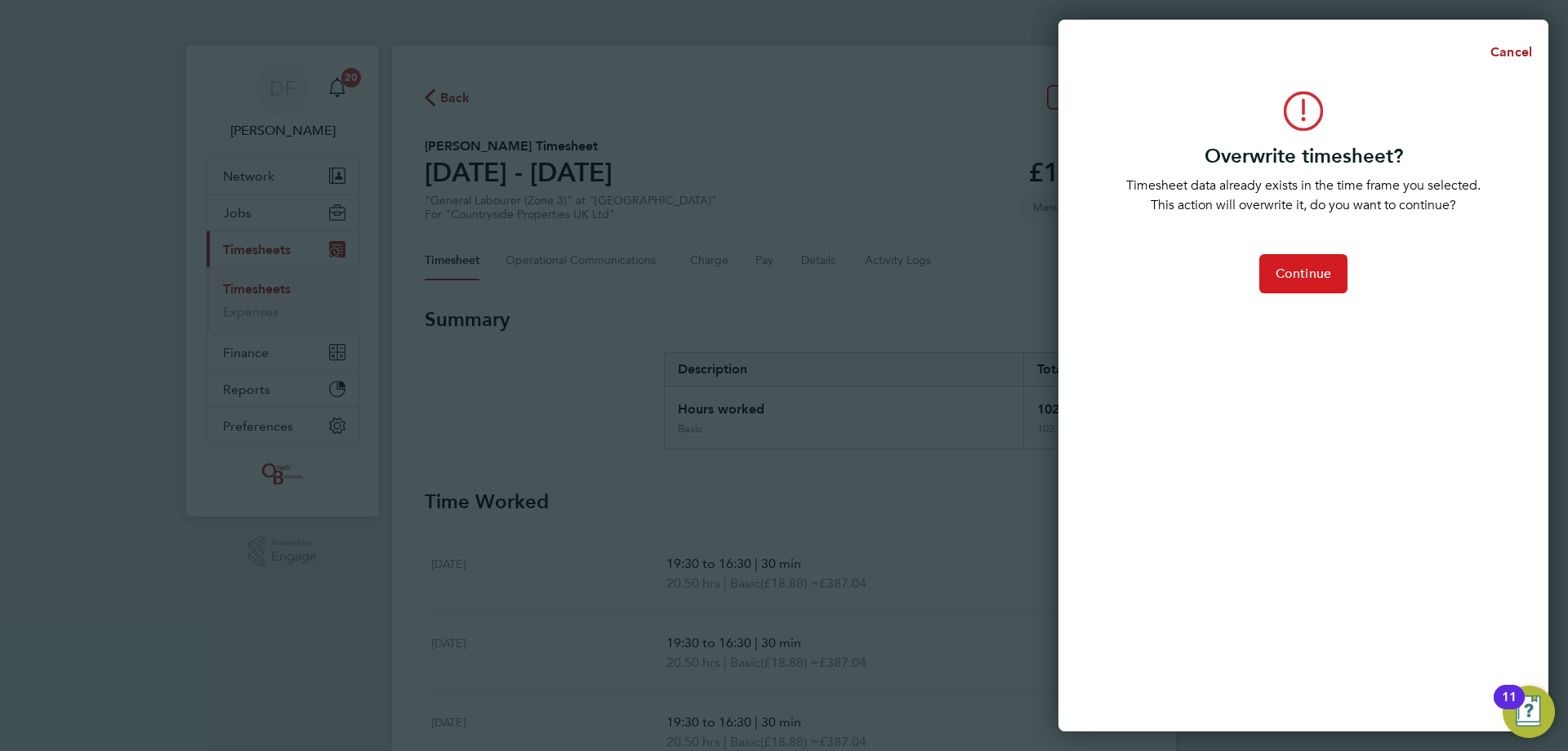
click at [1297, 273] on span "Continue" at bounding box center [1303, 273] width 56 height 16
select select "0: null"
select select "30"
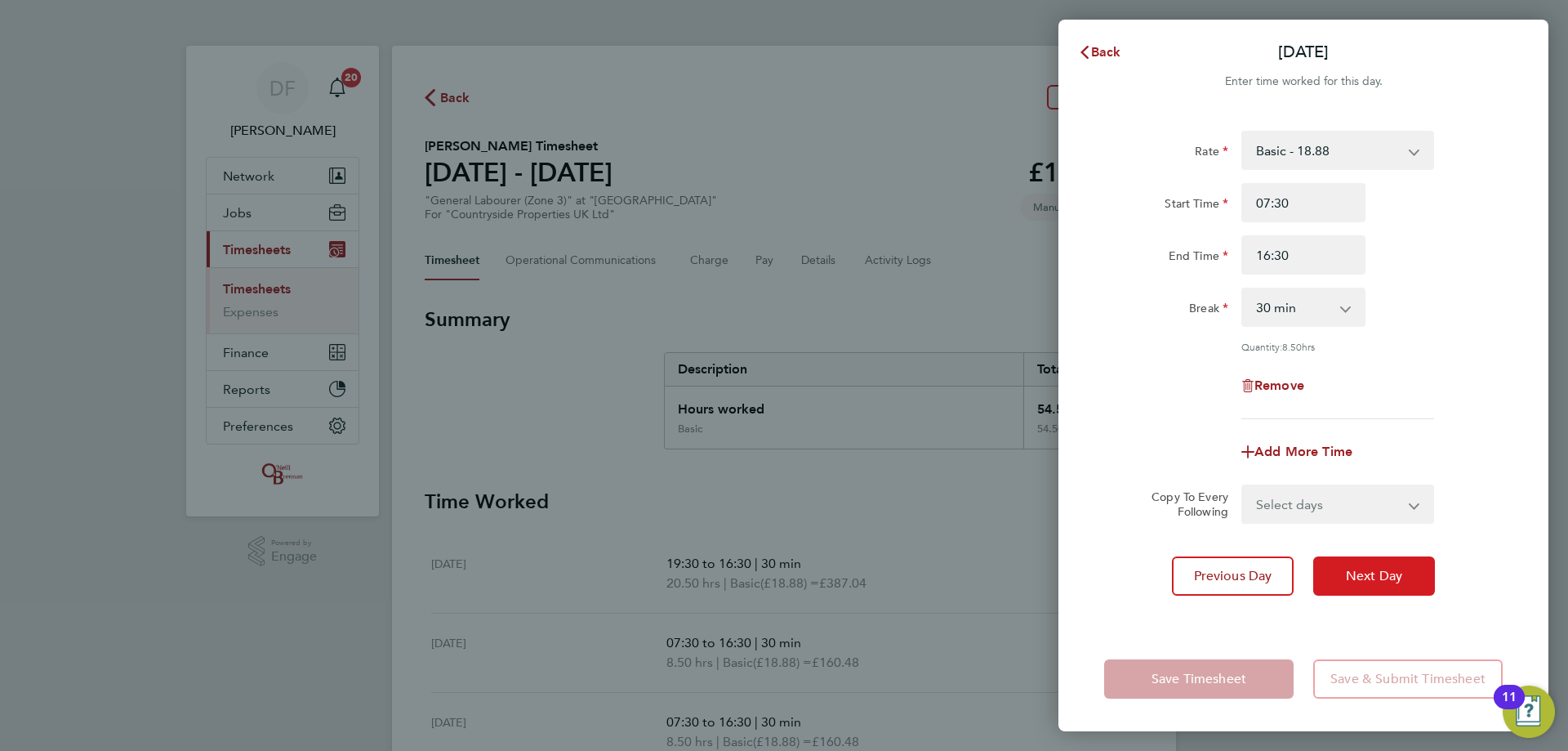
click at [1356, 575] on span "Next Day" at bounding box center [1374, 576] width 56 height 16
select select "30"
click at [1356, 575] on span "Next Day" at bounding box center [1374, 576] width 56 height 16
select select "30"
click at [1107, 56] on span "Back" at bounding box center [1106, 52] width 30 height 15
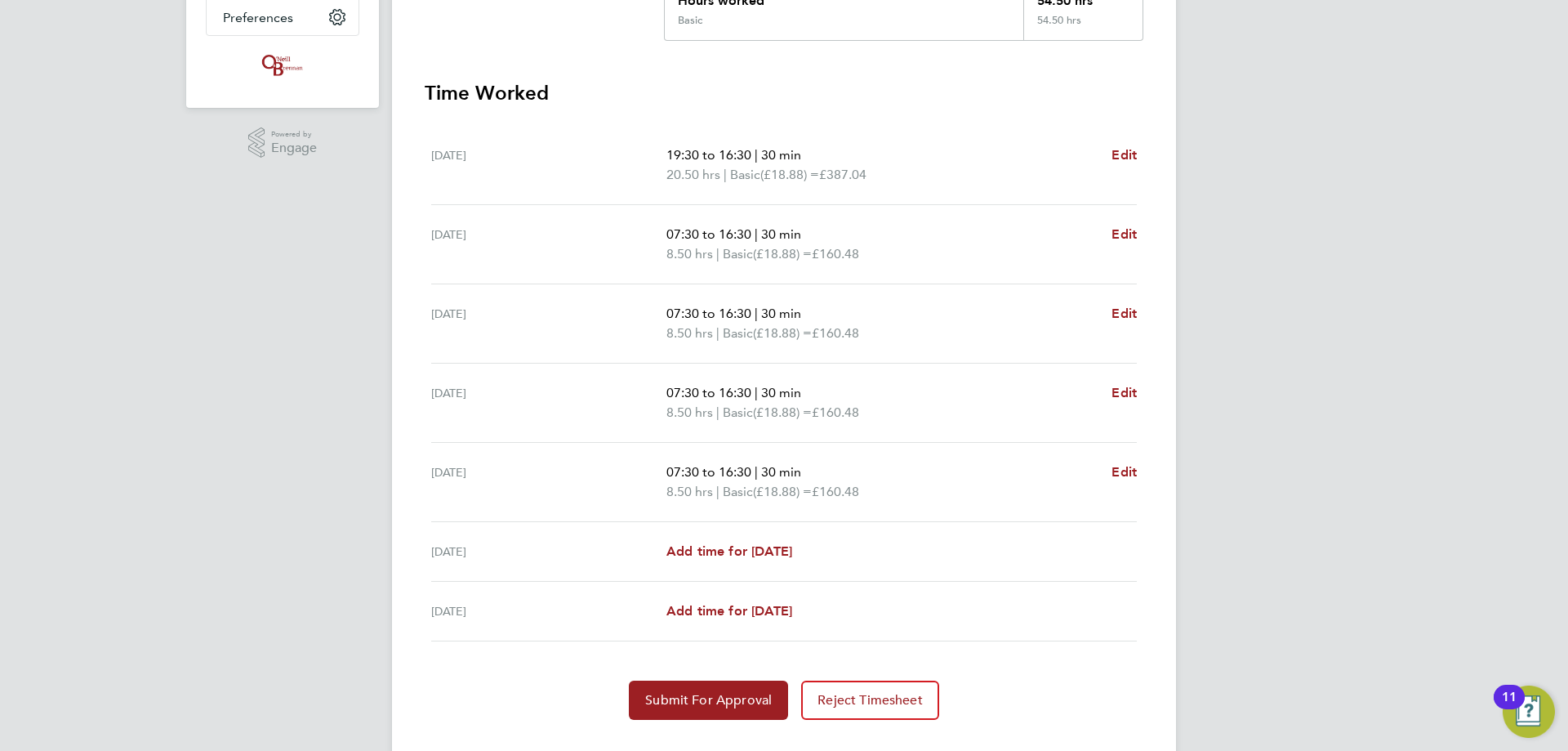
scroll to position [327, 0]
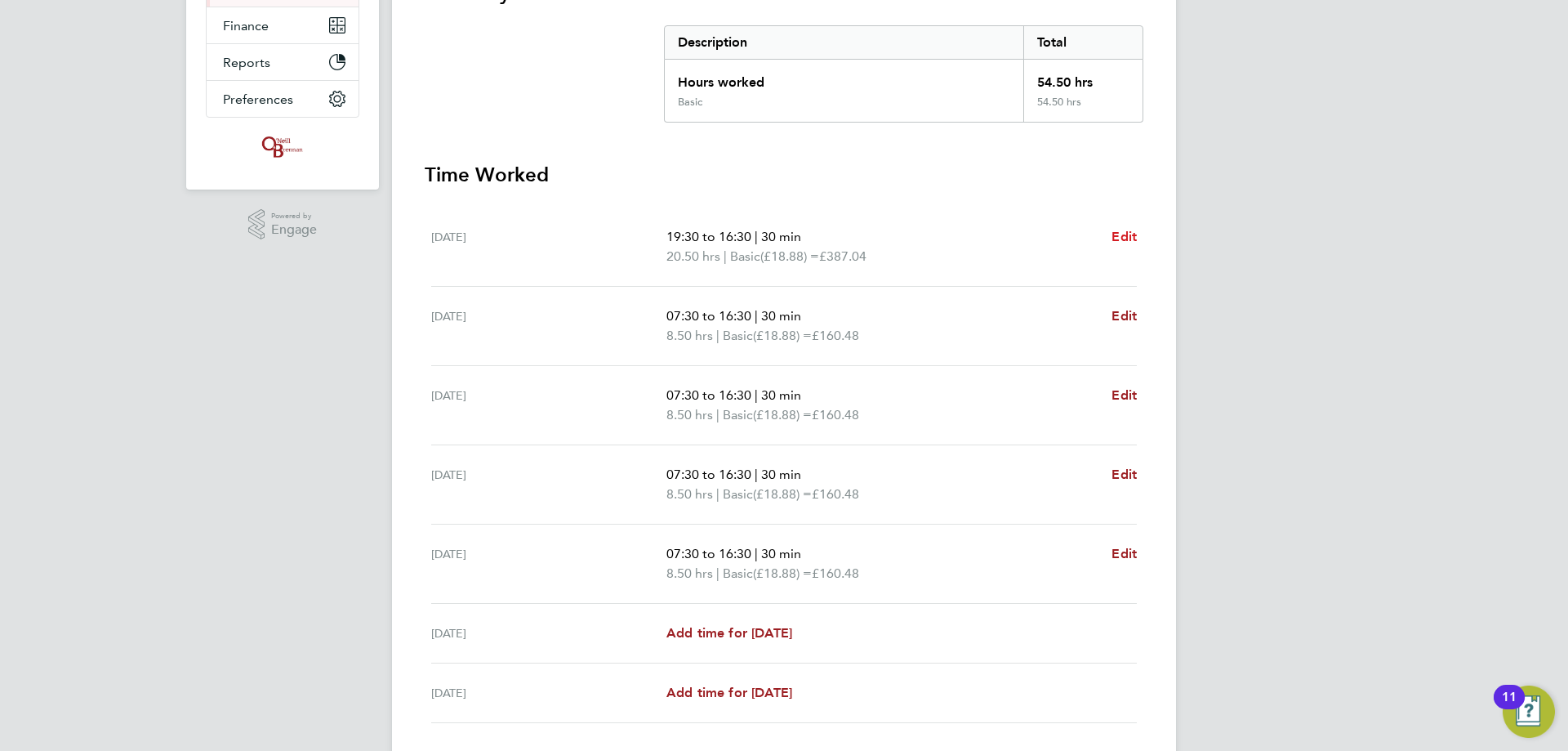
click at [1117, 238] on span "Edit" at bounding box center [1125, 237] width 26 height 15
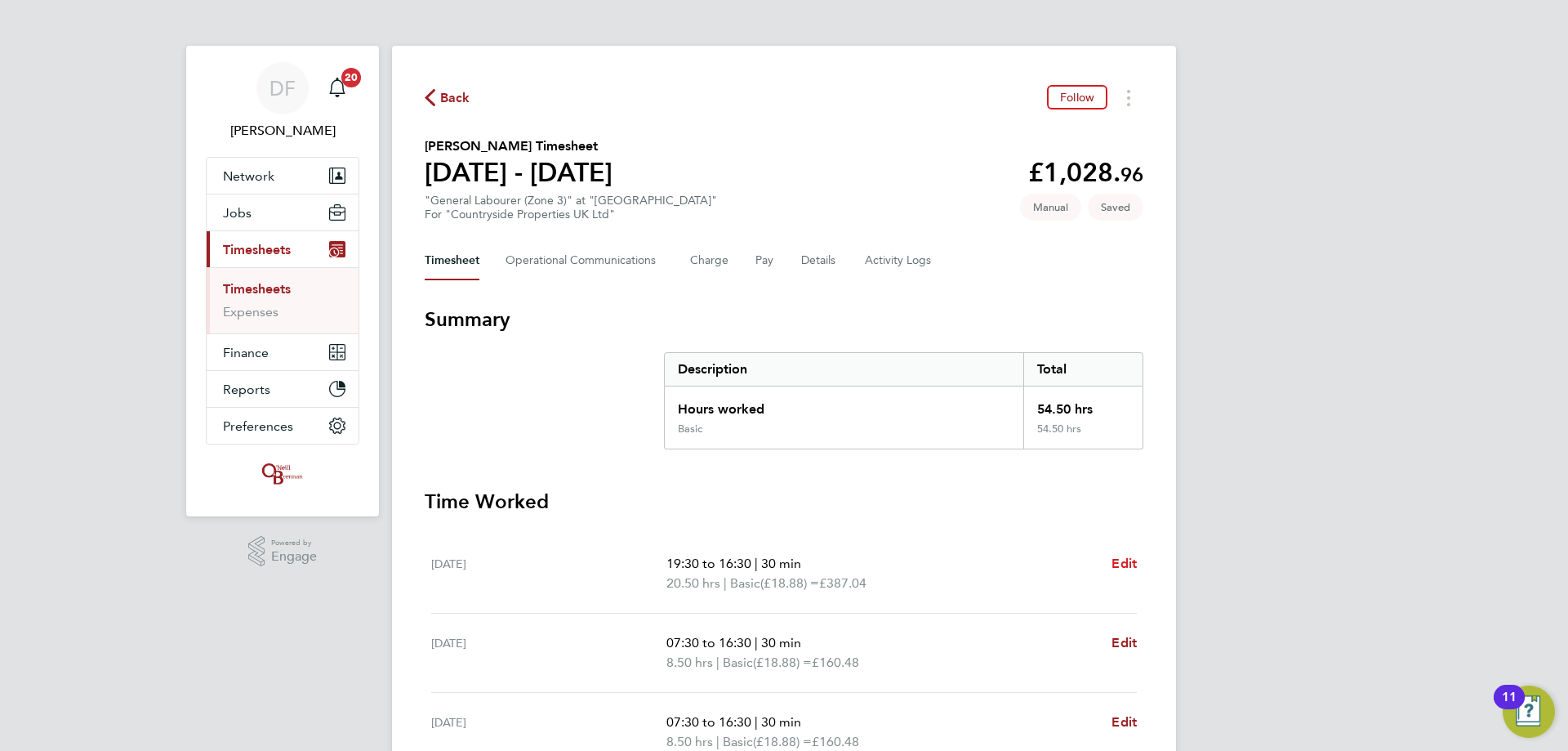
select select "30"
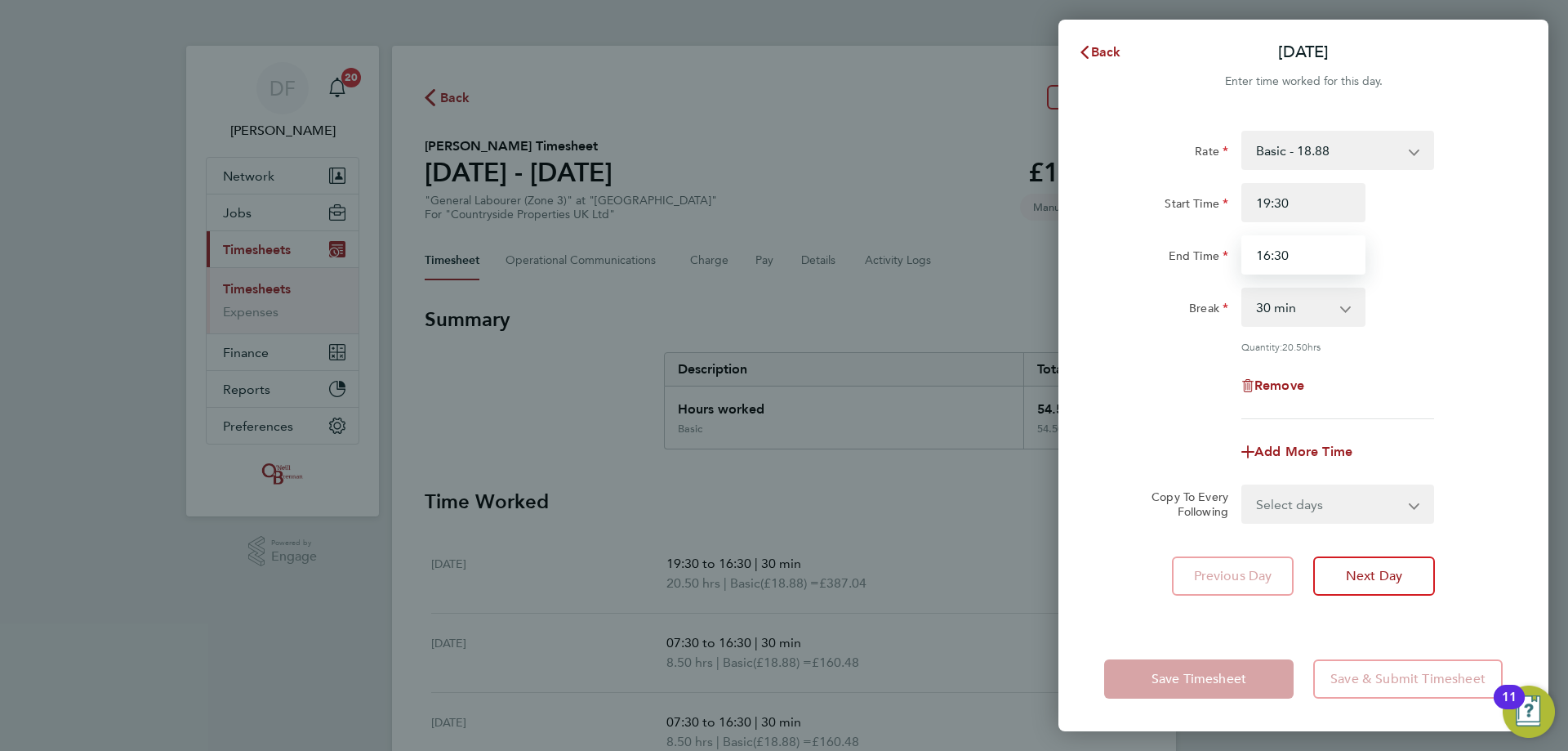
click at [1271, 255] on input "16:30" at bounding box center [1303, 255] width 124 height 39
click at [1264, 197] on input "19:30" at bounding box center [1303, 202] width 124 height 39
drag, startPoint x: 1269, startPoint y: 198, endPoint x: 1226, endPoint y: 206, distance: 43.7
click at [1226, 206] on div "Start Time 19:30" at bounding box center [1303, 202] width 412 height 39
type input "07:30"
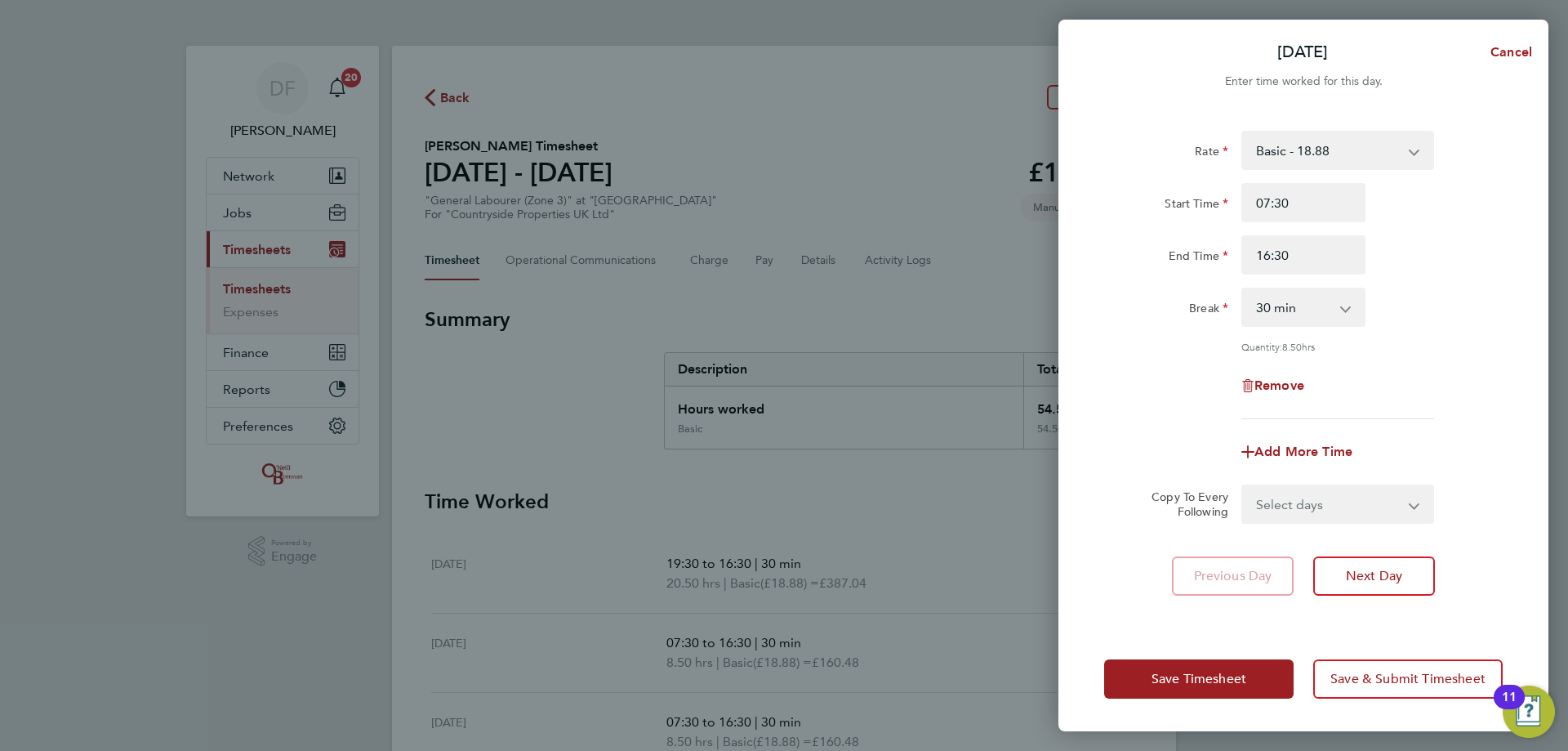
click at [1407, 285] on div "Rate Basic - 18.88 Start Time 07:30 End Time 16:30 Break 0 min 15 min 30 min 45…" at bounding box center [1303, 275] width 399 height 289
click at [1223, 689] on button "Save Timesheet" at bounding box center [1199, 679] width 190 height 39
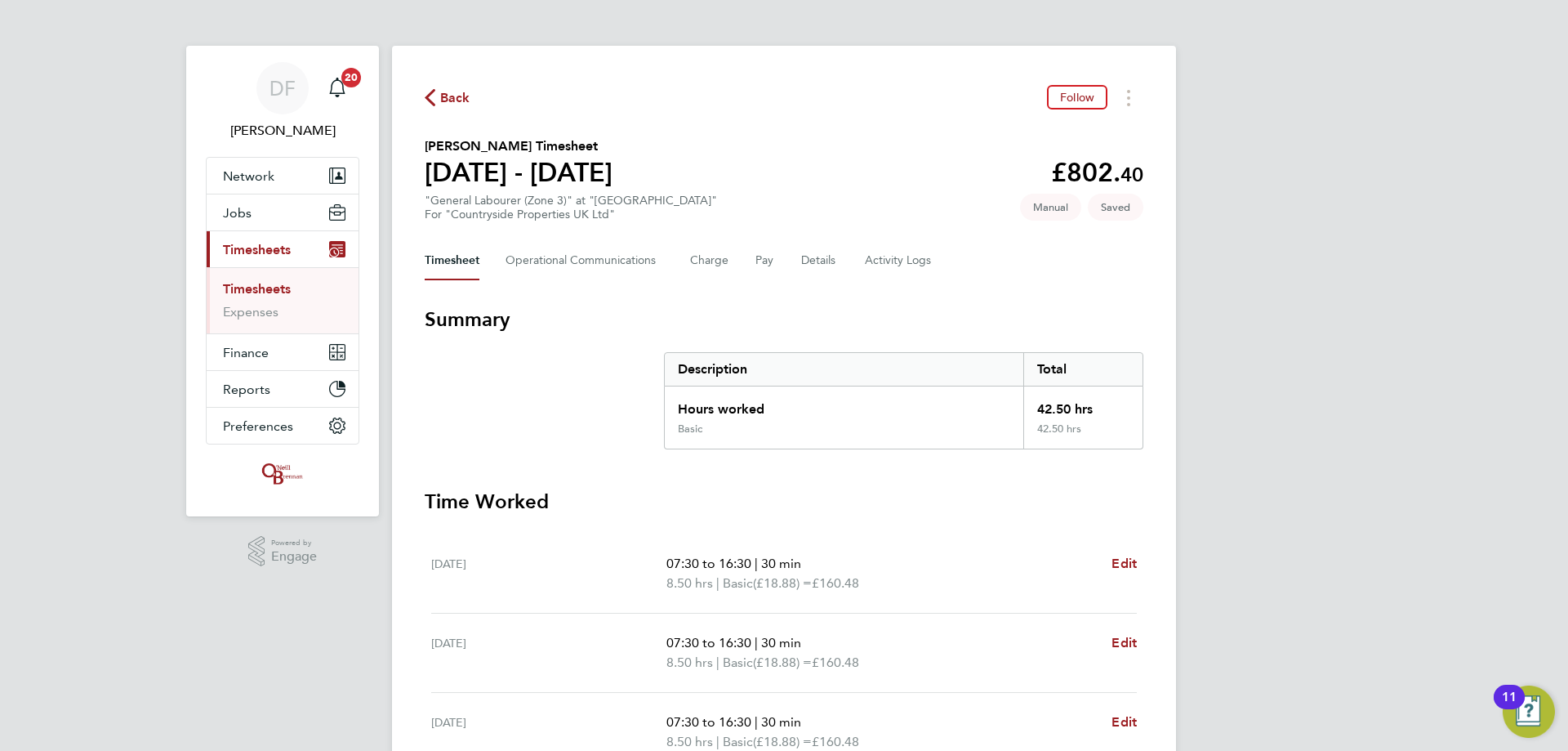
click at [432, 103] on icon "button" at bounding box center [430, 97] width 10 height 17
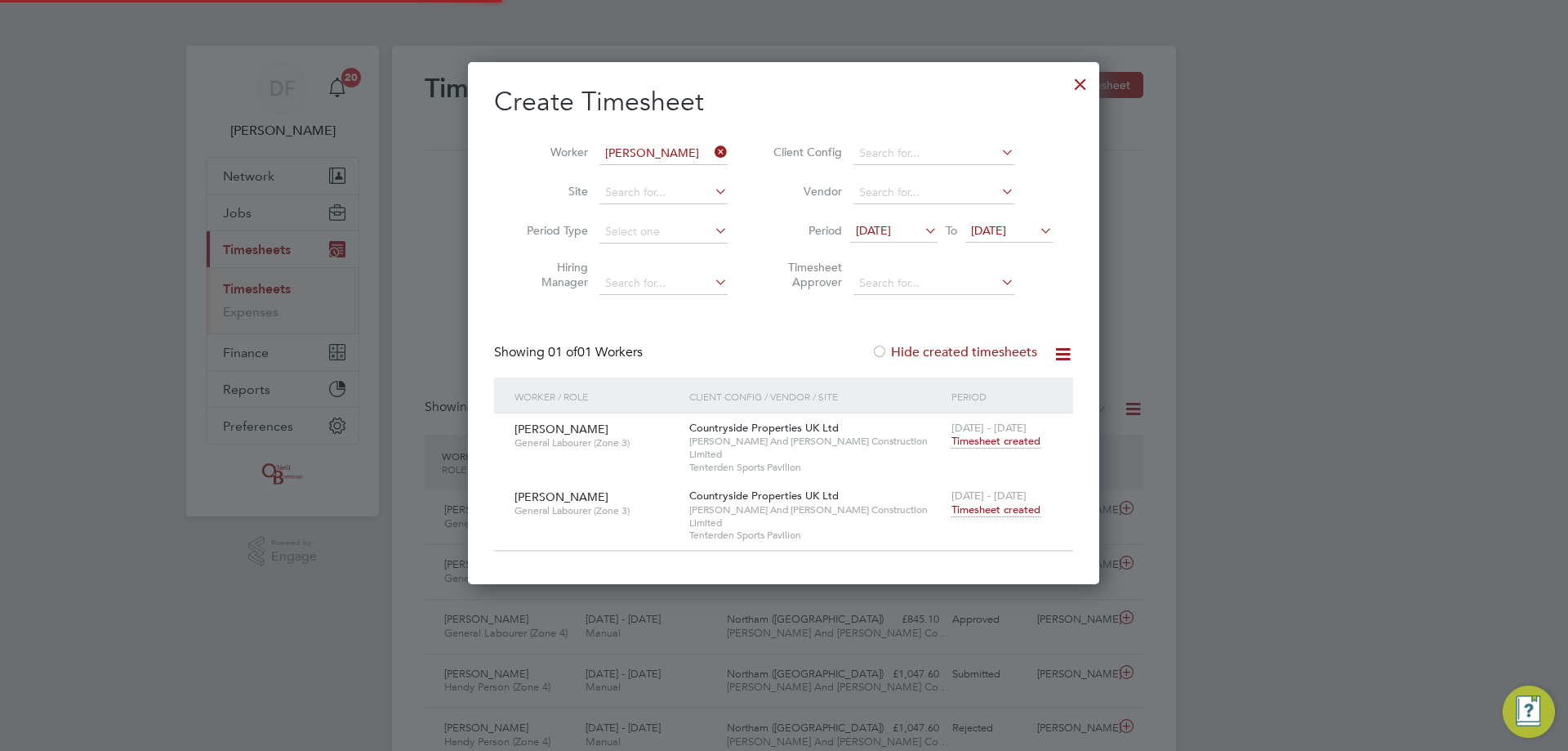
scroll to position [42, 142]
click at [711, 152] on icon at bounding box center [711, 151] width 0 height 23
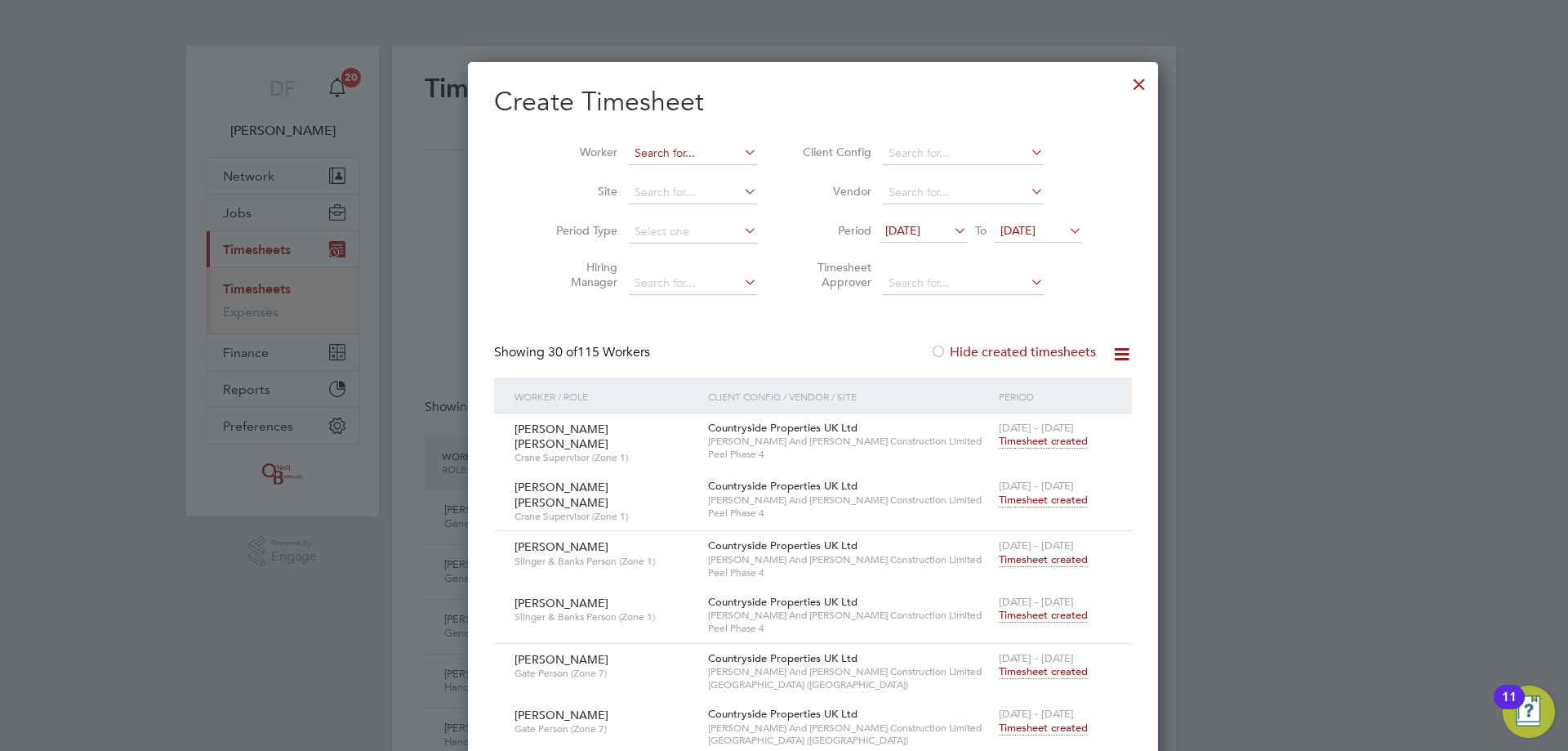
click at [629, 150] on input at bounding box center [693, 153] width 128 height 23
click at [695, 177] on li "James Friend" at bounding box center [669, 175] width 141 height 22
type input "James Friend"
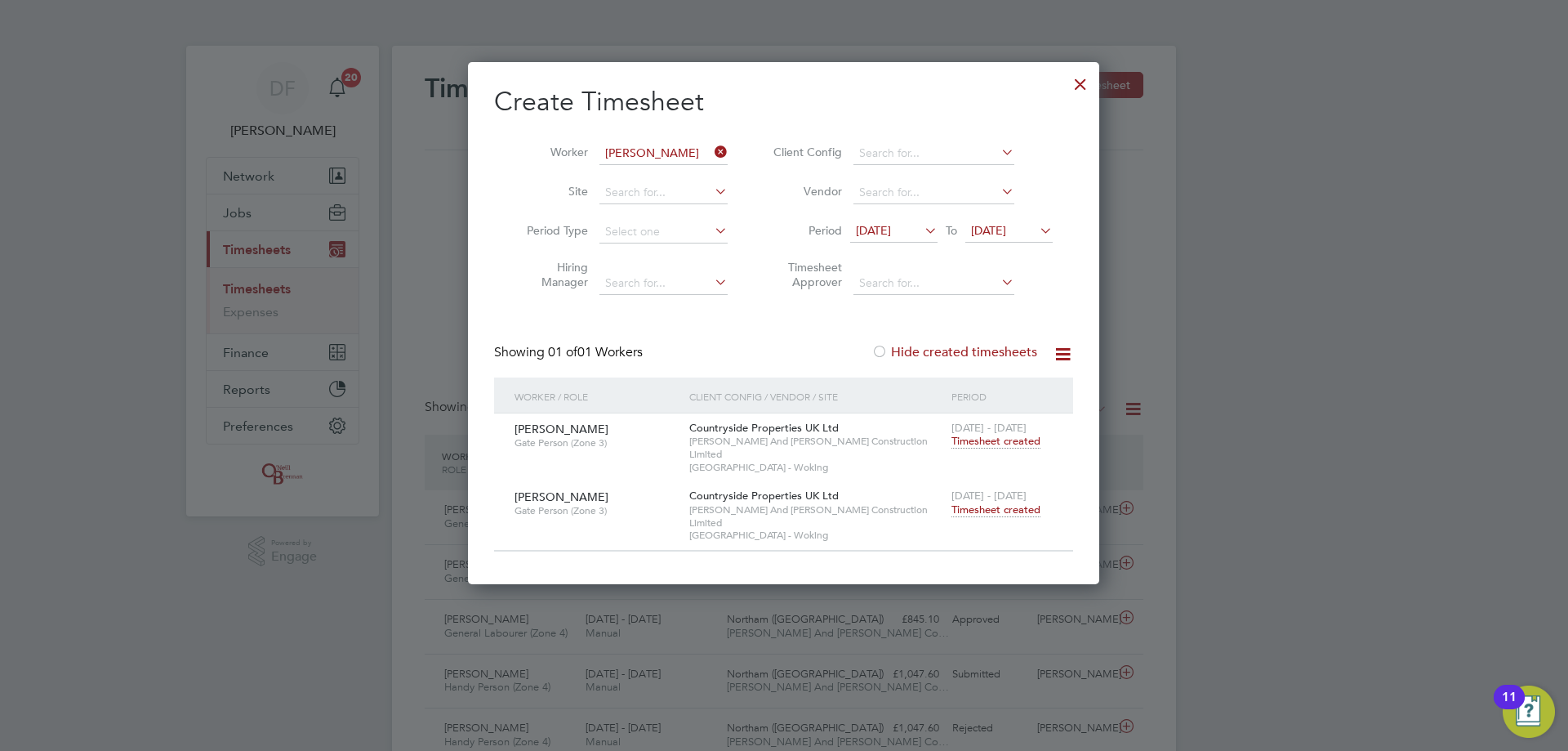
click at [1003, 502] on span "Timesheet created" at bounding box center [996, 509] width 89 height 15
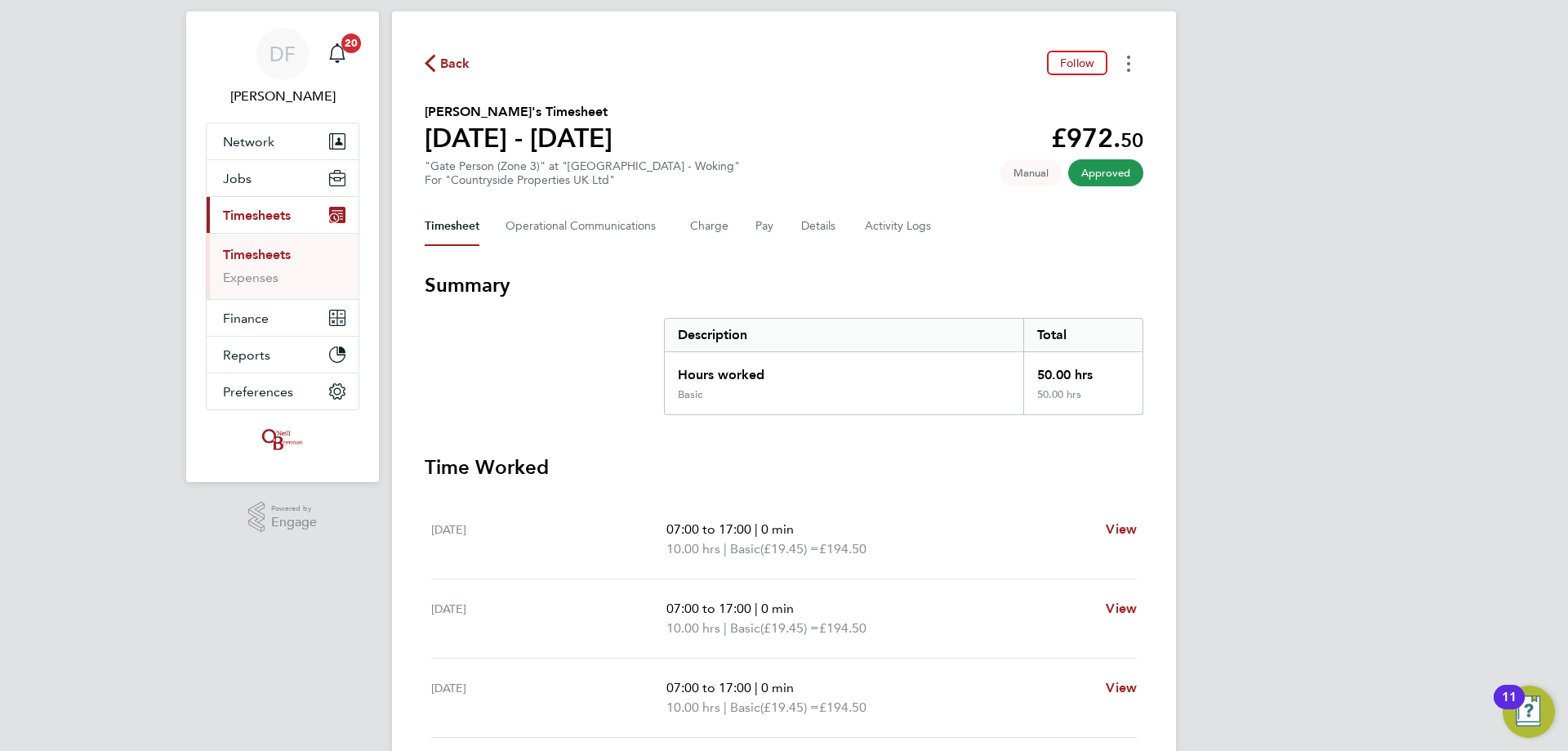
click at [1136, 67] on button "Timesheets Menu" at bounding box center [1128, 63] width 29 height 26
click at [1033, 109] on link "Download timesheet" at bounding box center [1045, 100] width 196 height 32
click at [1129, 62] on circle "Timesheets Menu" at bounding box center [1129, 64] width 3 height 3
click at [1068, 96] on link "Download timesheet" at bounding box center [1045, 100] width 196 height 32
click at [418, 65] on div "Back Follow James Friend's Timesheet 22 - 28 Sept 2025 £972. 50 "Gate Person (Z…" at bounding box center [784, 572] width 784 height 1122
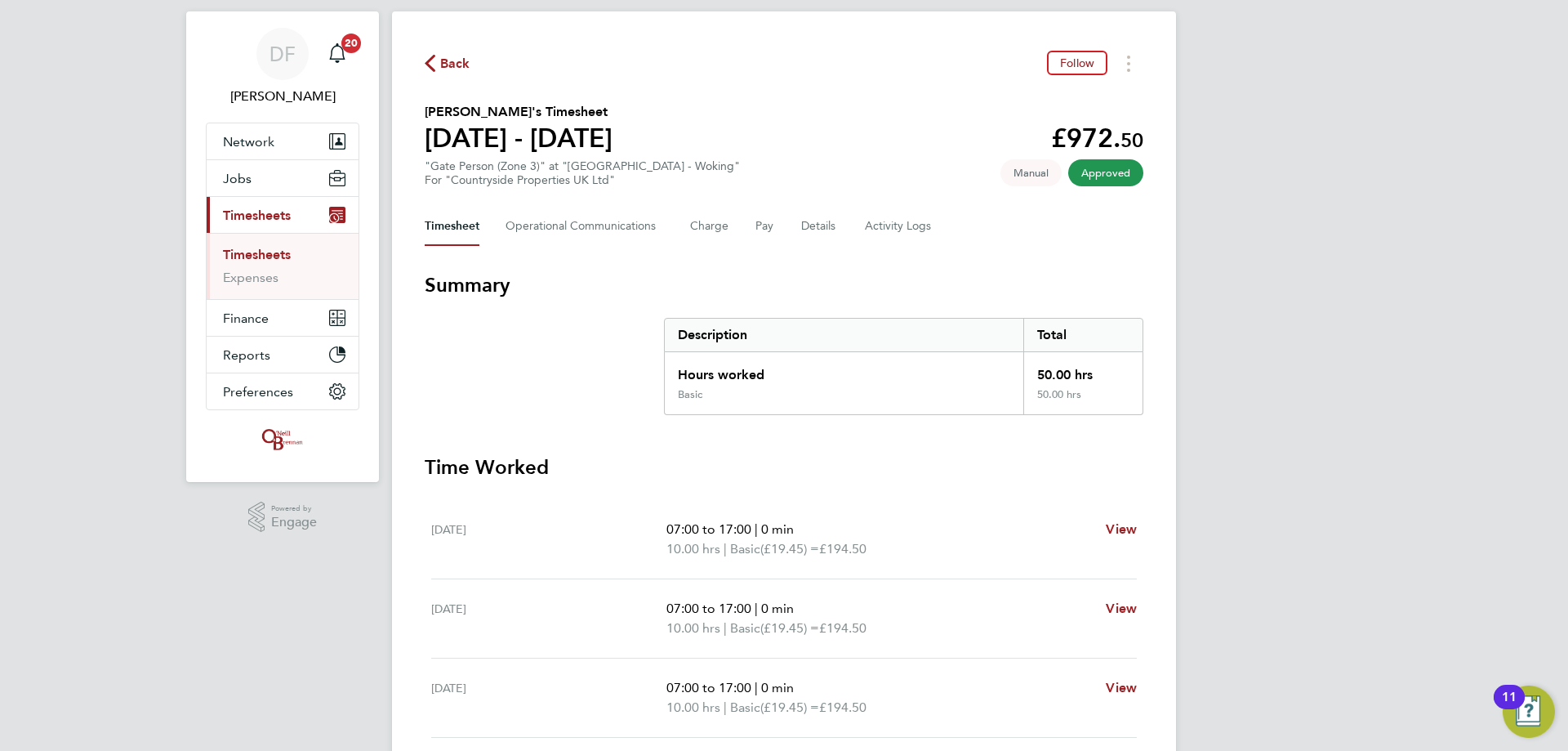
click at [430, 60] on icon "button" at bounding box center [430, 63] width 10 height 17
